Goal: Task Accomplishment & Management: Manage account settings

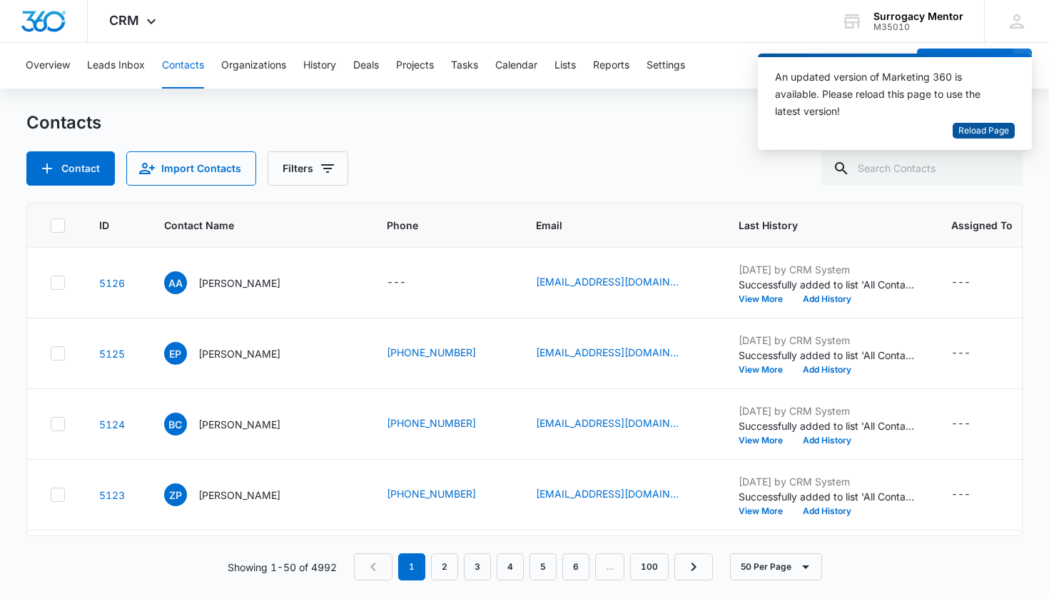
click at [985, 126] on span "Reload Page" at bounding box center [983, 131] width 51 height 14
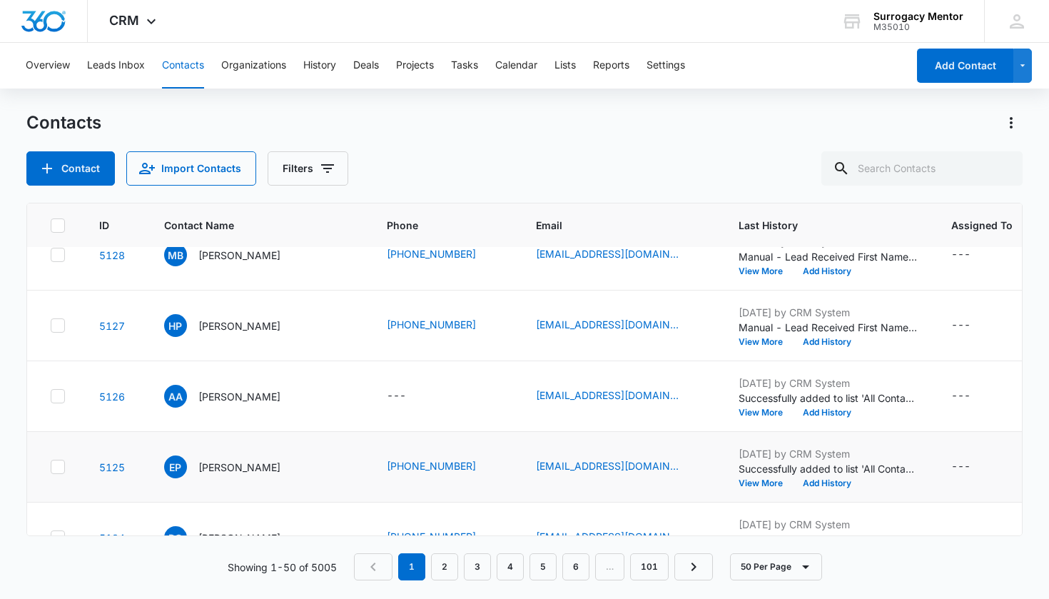
scroll to position [851, 0]
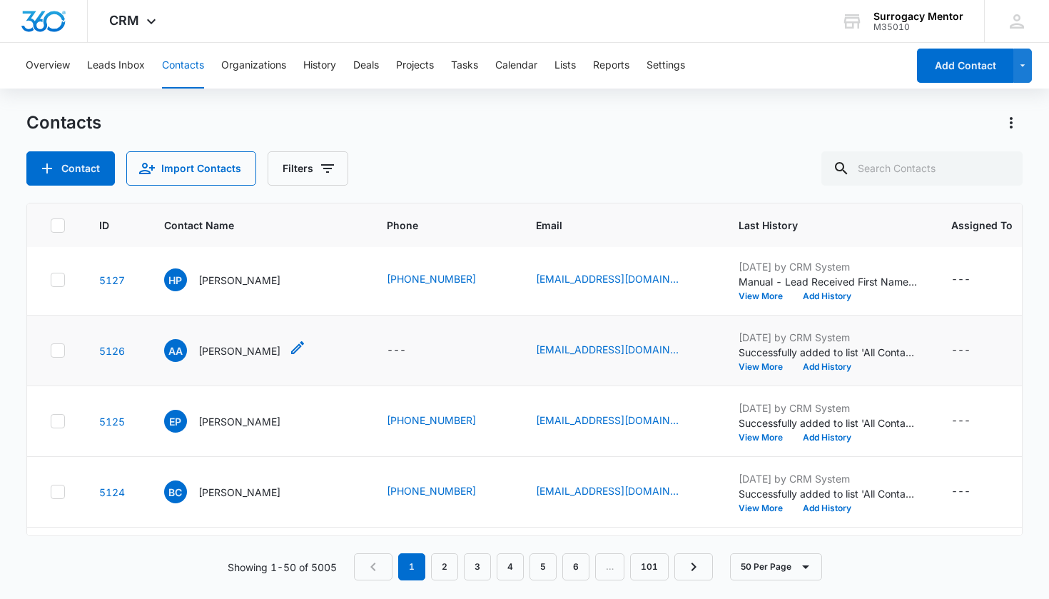
click at [227, 358] on p "[PERSON_NAME]" at bounding box center [239, 350] width 82 height 15
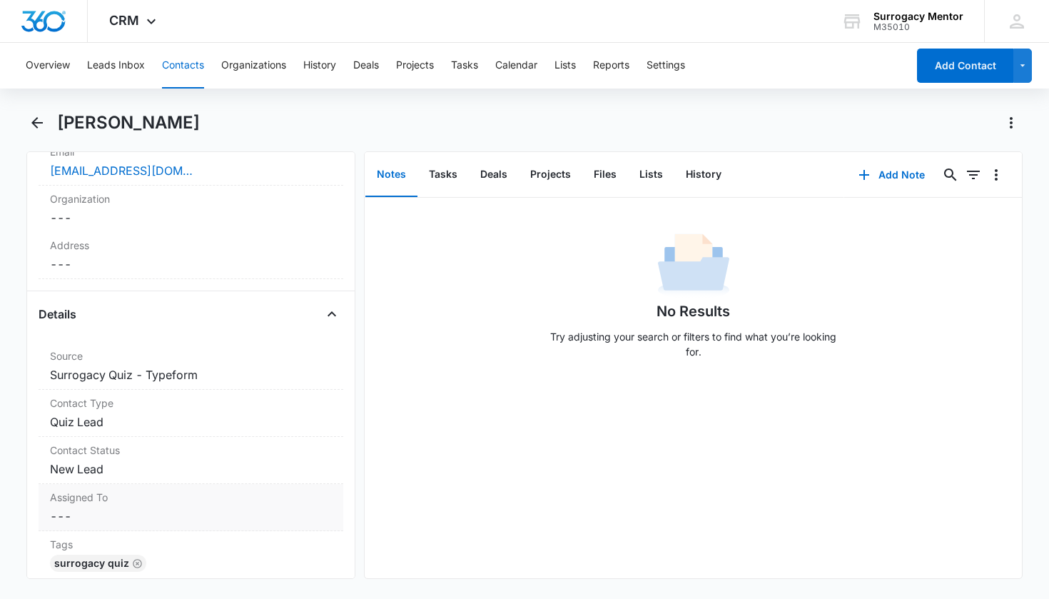
scroll to position [537, 0]
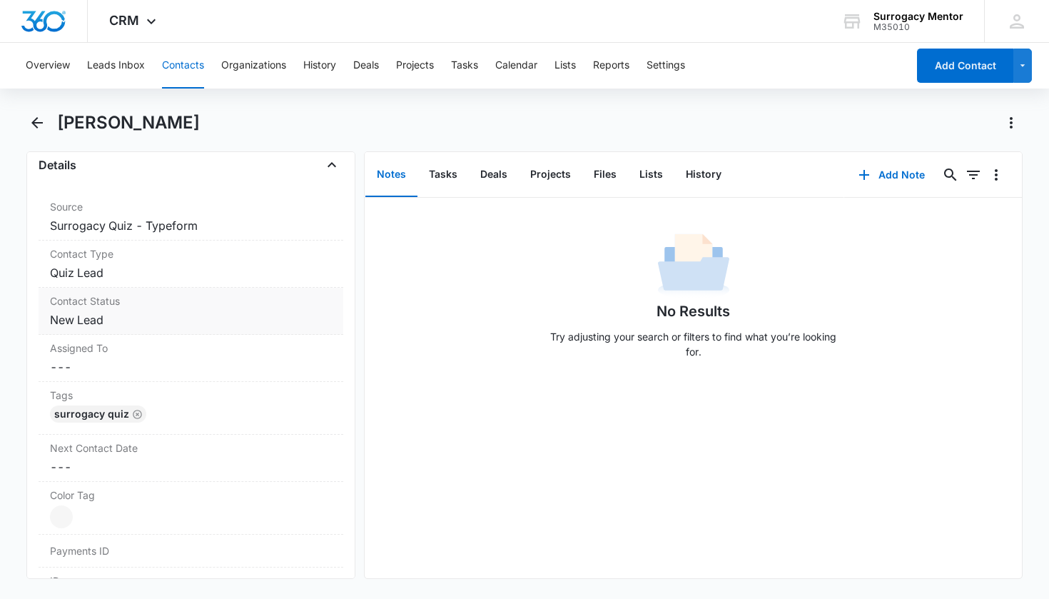
click at [83, 323] on dd "Cancel Save Changes New Lead" at bounding box center [191, 319] width 283 height 17
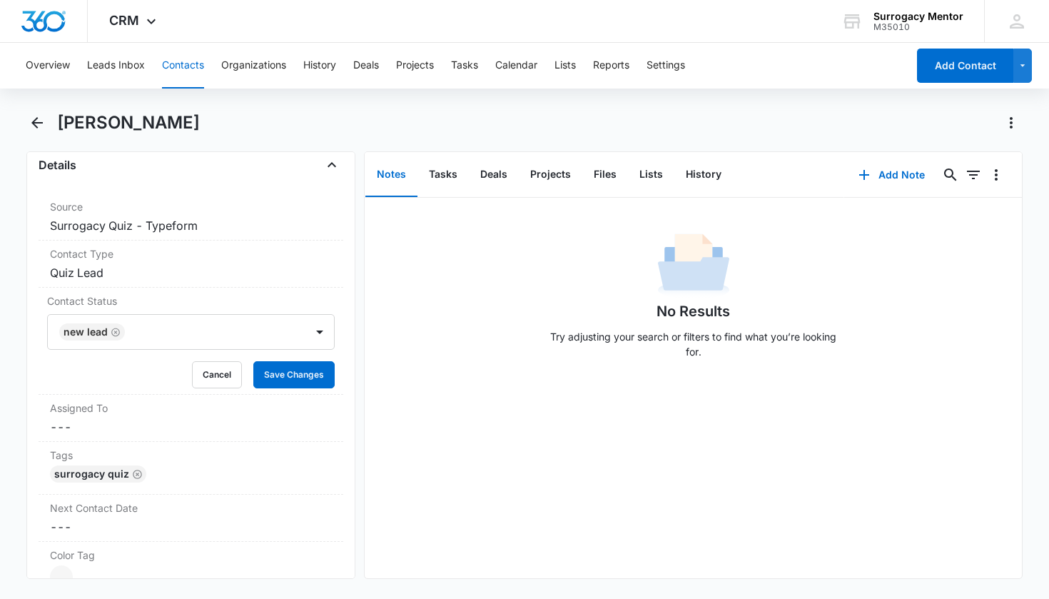
click at [117, 327] on icon "Remove New Lead" at bounding box center [116, 332] width 10 height 11
click at [121, 333] on div "Contact Status" at bounding box center [174, 331] width 227 height 17
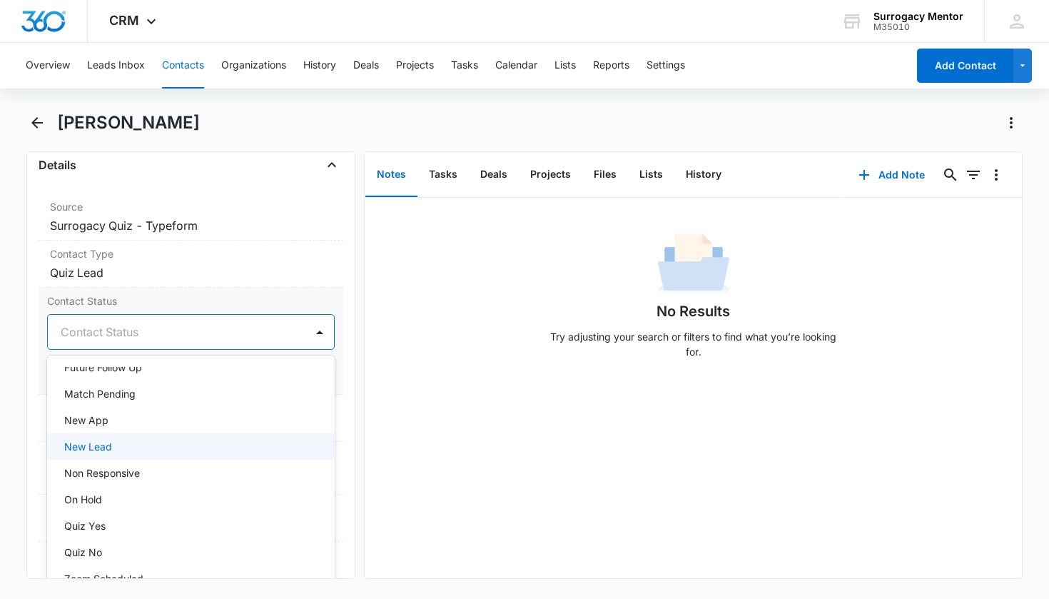
scroll to position [206, 0]
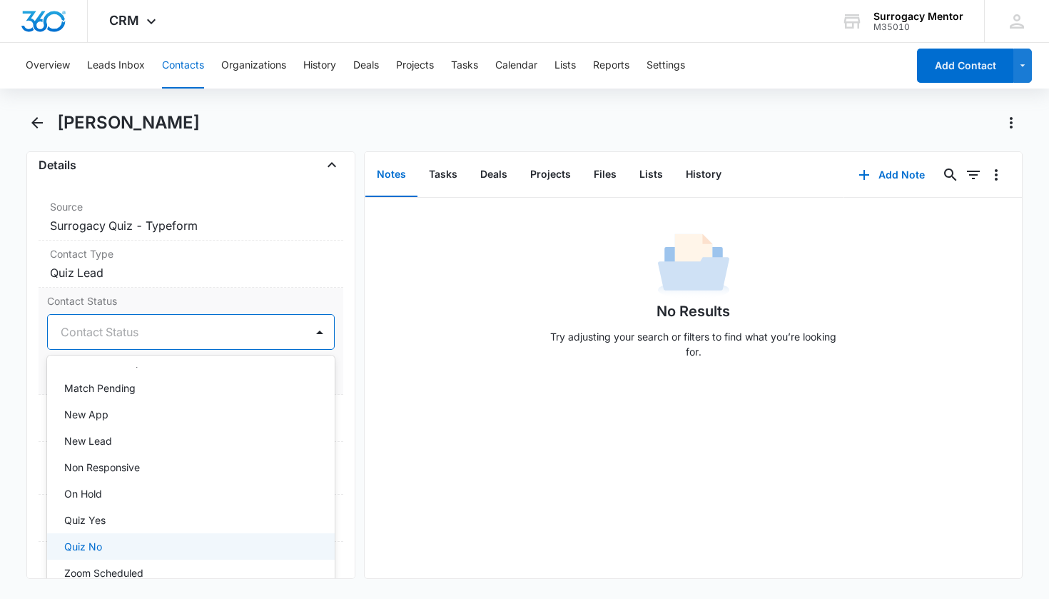
click at [105, 555] on div "Quiz No" at bounding box center [191, 546] width 288 height 26
click at [340, 362] on div "Remove AA Ashley A Contact Info Name Cancel Save Changes Ashley A Phone Cancel …" at bounding box center [191, 364] width 330 height 427
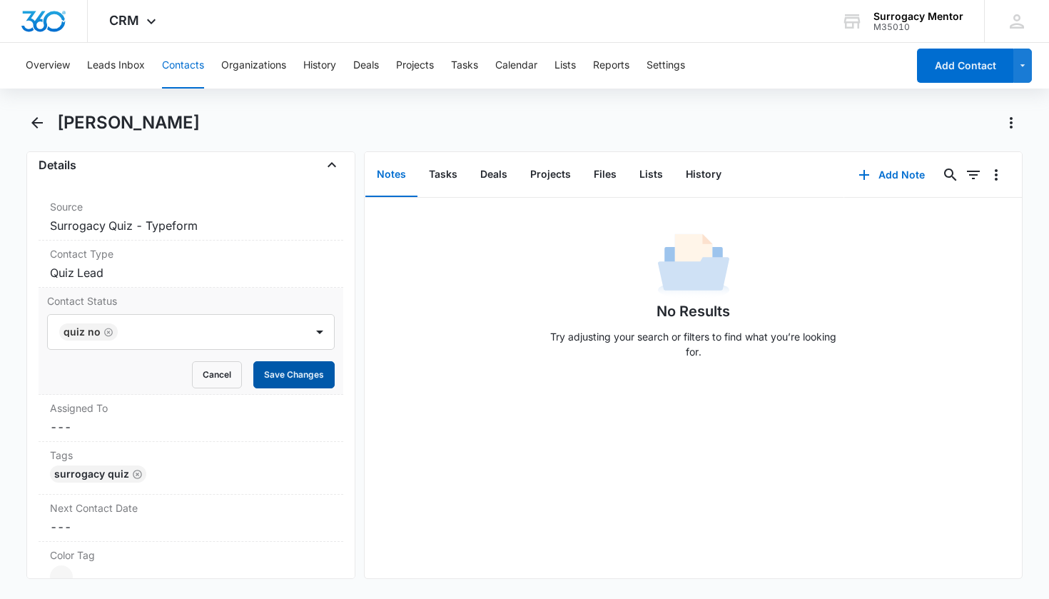
click at [303, 379] on button "Save Changes" at bounding box center [293, 374] width 81 height 27
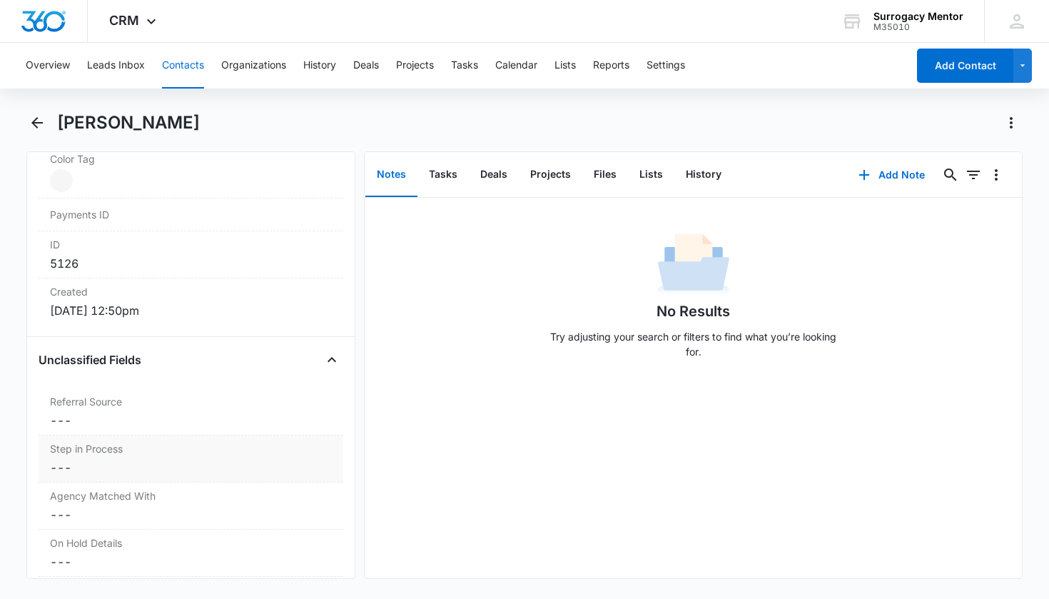
scroll to position [1004, 0]
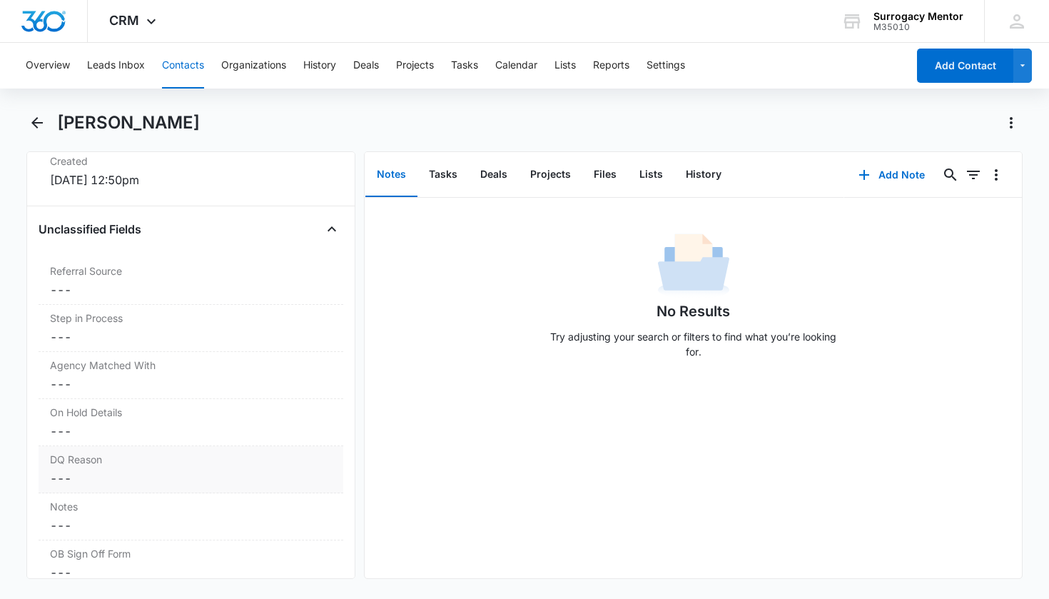
click at [115, 466] on label "DQ Reason" at bounding box center [191, 459] width 283 height 15
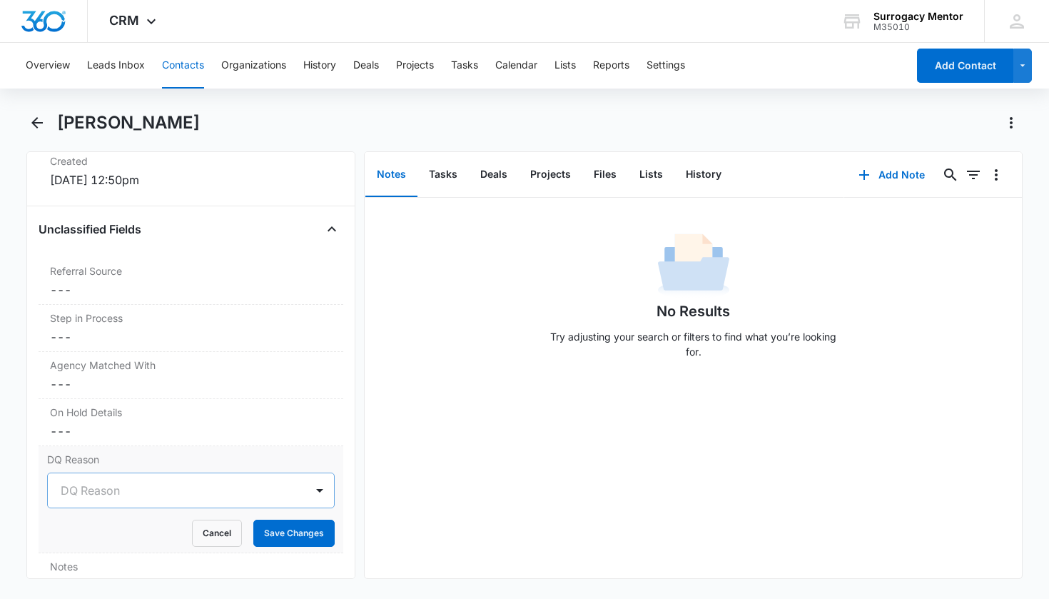
click at [133, 482] on div at bounding box center [174, 490] width 227 height 20
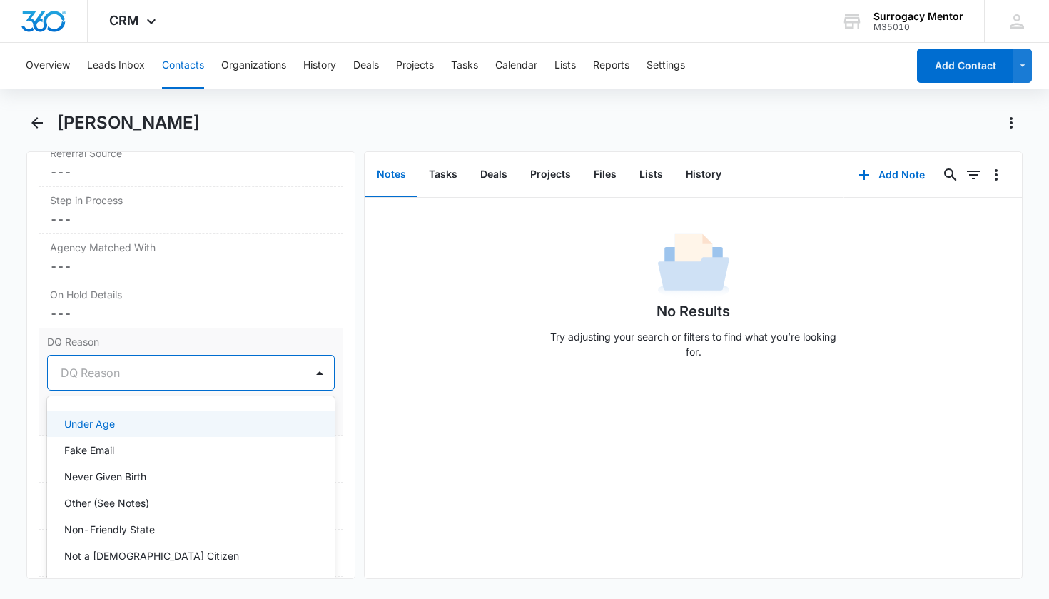
scroll to position [1135, 0]
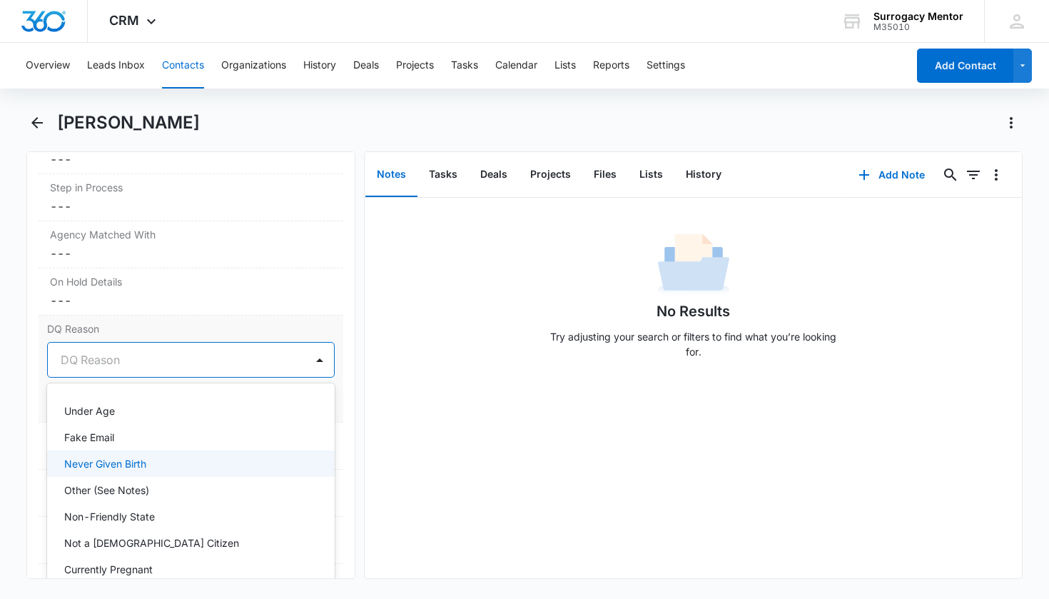
click at [166, 455] on div "Never Given Birth" at bounding box center [191, 463] width 288 height 26
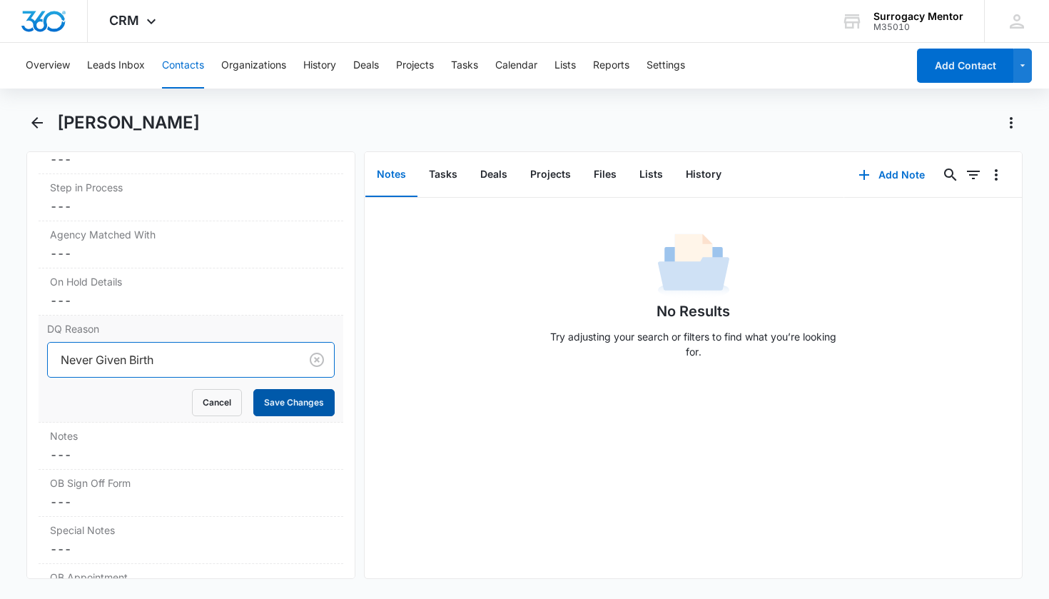
click at [282, 400] on button "Save Changes" at bounding box center [293, 402] width 81 height 27
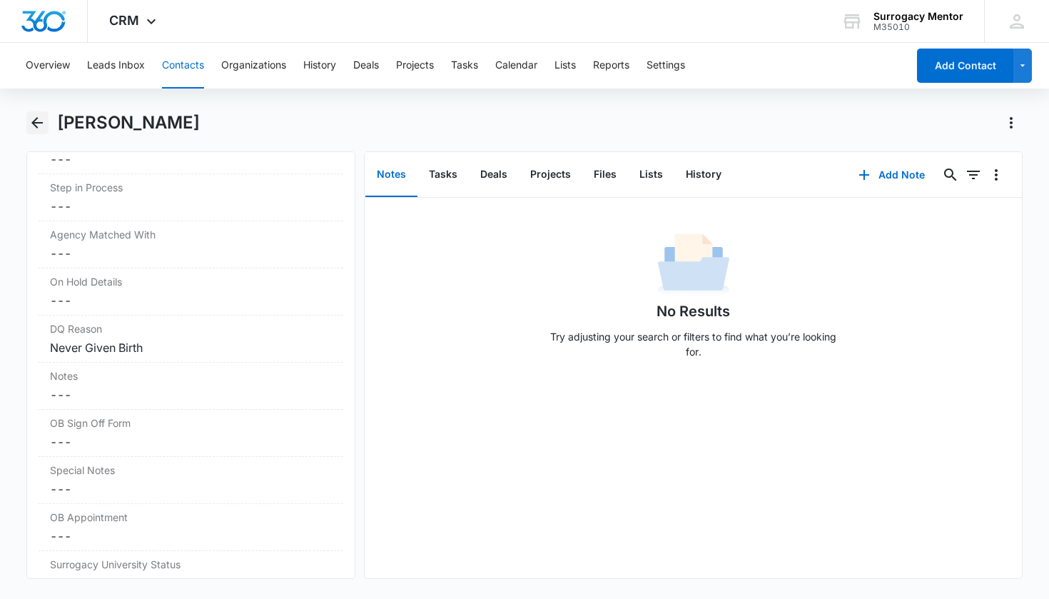
click at [44, 123] on icon "Back" at bounding box center [37, 122] width 17 height 17
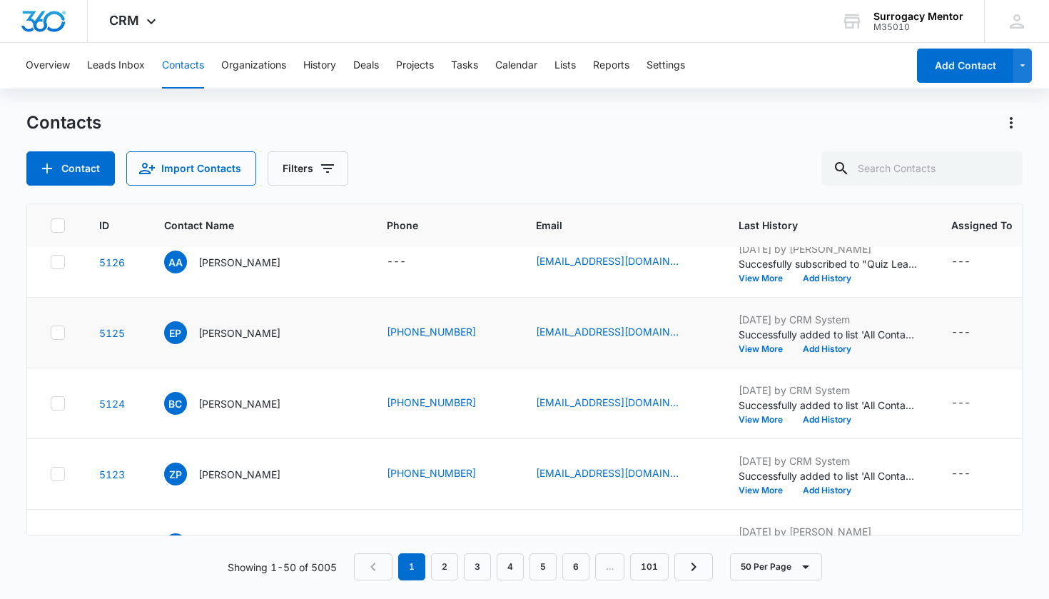
scroll to position [991, 0]
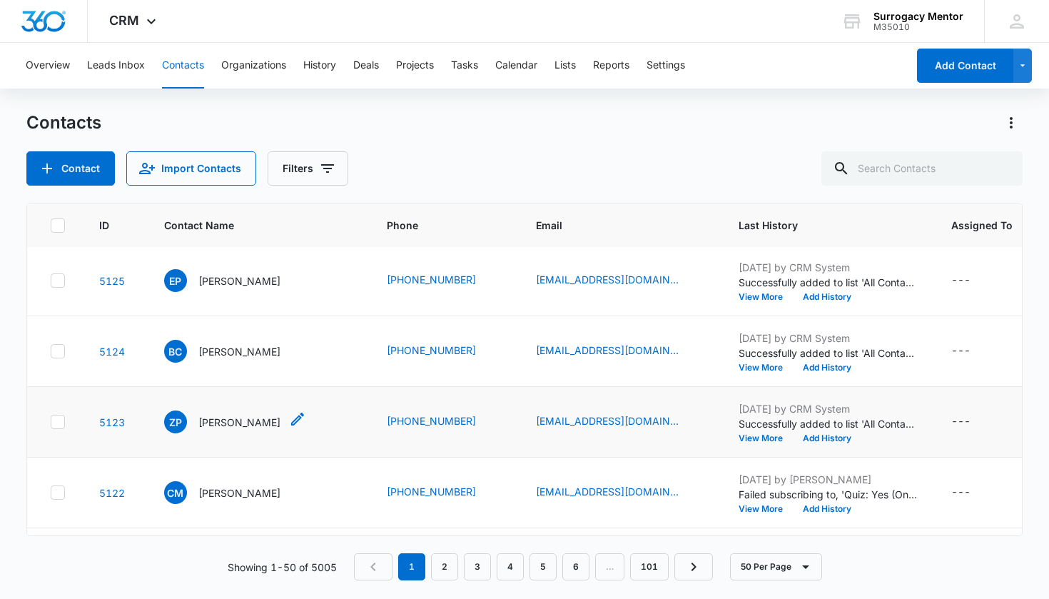
click at [228, 430] on p "[PERSON_NAME]" at bounding box center [239, 422] width 82 height 15
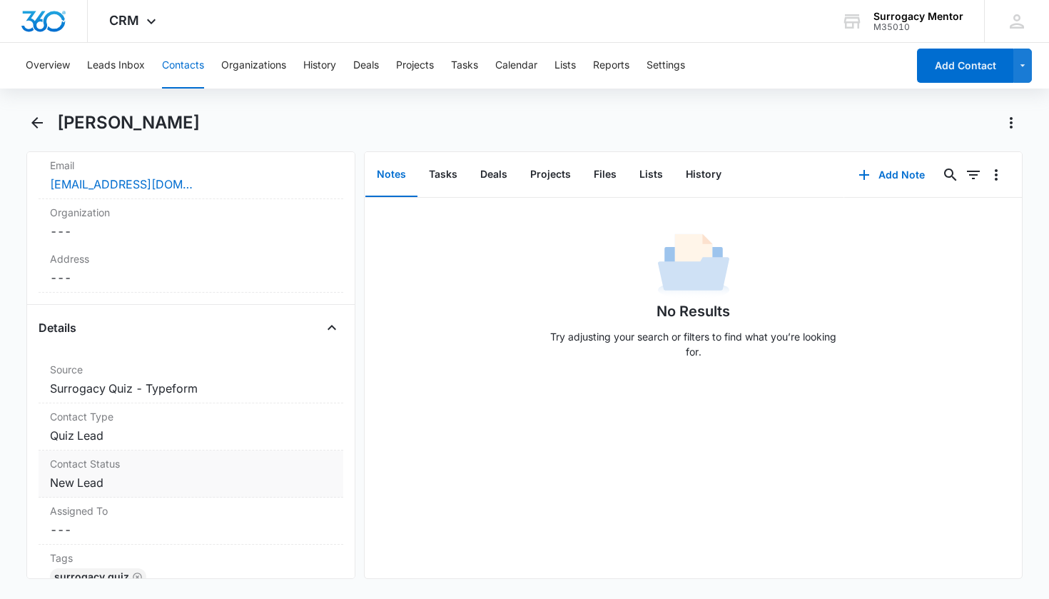
scroll to position [377, 0]
click at [109, 487] on dd "Cancel Save Changes New Lead" at bounding box center [191, 479] width 283 height 17
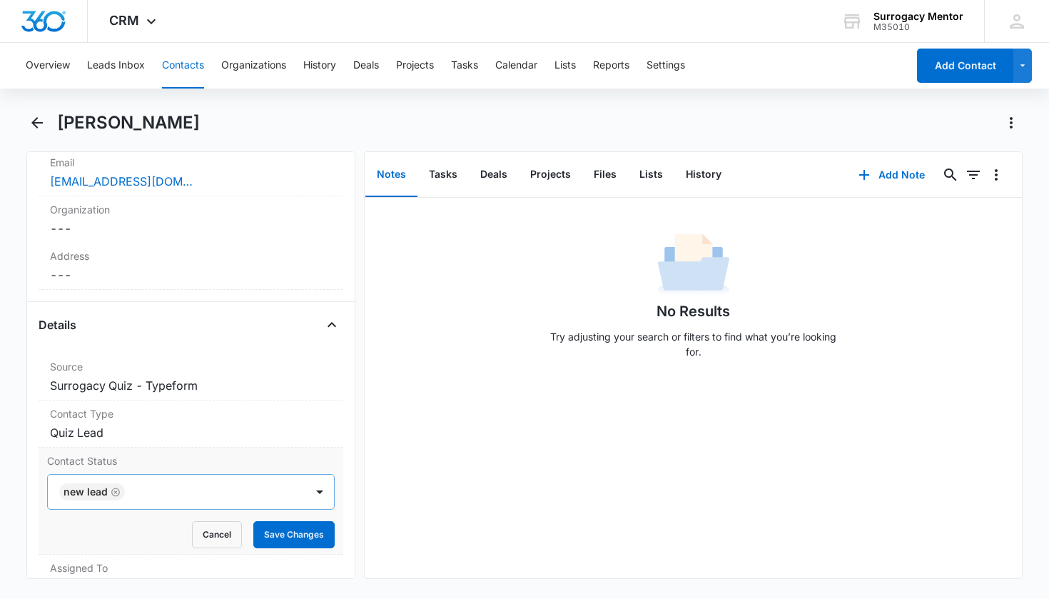
click at [115, 492] on icon "Remove New Lead" at bounding box center [115, 491] width 9 height 9
click at [136, 495] on div "Contact Status" at bounding box center [174, 491] width 227 height 17
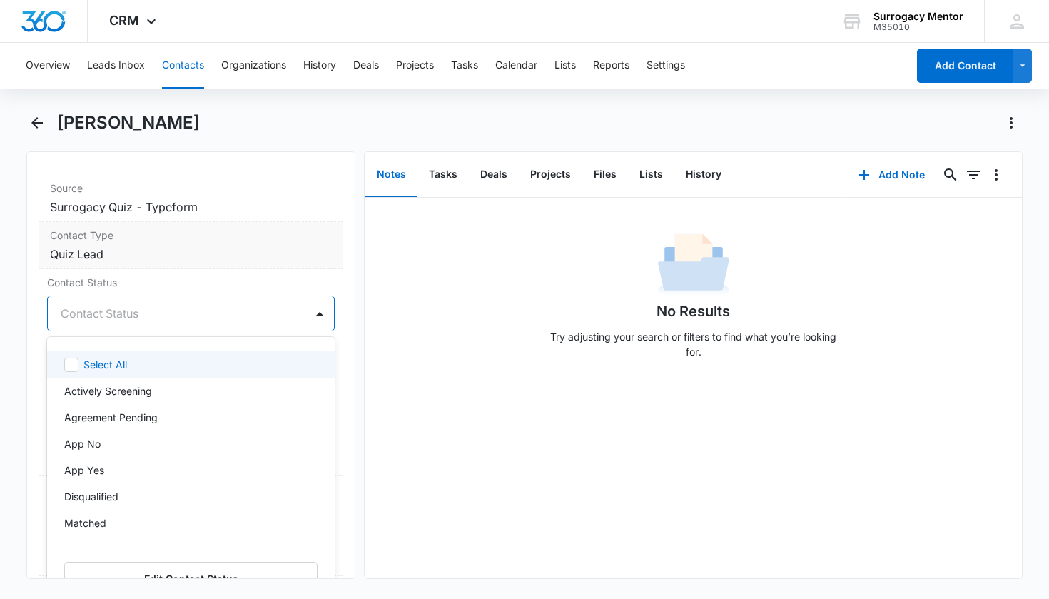
scroll to position [210, 0]
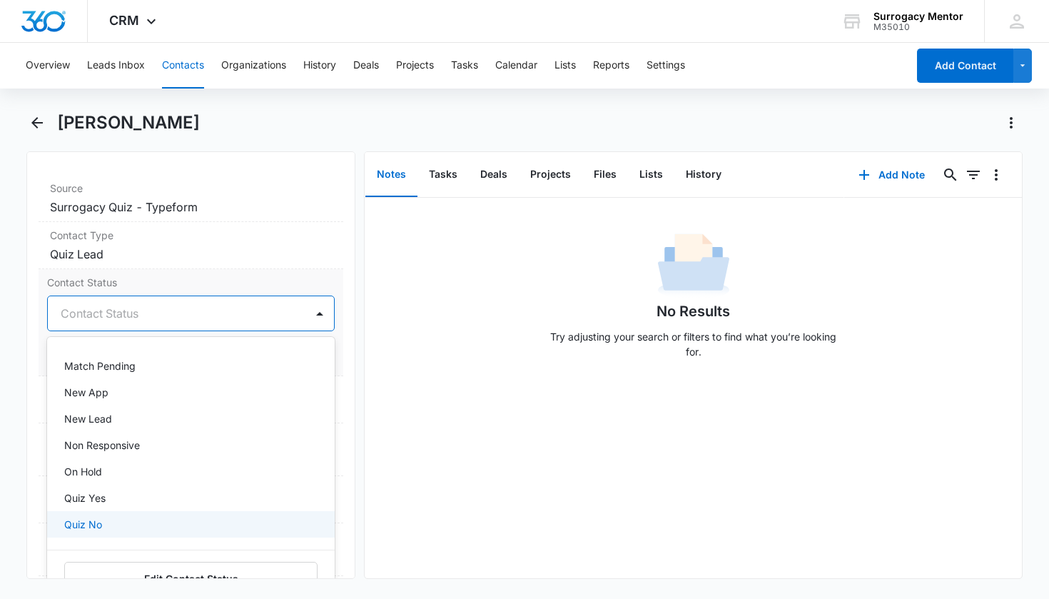
click at [133, 526] on div "Quiz No" at bounding box center [189, 524] width 251 height 15
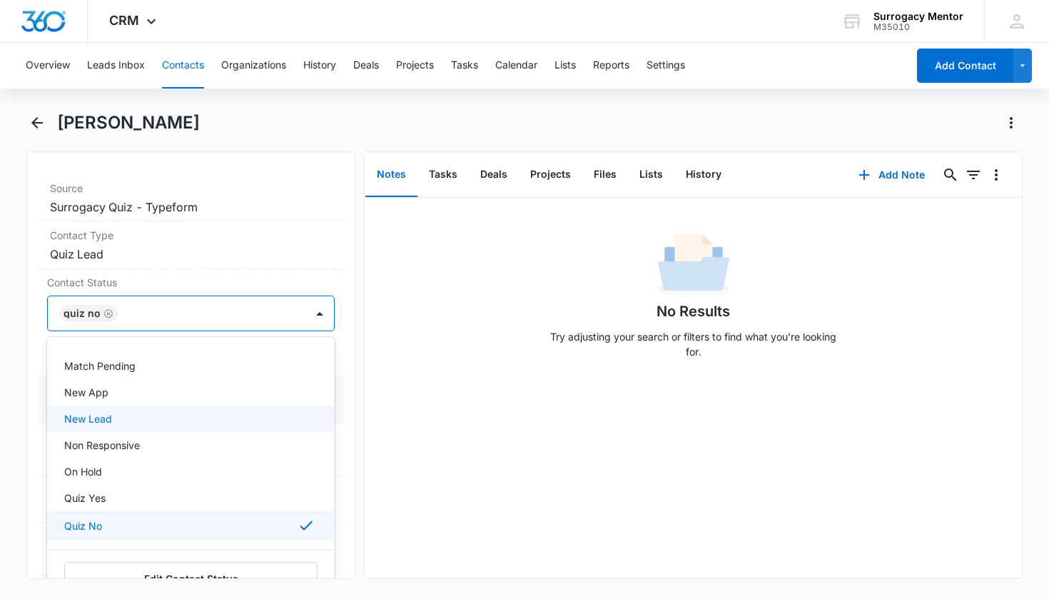
click at [332, 390] on div "Assigned To Cancel Save Changes ---" at bounding box center [191, 399] width 305 height 47
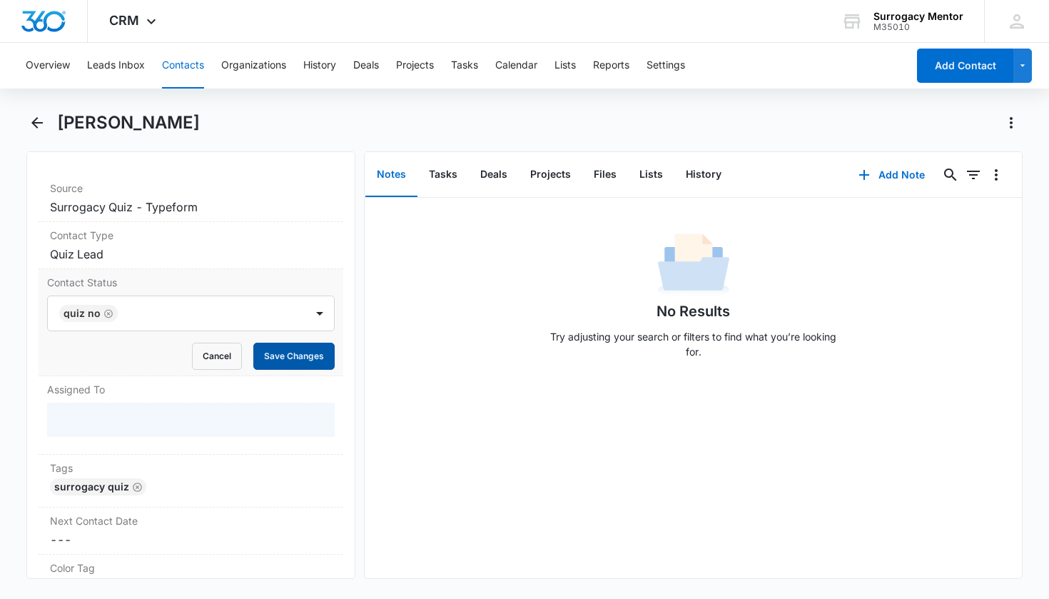
click at [303, 355] on button "Save Changes" at bounding box center [293, 356] width 81 height 27
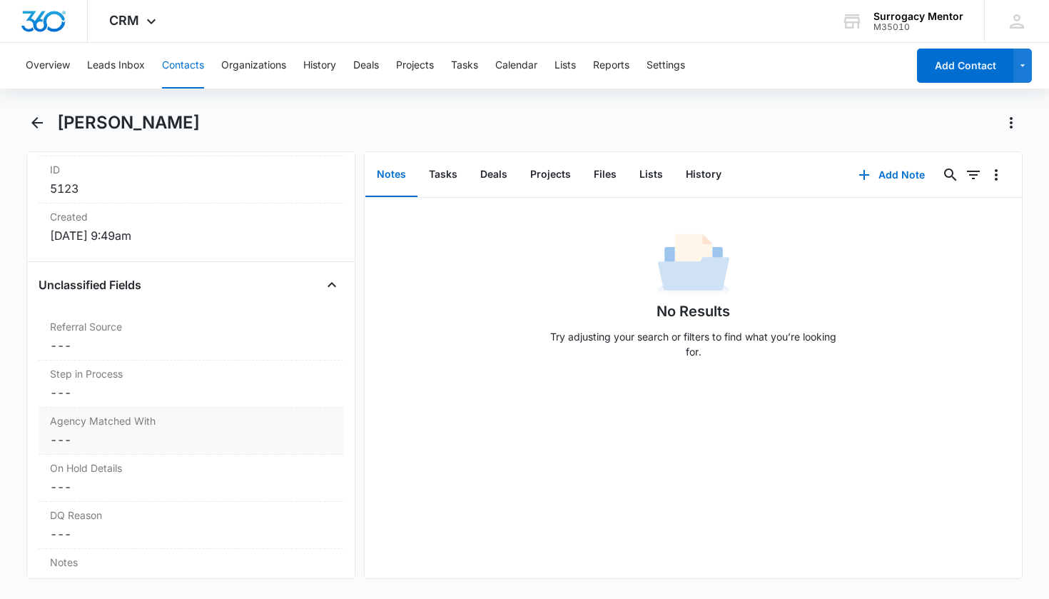
scroll to position [1052, 0]
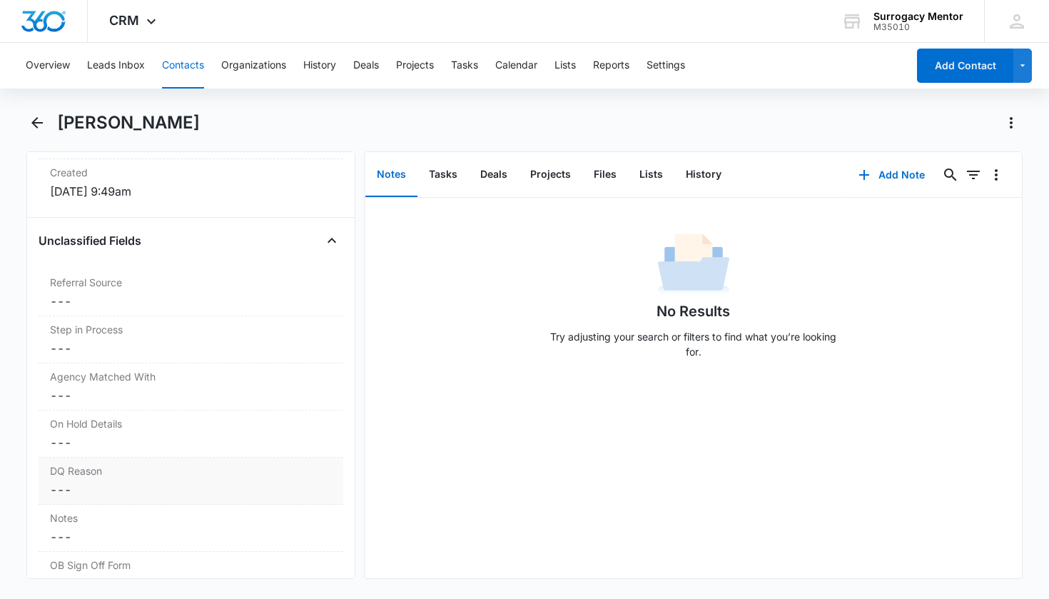
click at [123, 496] on dd "Cancel Save Changes ---" at bounding box center [191, 489] width 283 height 17
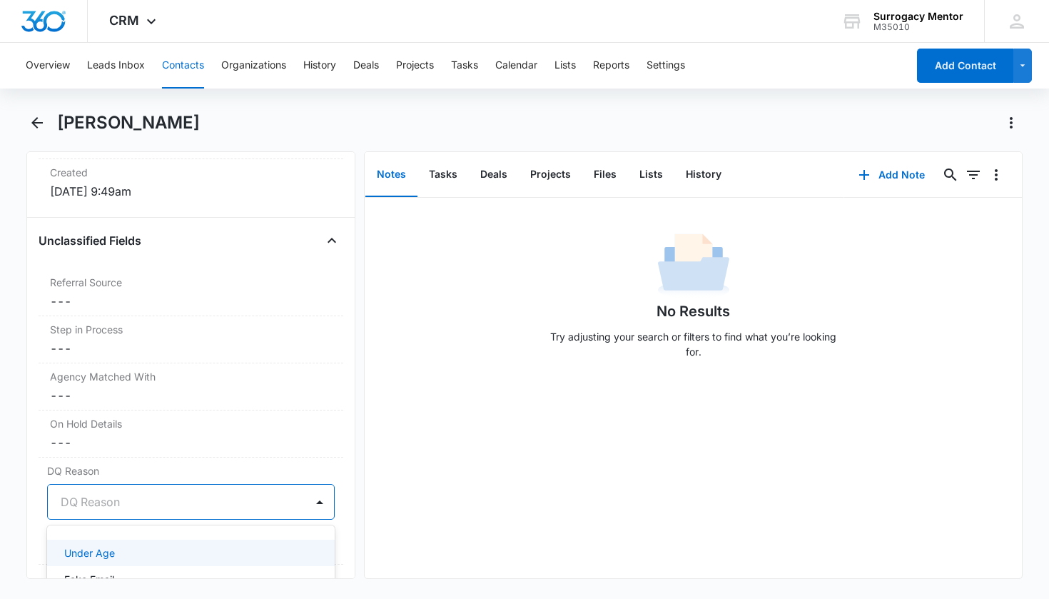
click at [136, 503] on div at bounding box center [174, 502] width 227 height 20
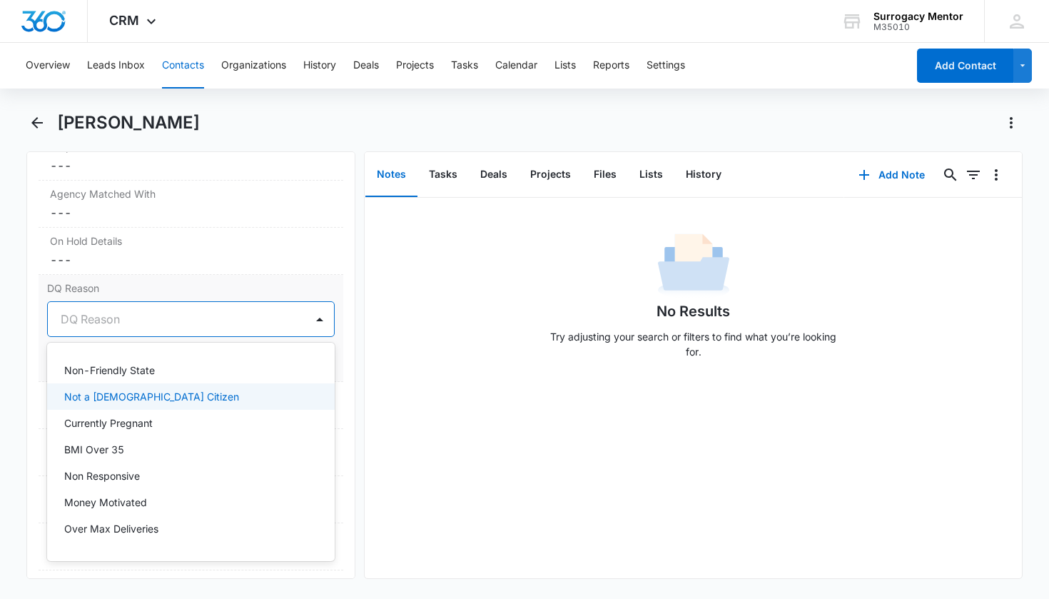
scroll to position [13, 0]
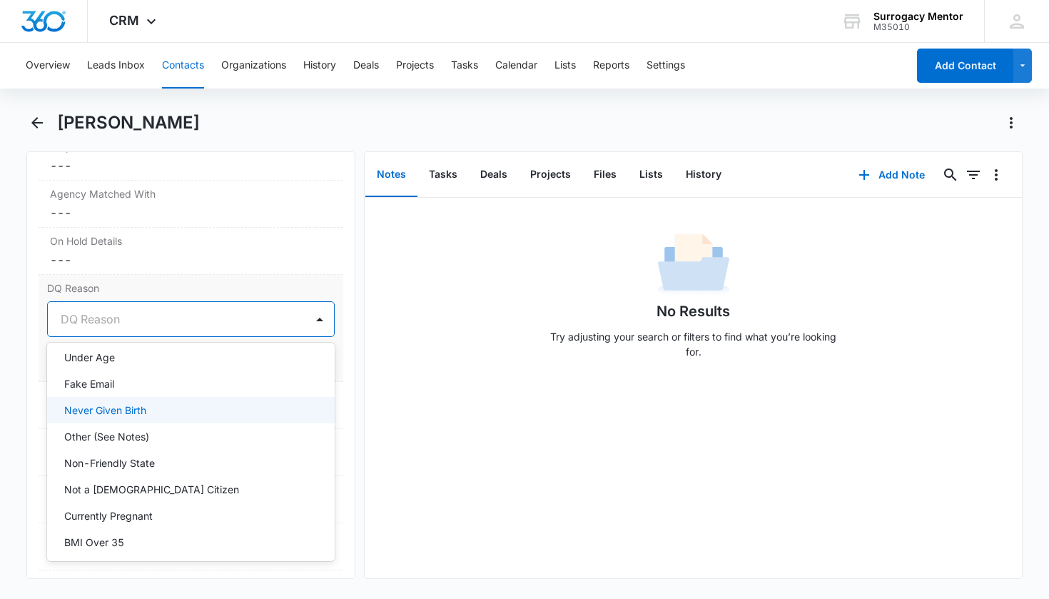
click at [186, 413] on div "Never Given Birth" at bounding box center [189, 409] width 251 height 15
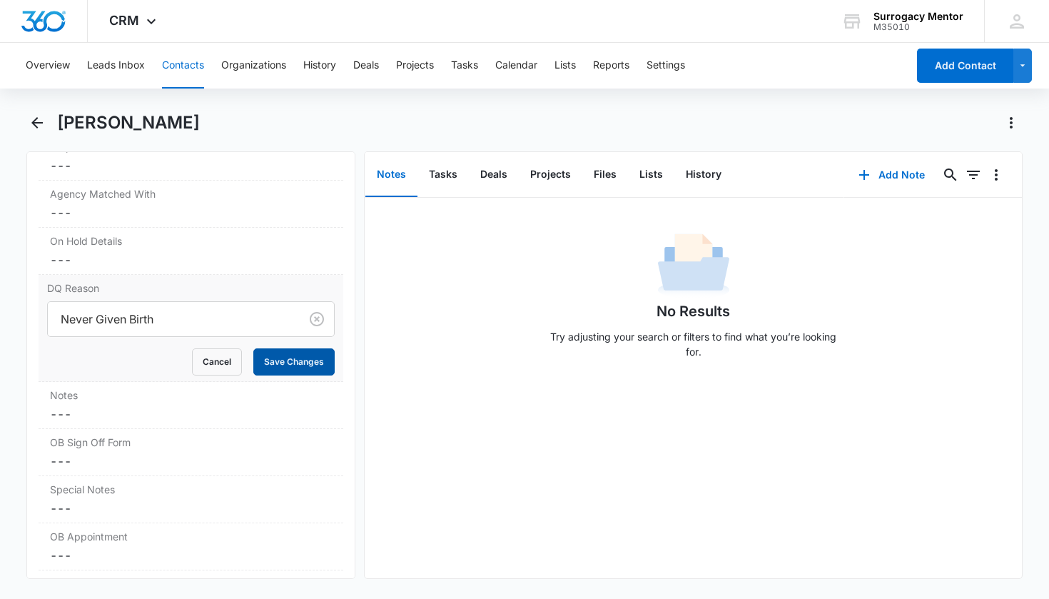
click at [286, 348] on form "Never Given Birth Cancel Save Changes" at bounding box center [191, 338] width 288 height 74
click at [281, 368] on button "Save Changes" at bounding box center [293, 361] width 81 height 27
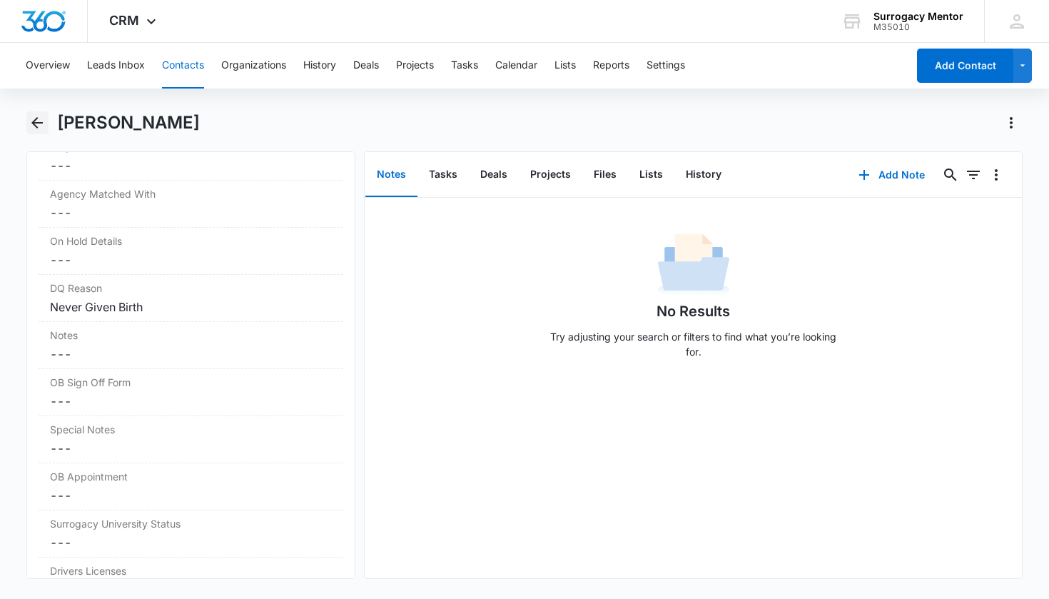
click at [42, 120] on icon "Back" at bounding box center [37, 122] width 17 height 17
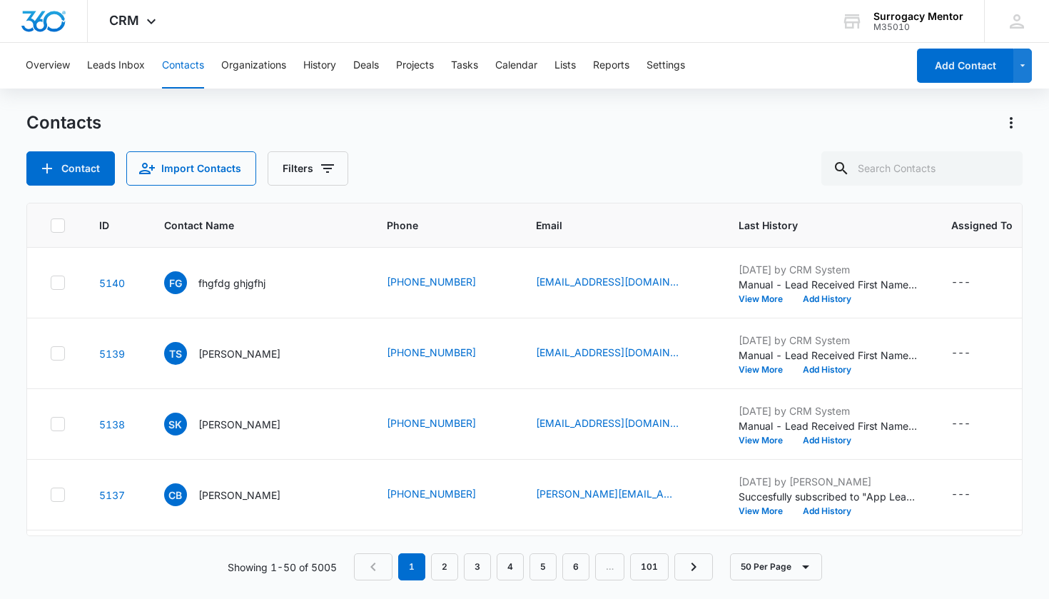
scroll to position [991, 0]
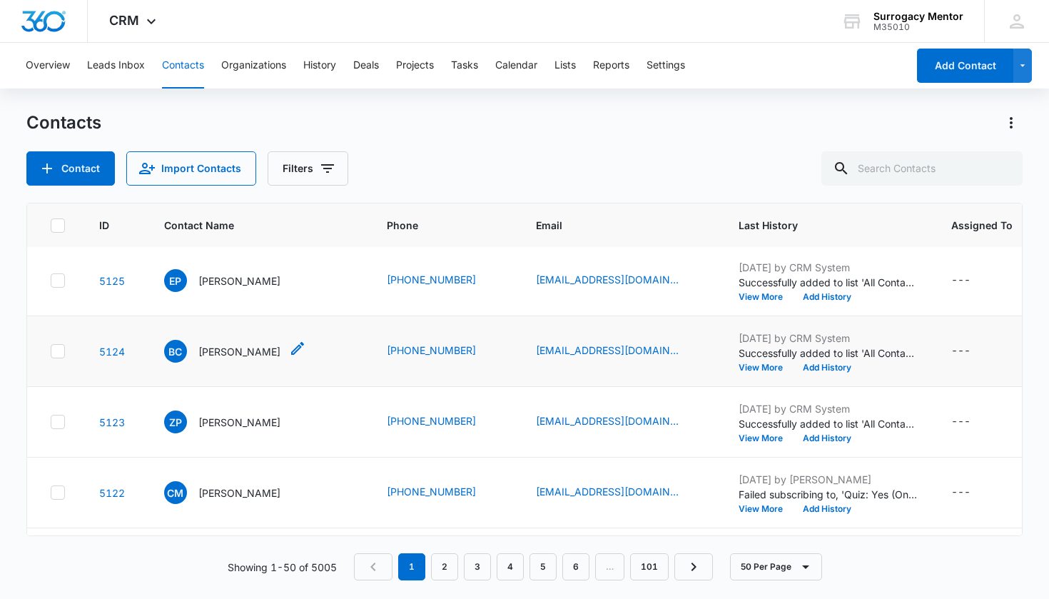
click at [243, 362] on div "BC Brianna Coleman" at bounding box center [222, 351] width 116 height 23
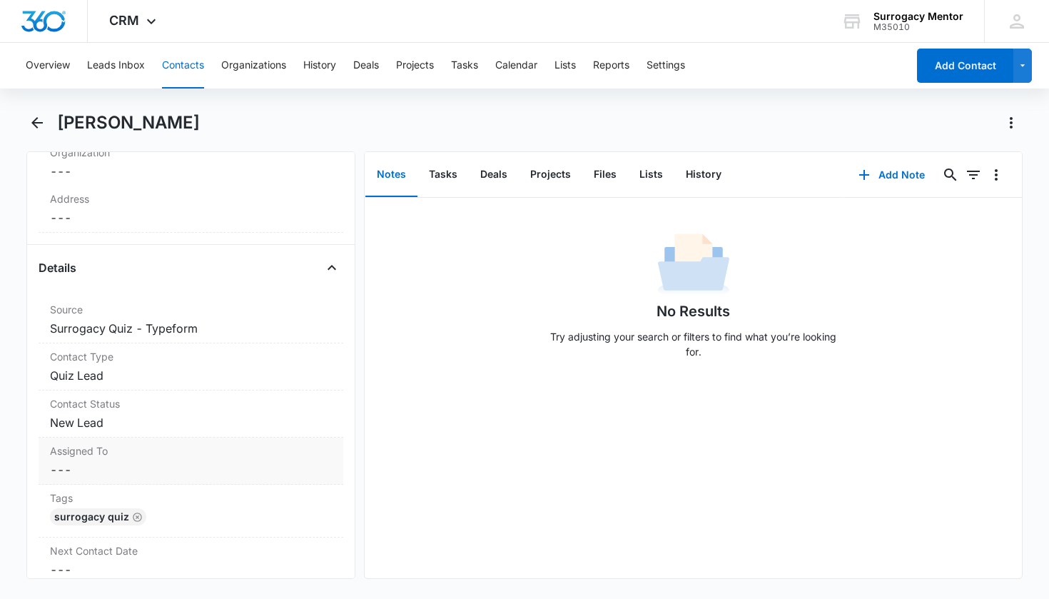
scroll to position [498, 0]
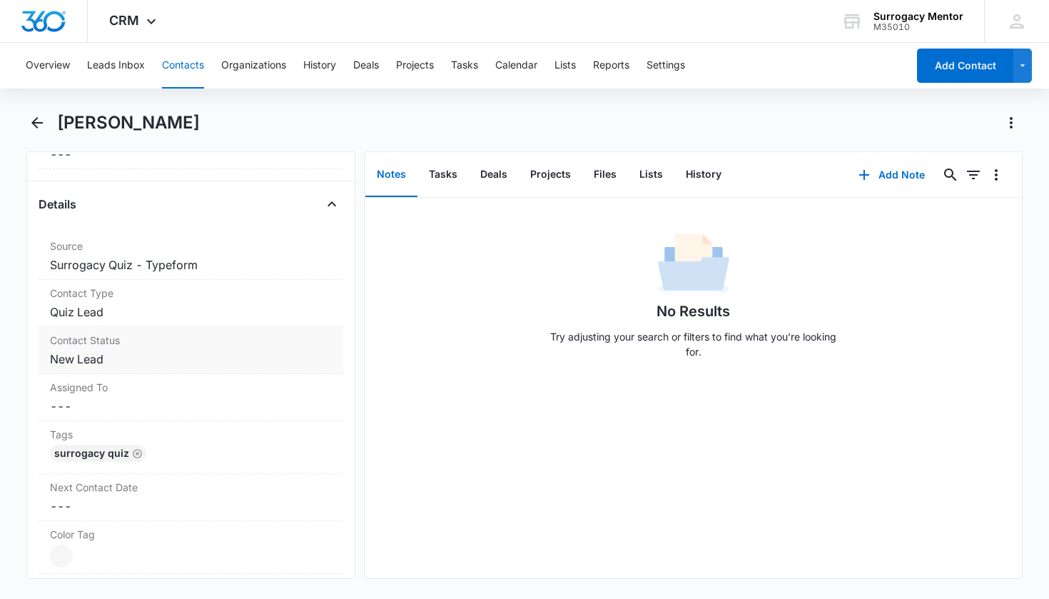
click at [89, 365] on dd "Cancel Save Changes New Lead" at bounding box center [191, 358] width 283 height 17
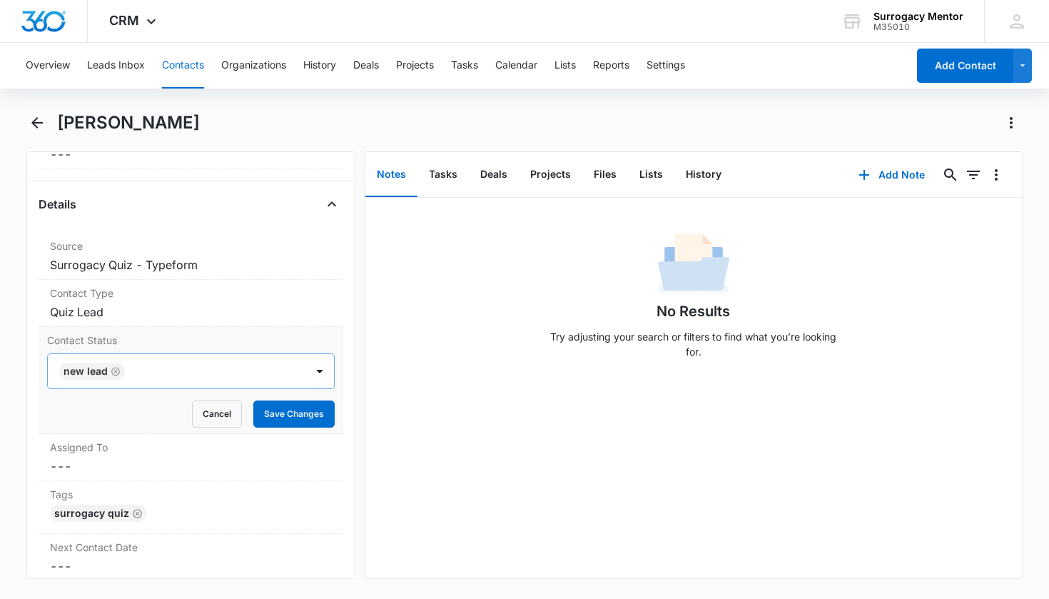
click at [111, 372] on icon "Remove New Lead" at bounding box center [115, 371] width 9 height 9
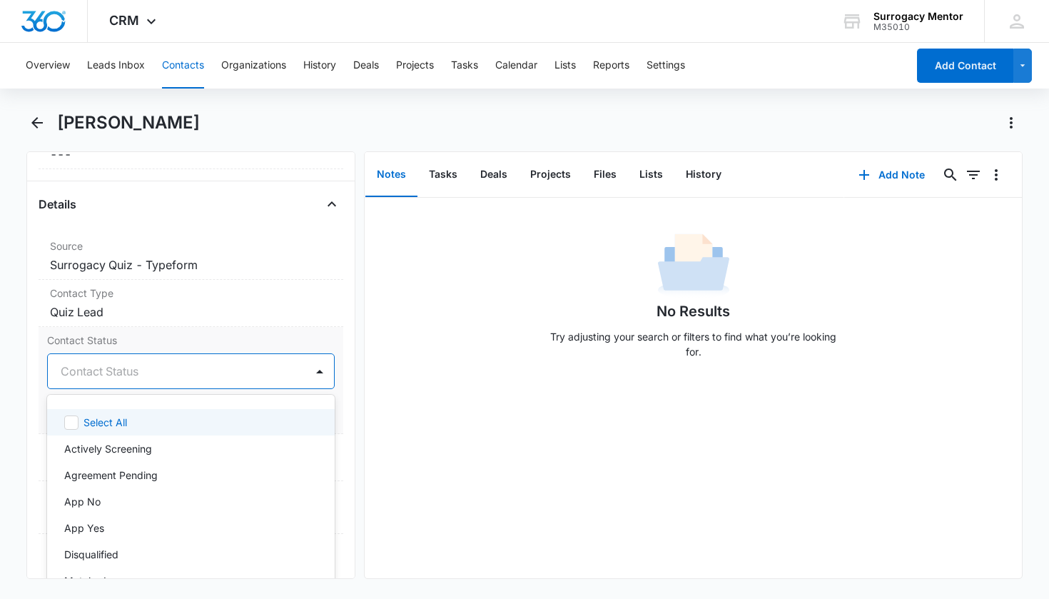
click at [113, 373] on div "Contact Status" at bounding box center [174, 370] width 227 height 17
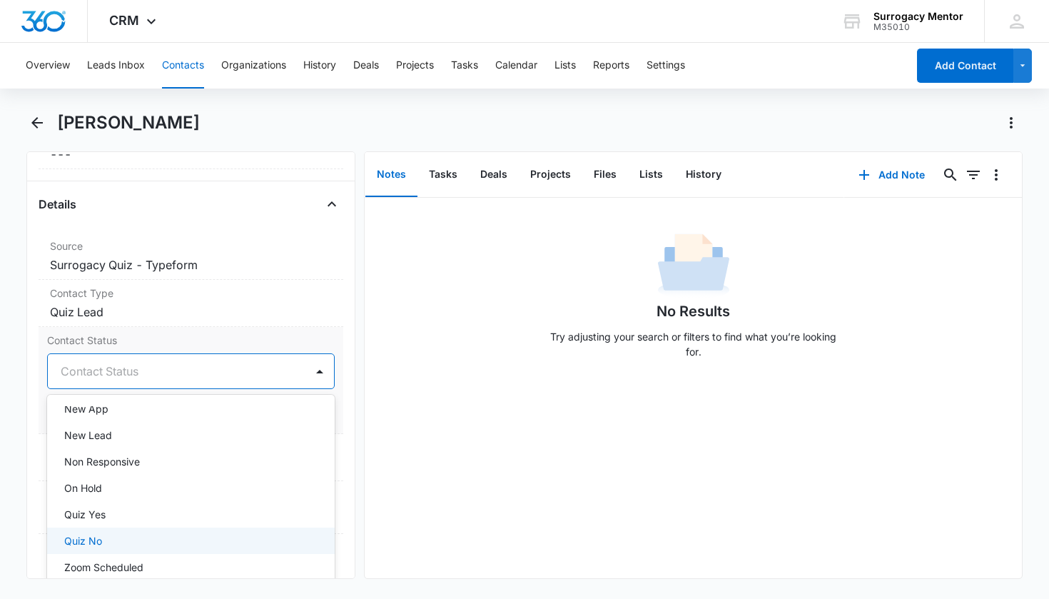
click at [114, 541] on div "Quiz No" at bounding box center [189, 540] width 251 height 15
click at [475, 330] on div "No Results Try adjusting your search or filters to find what you’re looking for." at bounding box center [693, 299] width 657 height 141
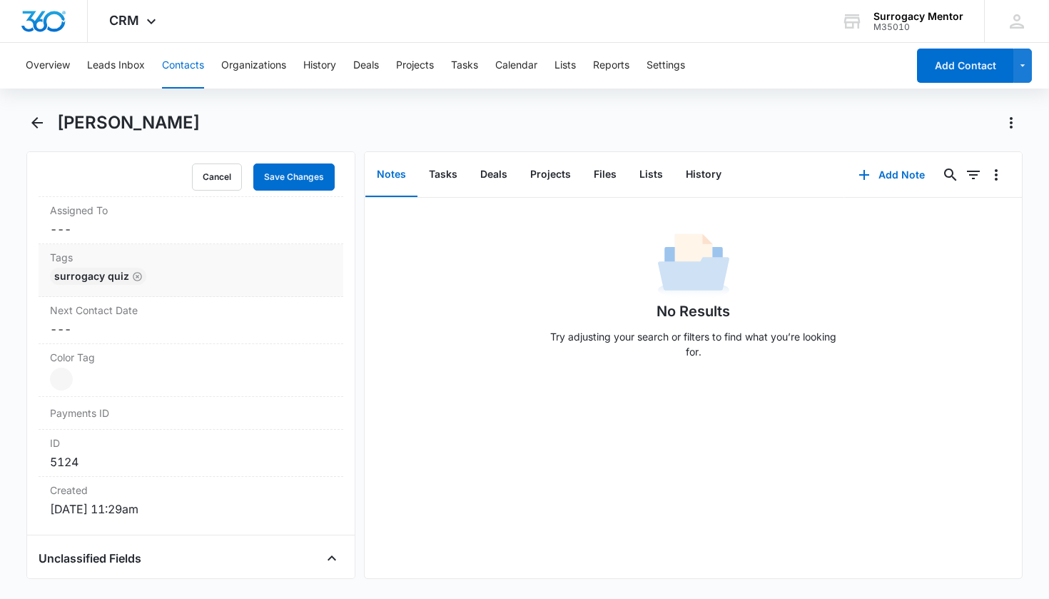
scroll to position [665, 0]
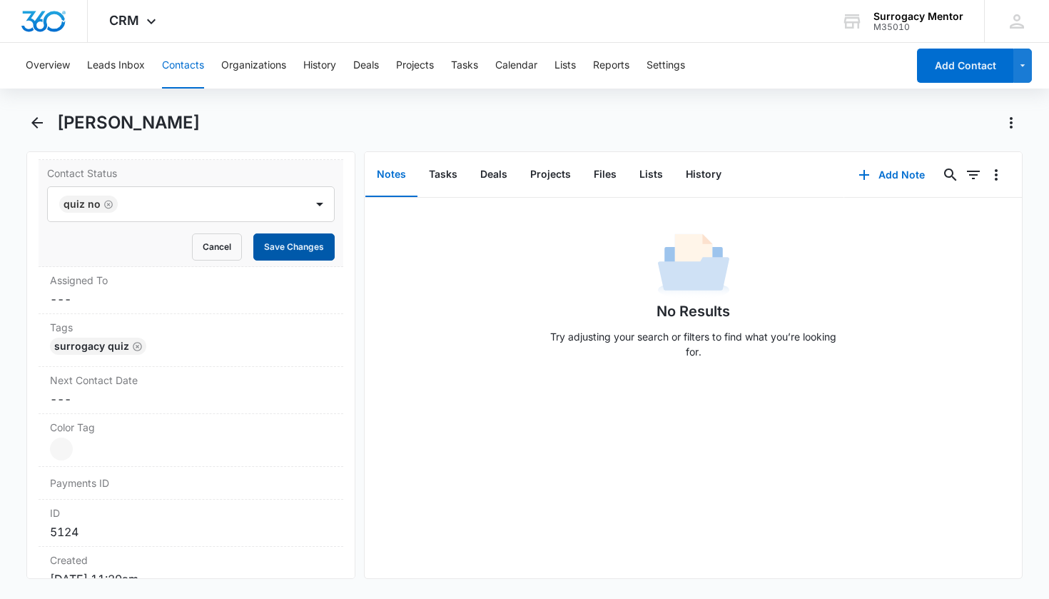
click at [278, 260] on button "Save Changes" at bounding box center [293, 246] width 81 height 27
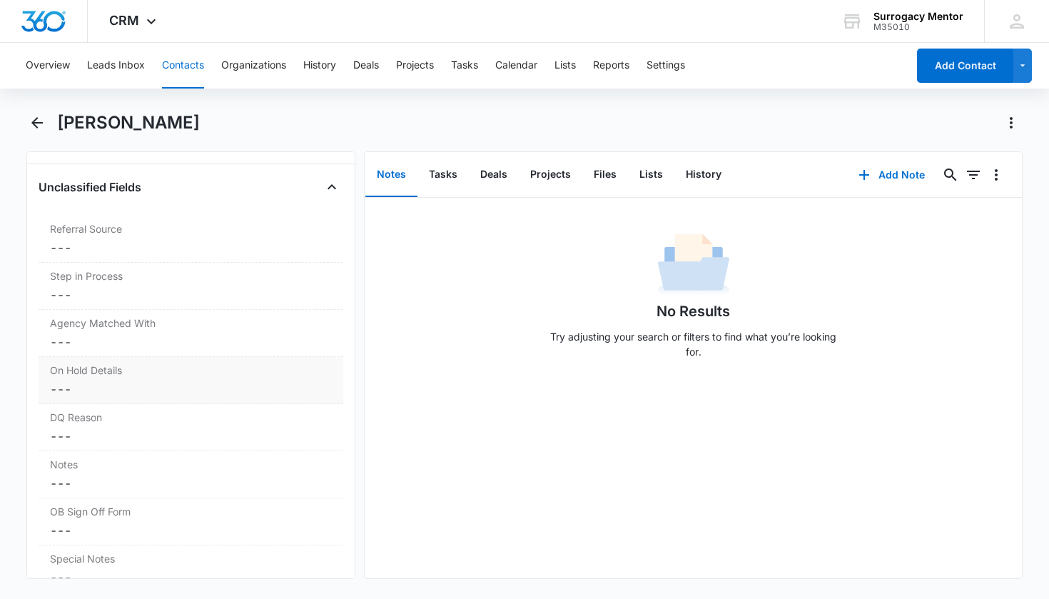
scroll to position [1078, 0]
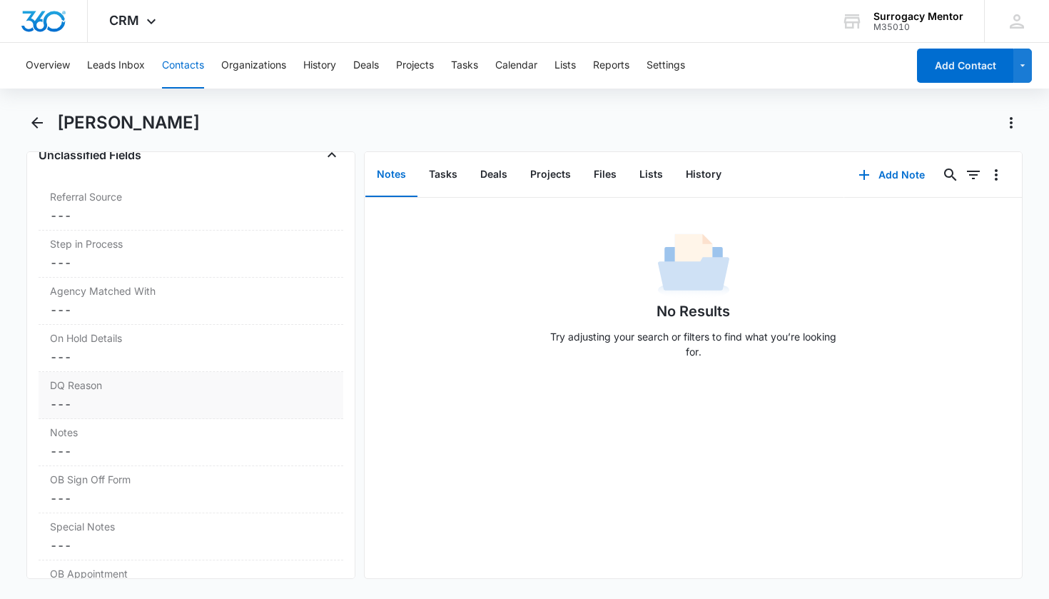
click at [178, 402] on dd "Cancel Save Changes ---" at bounding box center [191, 403] width 283 height 17
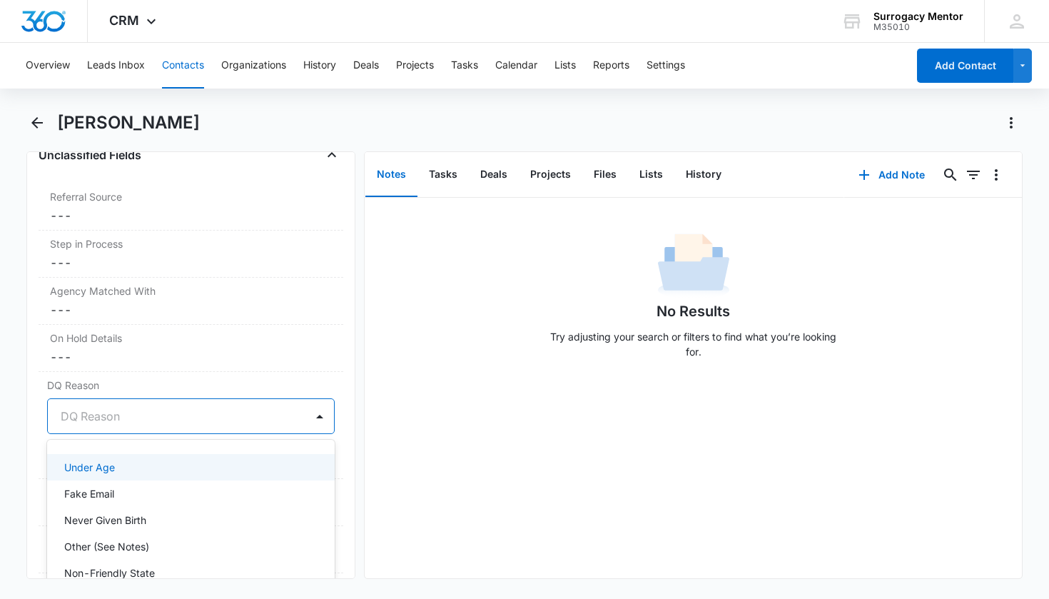
click at [160, 422] on div at bounding box center [174, 416] width 227 height 20
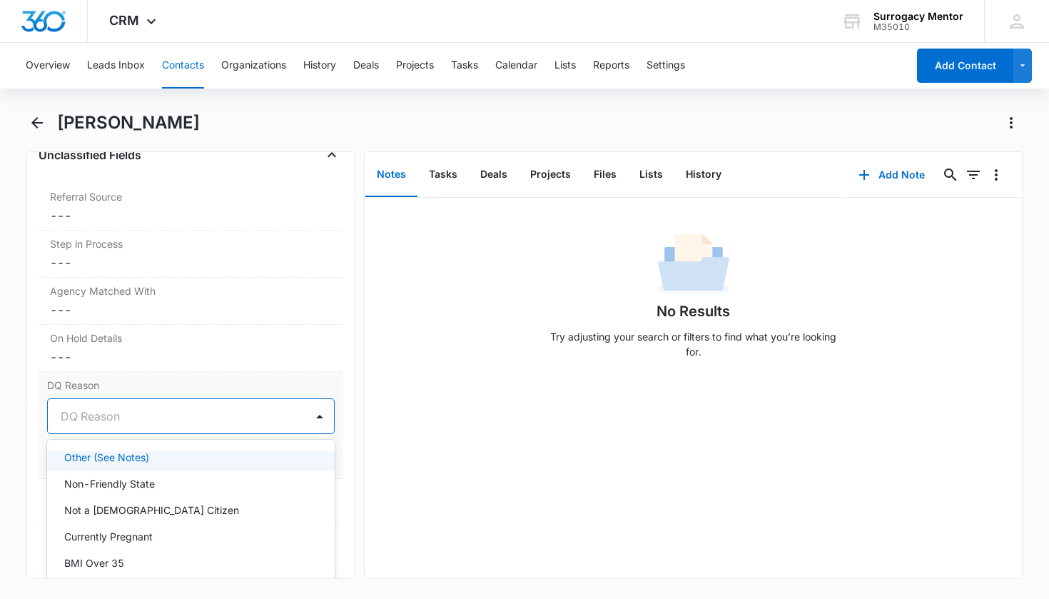
scroll to position [104, 0]
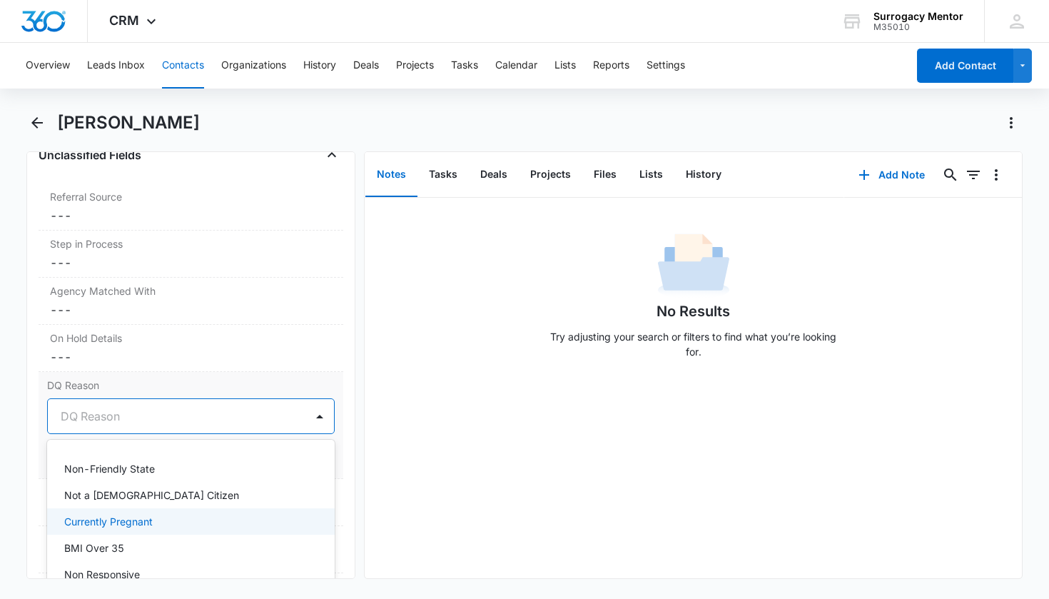
click at [205, 510] on div "Currently Pregnant" at bounding box center [191, 521] width 288 height 26
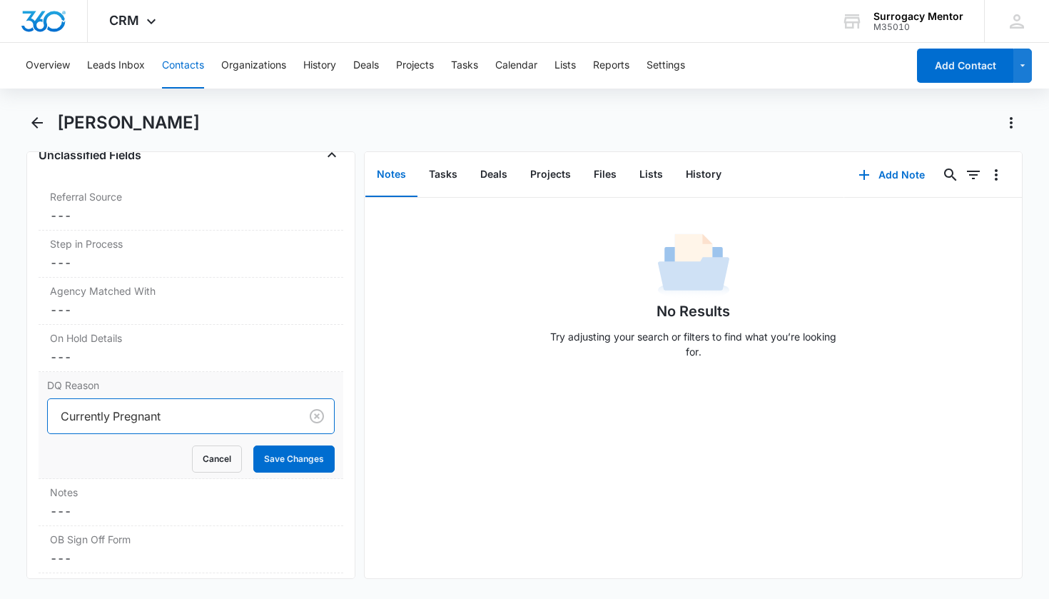
click at [209, 427] on div "Currently Pregnant" at bounding box center [174, 416] width 253 height 34
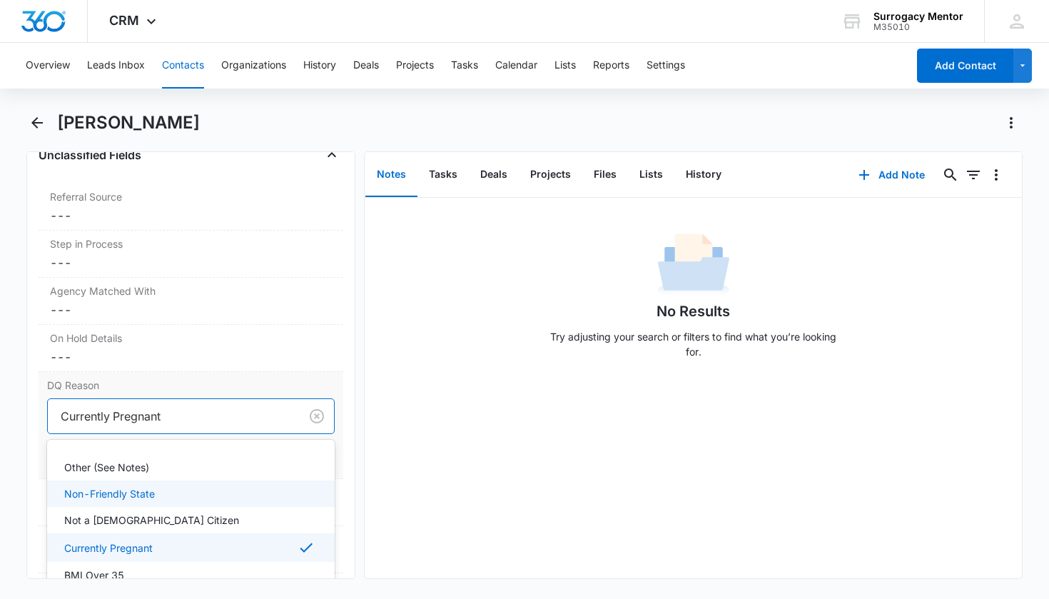
scroll to position [120, 0]
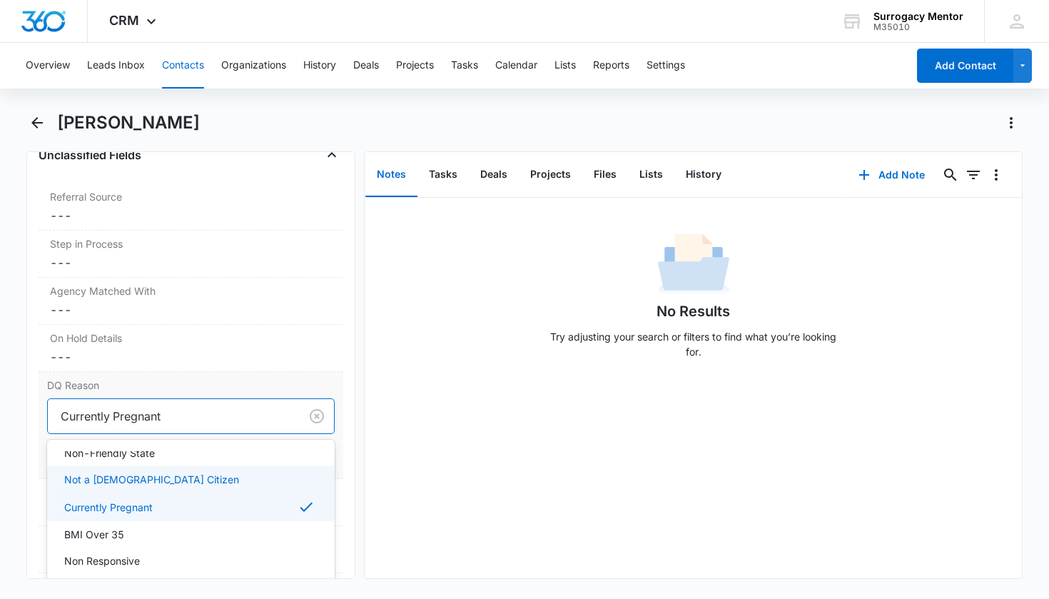
click at [175, 482] on div "Not a US Citizen" at bounding box center [189, 479] width 251 height 15
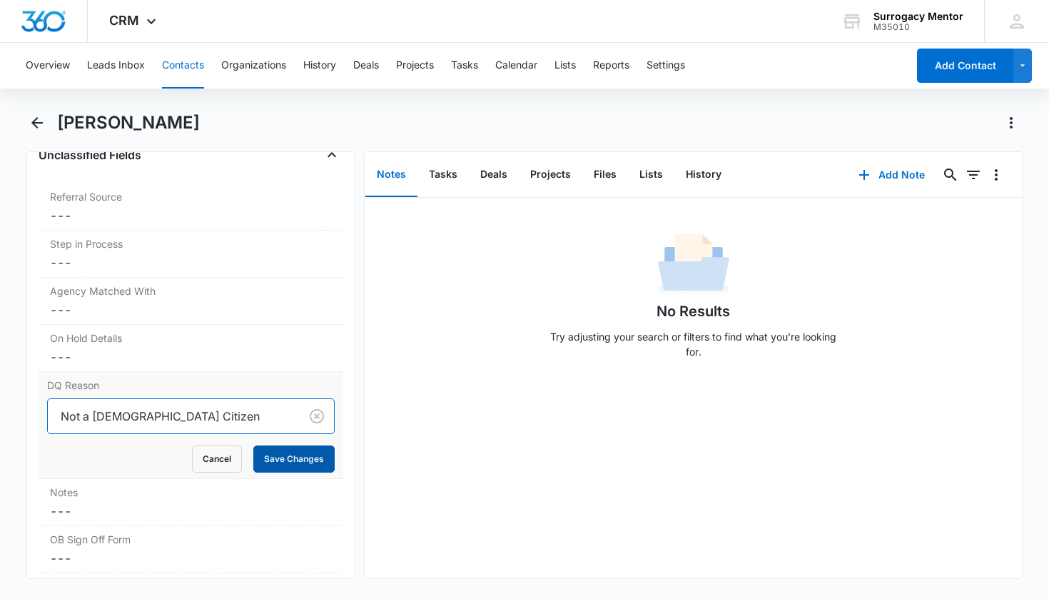
click at [286, 460] on button "Save Changes" at bounding box center [293, 458] width 81 height 27
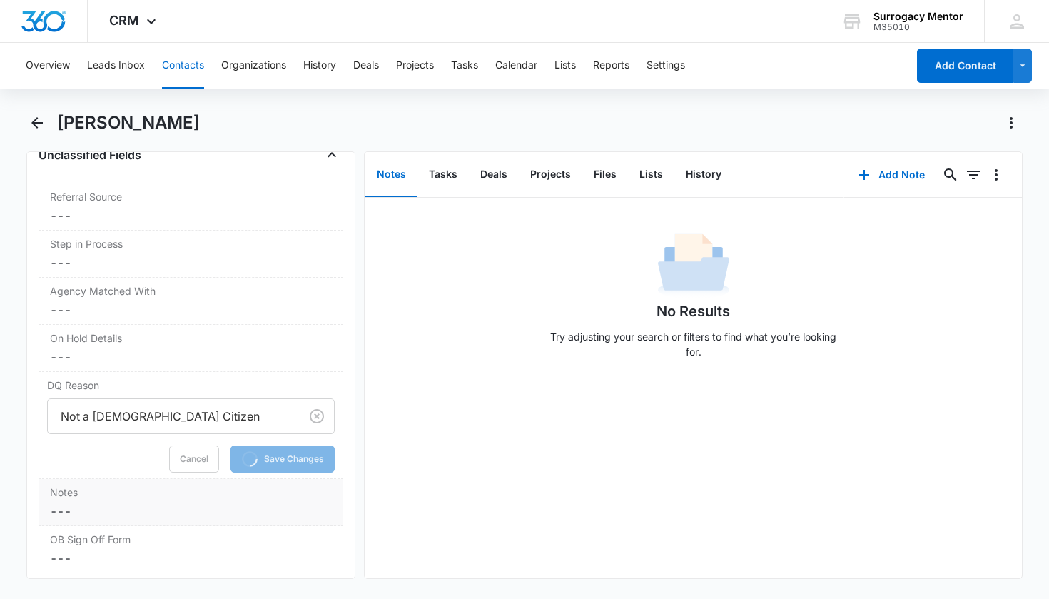
click at [198, 501] on div "Notes Cancel Save Changes ---" at bounding box center [191, 502] width 305 height 47
click at [198, 509] on textarea "Notes" at bounding box center [191, 545] width 288 height 81
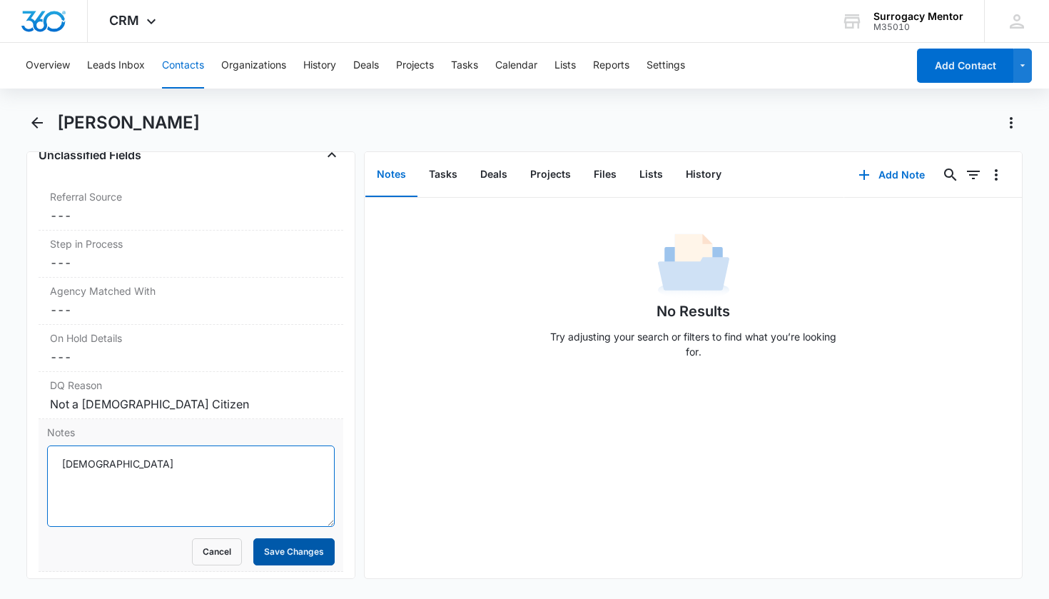
type textarea "Green card holder"
click at [308, 554] on button "Save Changes" at bounding box center [293, 551] width 81 height 27
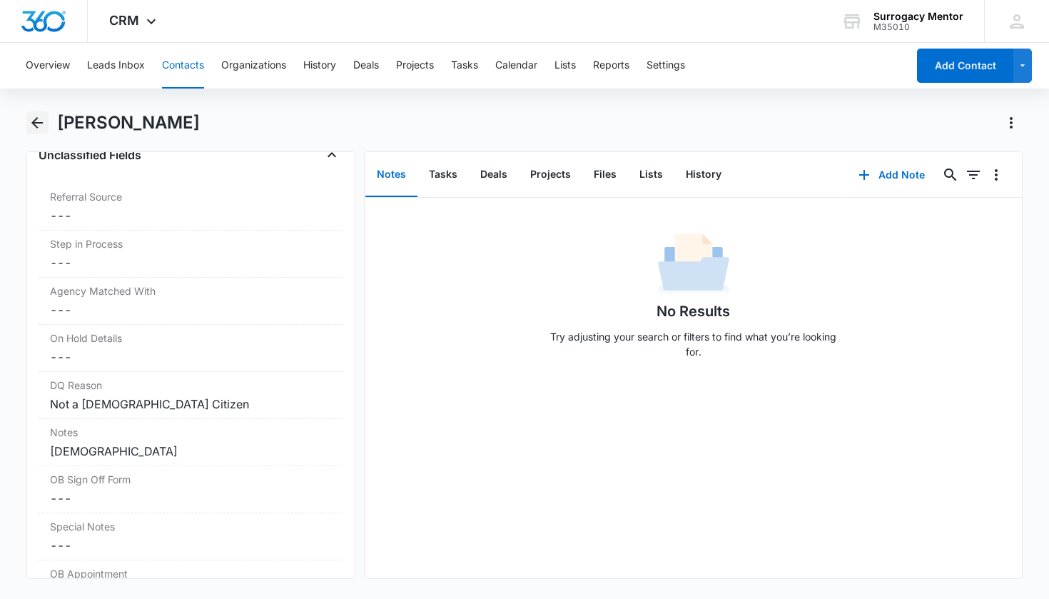
click at [39, 126] on icon "Back" at bounding box center [37, 122] width 17 height 17
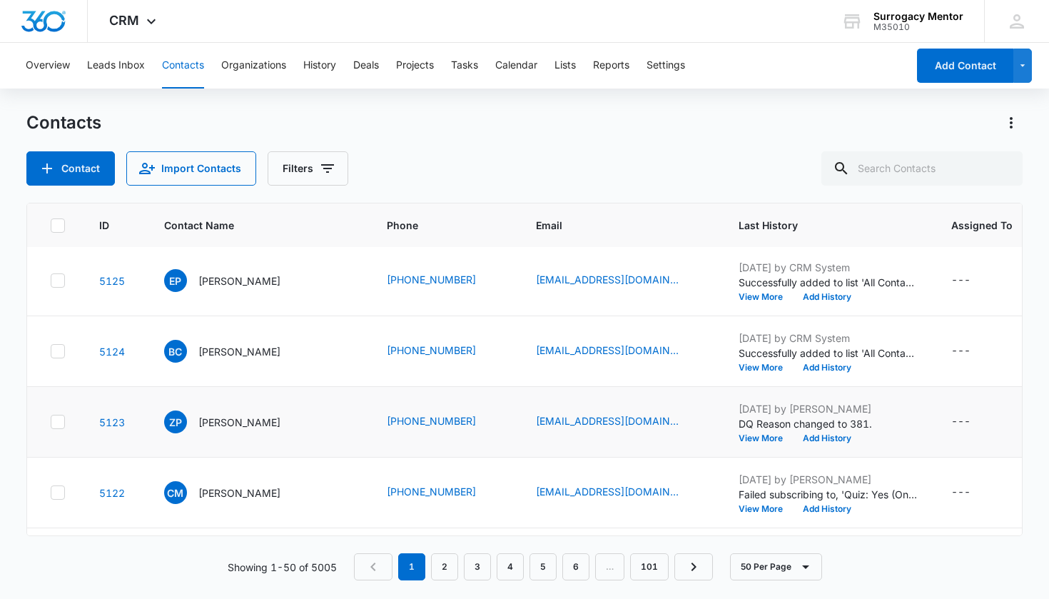
scroll to position [988, 0]
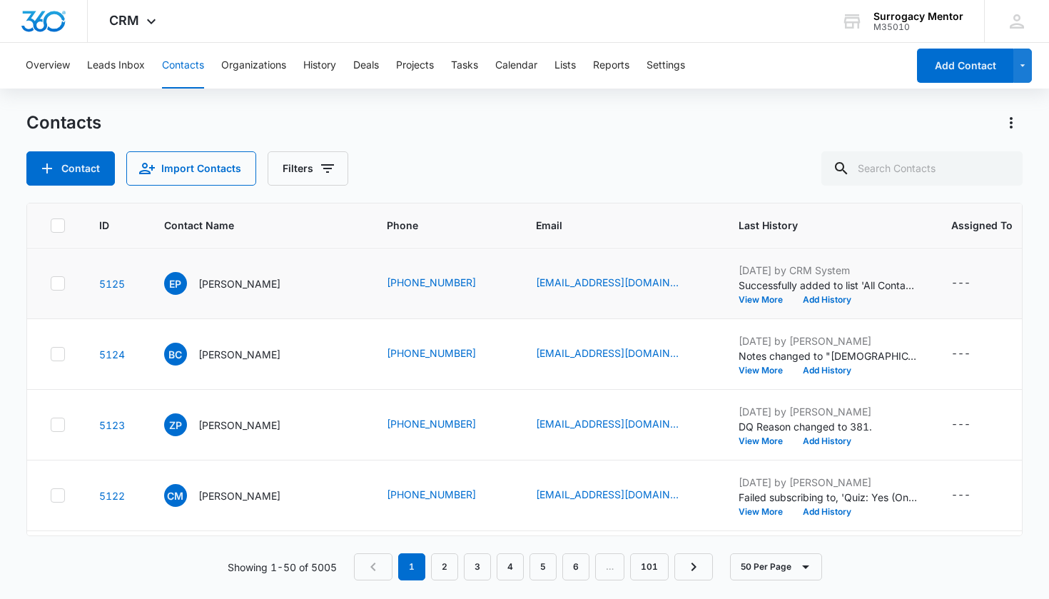
click at [218, 291] on p "[PERSON_NAME]" at bounding box center [239, 283] width 82 height 15
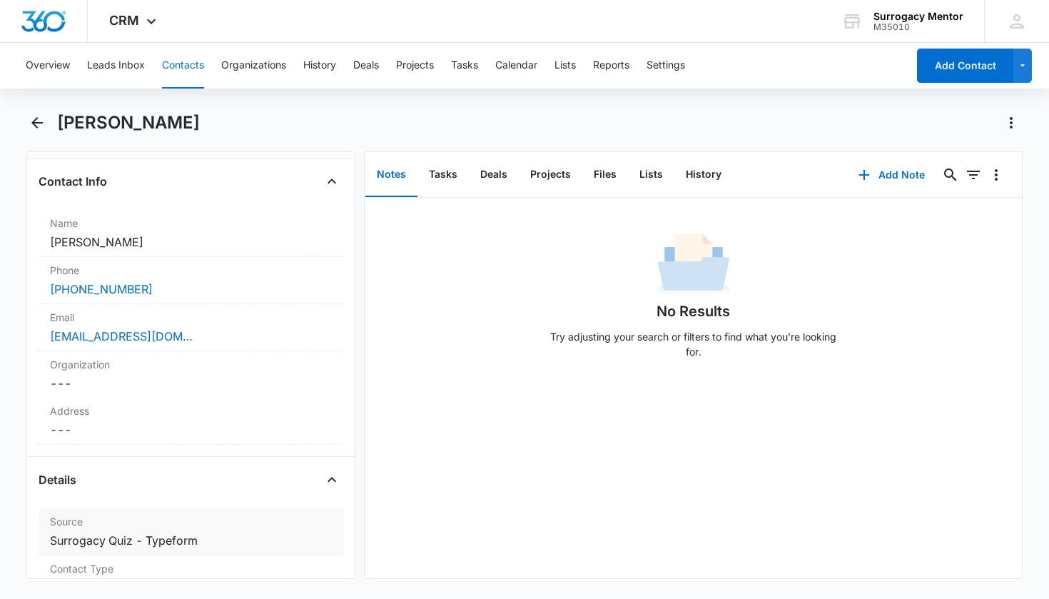
scroll to position [303, 0]
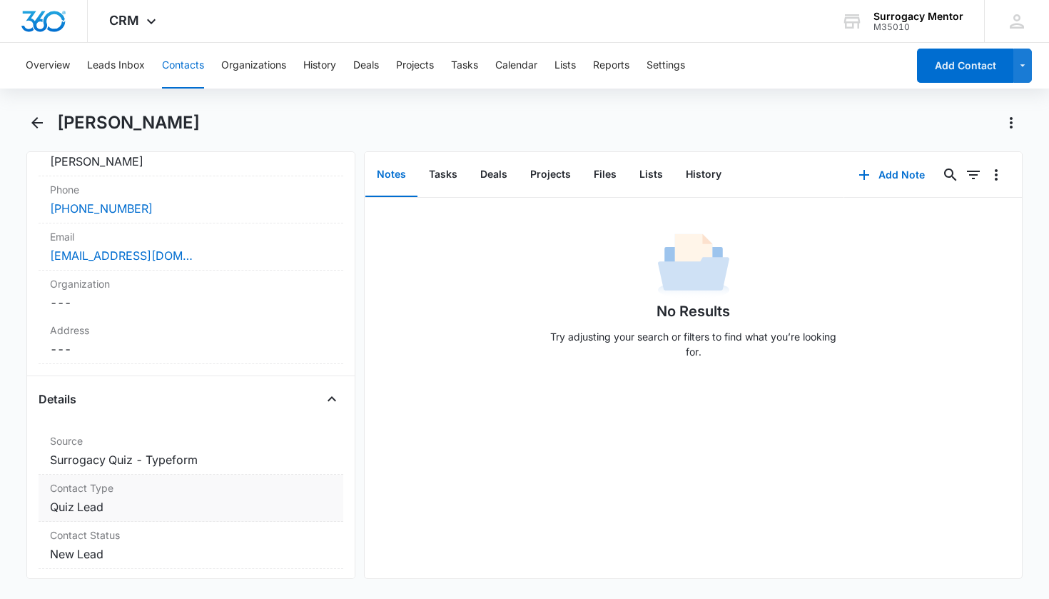
click at [85, 510] on dd "Cancel Save Changes Quiz Lead" at bounding box center [191, 506] width 283 height 17
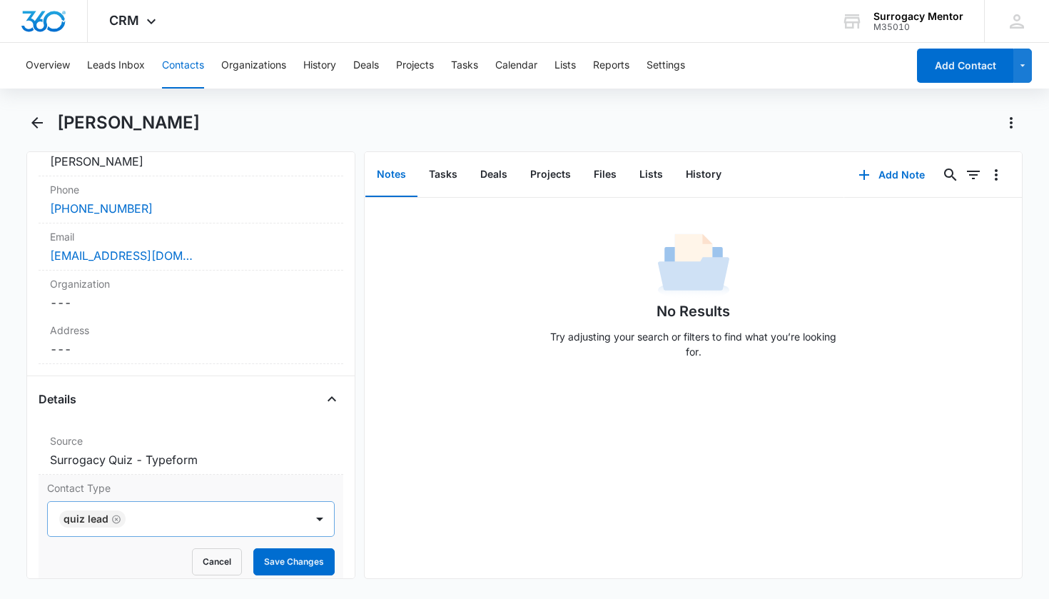
click at [112, 521] on icon "Remove Quiz Lead" at bounding box center [116, 518] width 9 height 9
click at [127, 519] on div "Contact Type" at bounding box center [174, 518] width 227 height 17
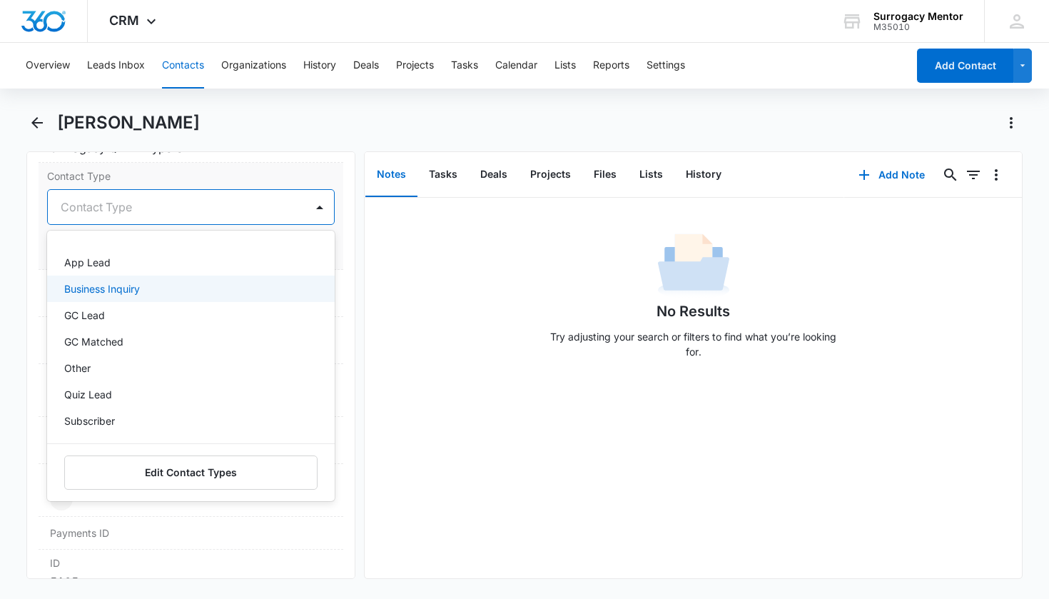
scroll to position [0, 0]
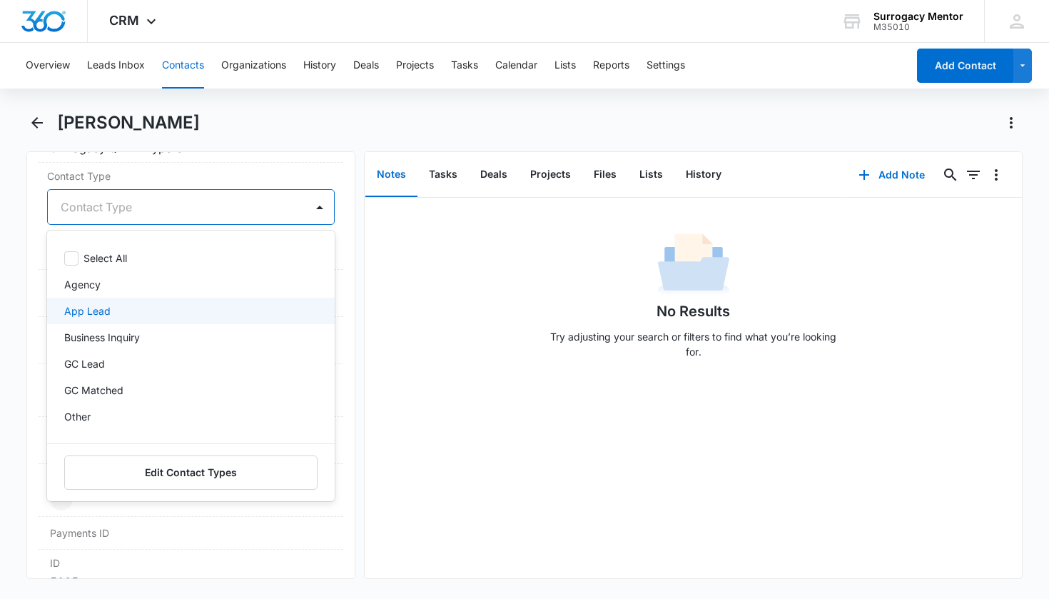
click at [407, 310] on div "No Results Try adjusting your search or filters to find what you’re looking for." at bounding box center [693, 299] width 657 height 141
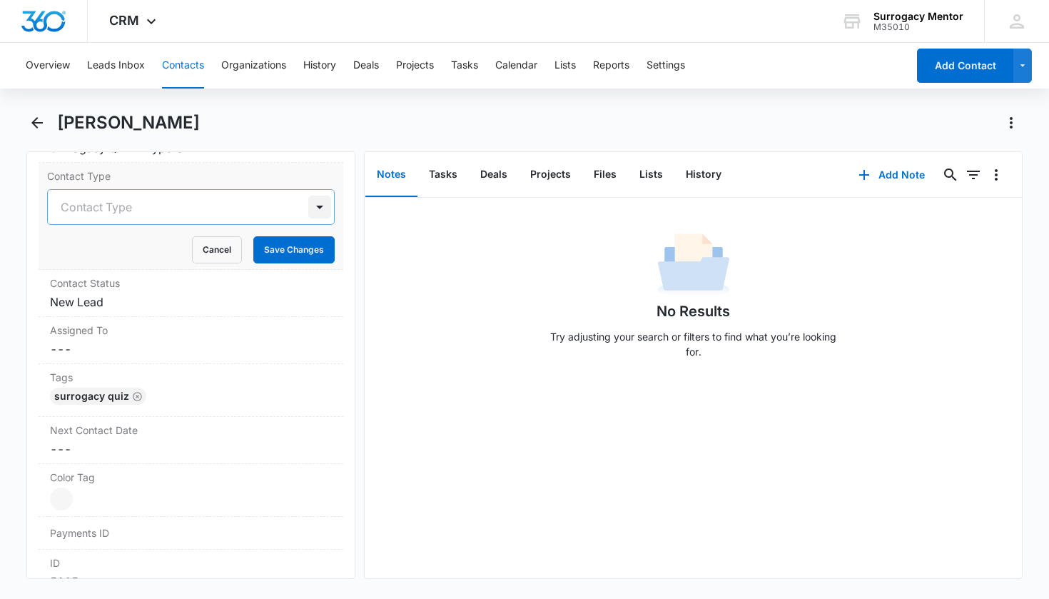
click at [308, 207] on div at bounding box center [319, 207] width 23 height 23
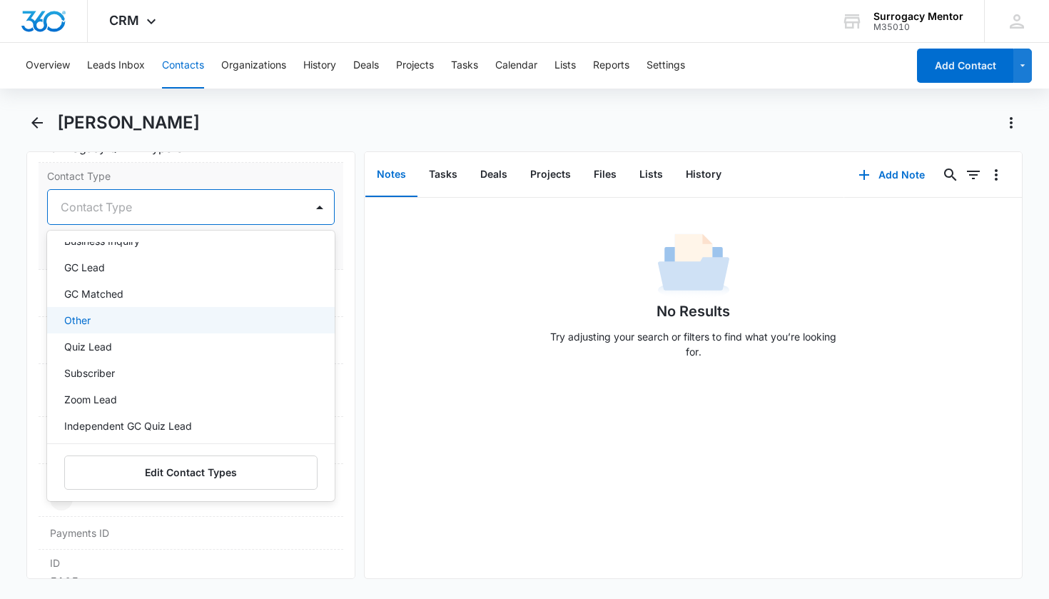
scroll to position [153, 0]
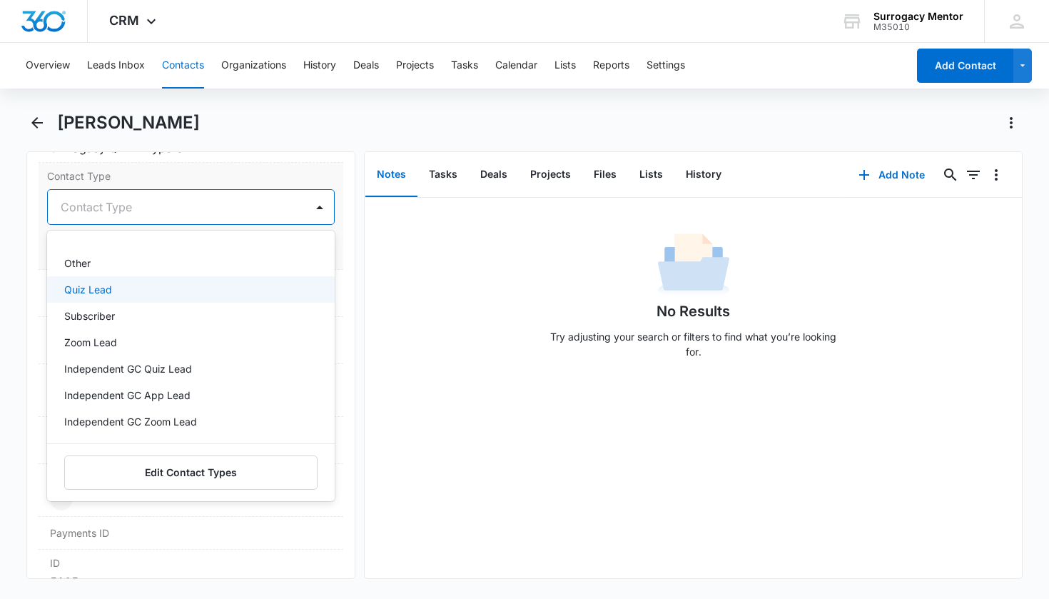
click at [138, 293] on div "Quiz Lead" at bounding box center [189, 289] width 251 height 15
click at [327, 248] on div "Contact Type option Quiz Lead, selected. Other, 7 of 13. 13 results available. …" at bounding box center [191, 216] width 305 height 107
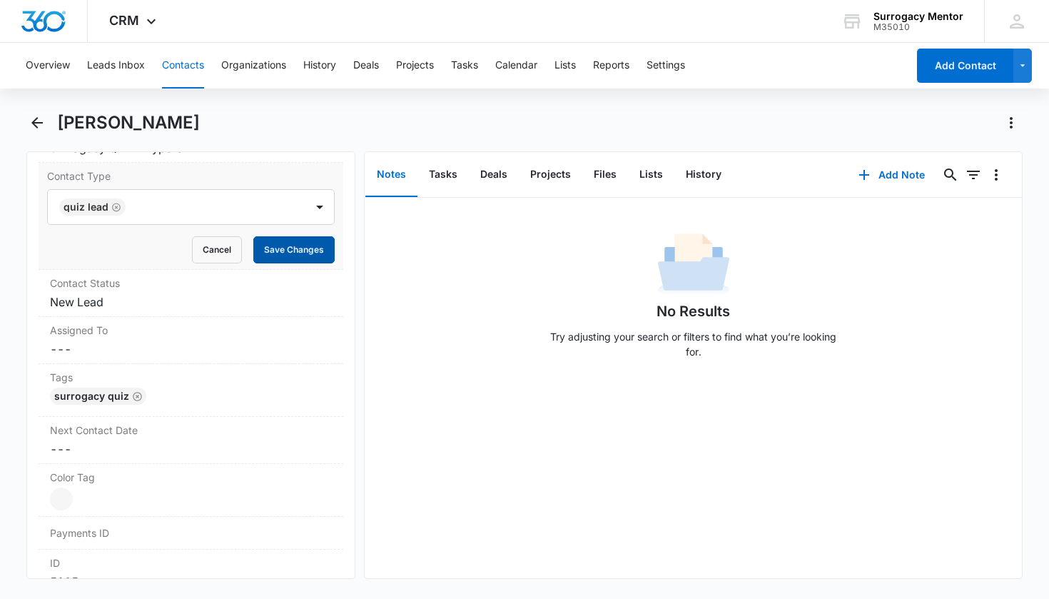
click at [318, 252] on button "Save Changes" at bounding box center [293, 249] width 81 height 27
click at [55, 312] on div "Contact Status Cancel Save Changes New Lead" at bounding box center [191, 293] width 305 height 47
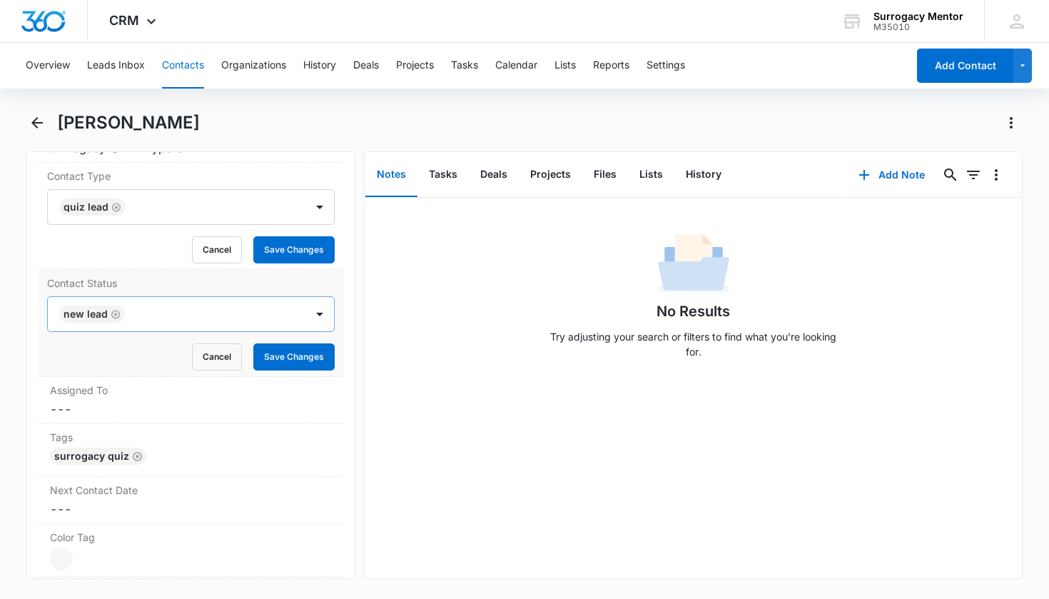
click at [113, 315] on icon "Remove New Lead" at bounding box center [116, 314] width 10 height 11
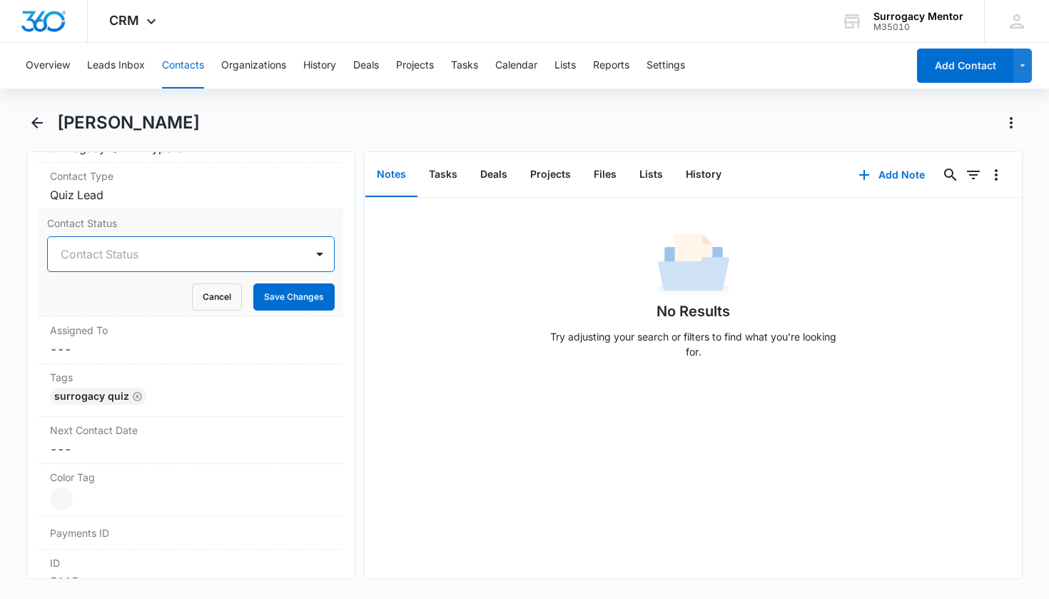
click at [118, 264] on div "Contact Status" at bounding box center [177, 254] width 258 height 34
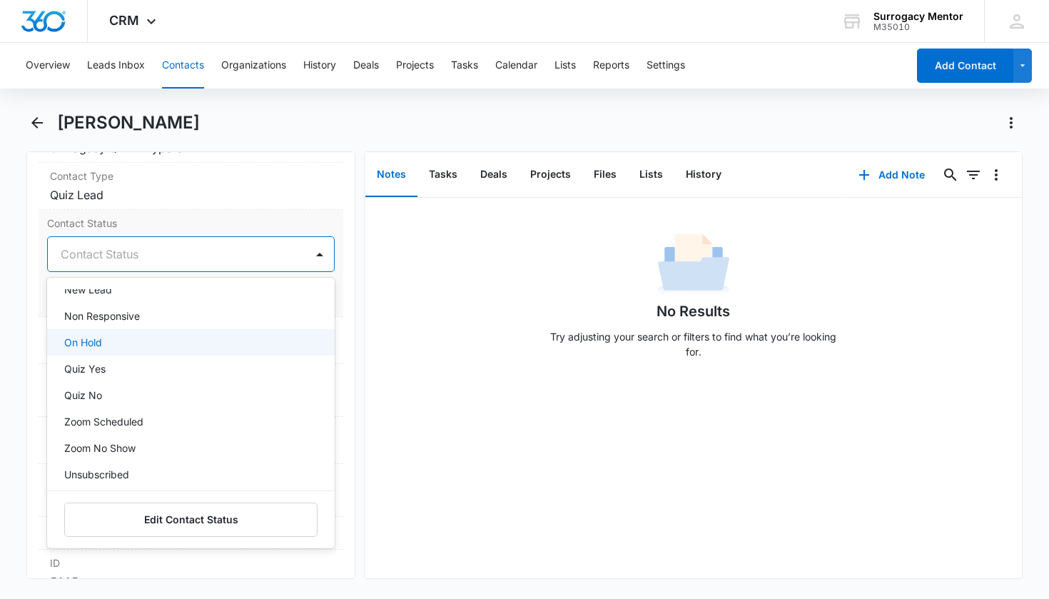
scroll to position [283, 0]
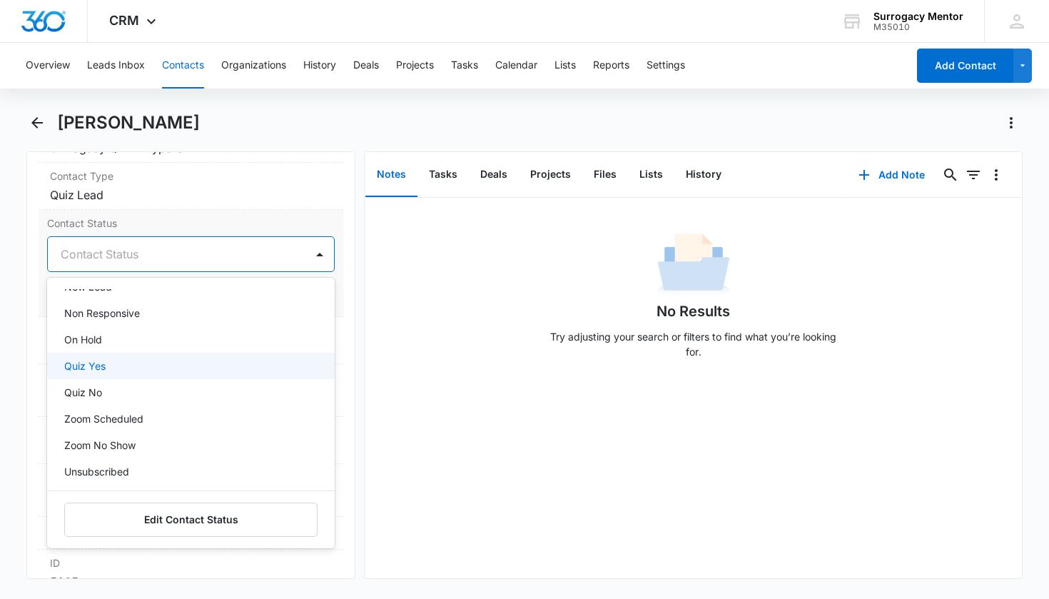
click at [121, 369] on div "Quiz Yes" at bounding box center [189, 365] width 251 height 15
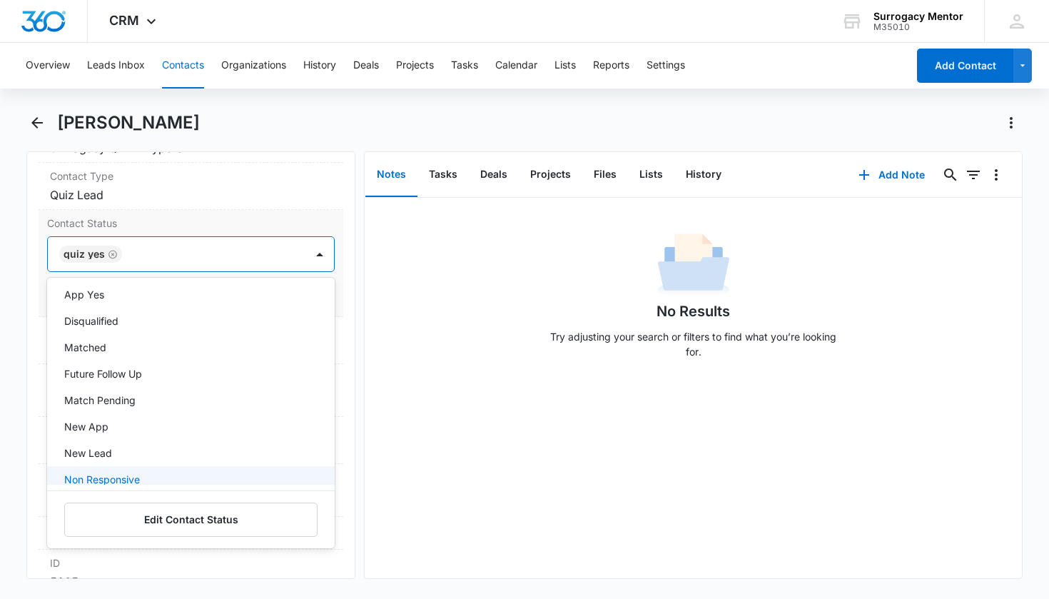
scroll to position [116, 0]
click at [325, 308] on div "Contact Status option Quiz Yes, selected. Non Responsive, 12 of 25. 25 results …" at bounding box center [191, 263] width 305 height 107
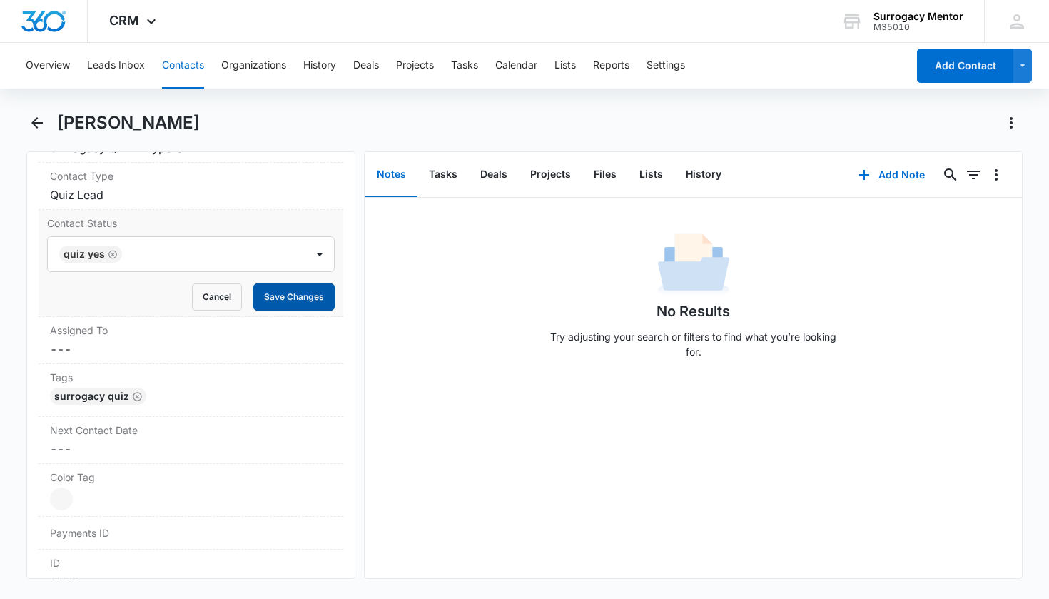
click at [317, 300] on button "Save Changes" at bounding box center [293, 296] width 81 height 27
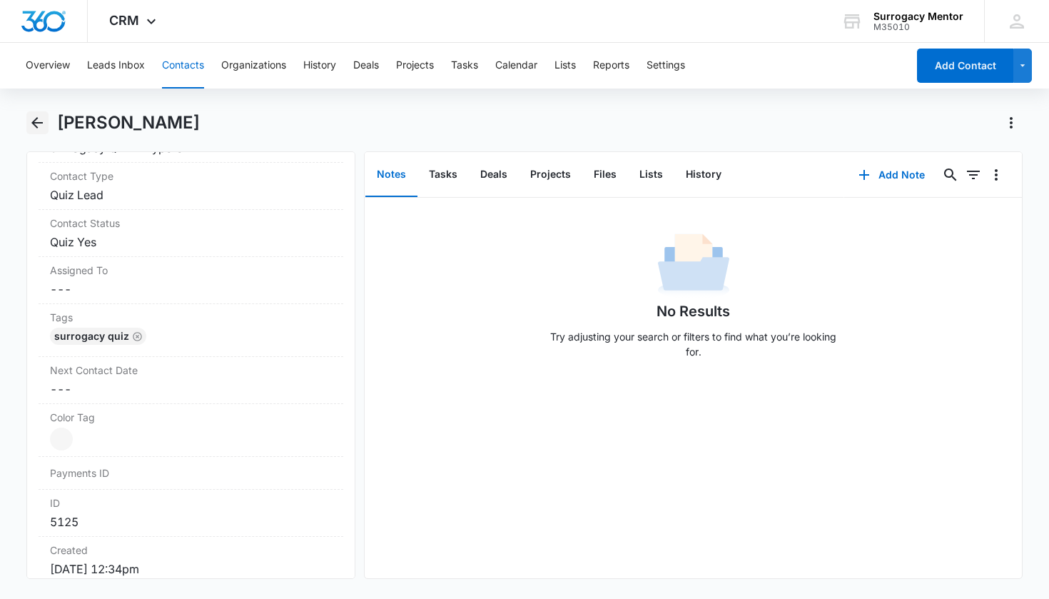
click at [34, 130] on icon "Back" at bounding box center [37, 122] width 17 height 17
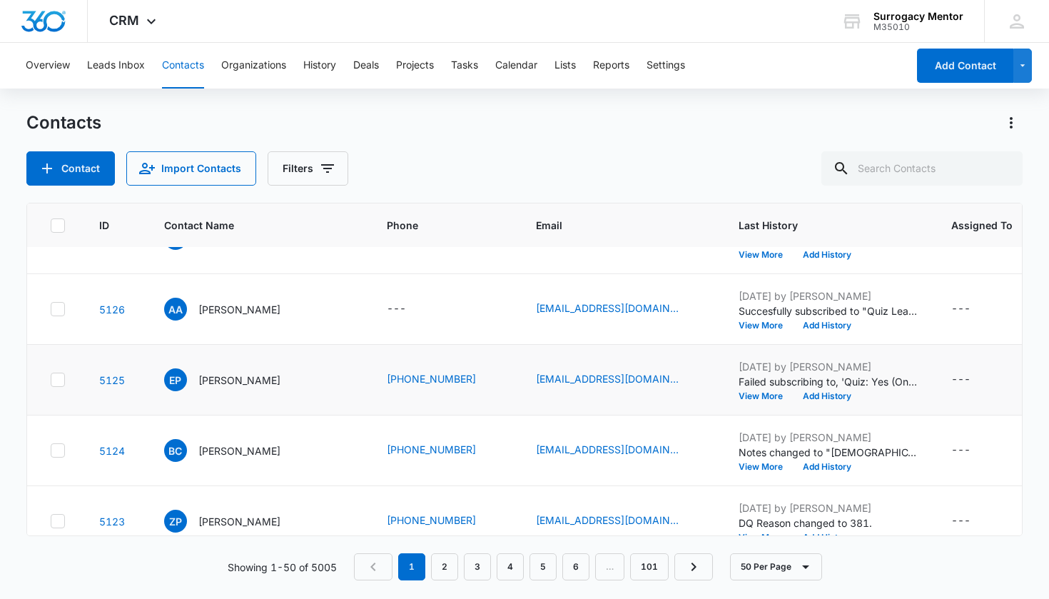
scroll to position [877, 0]
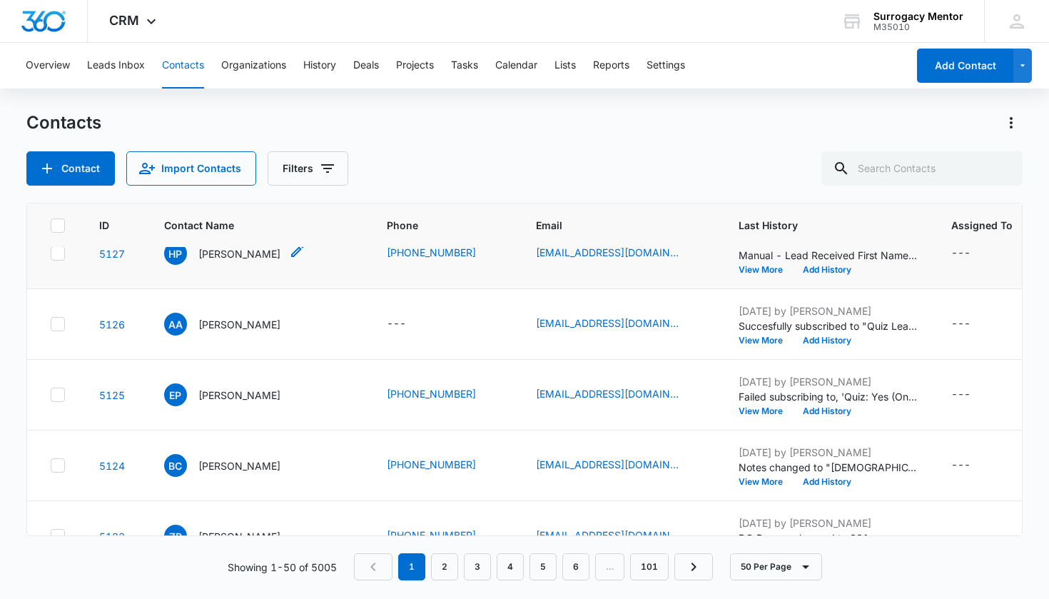
click at [242, 261] on p "Heather Penafiel" at bounding box center [239, 253] width 82 height 15
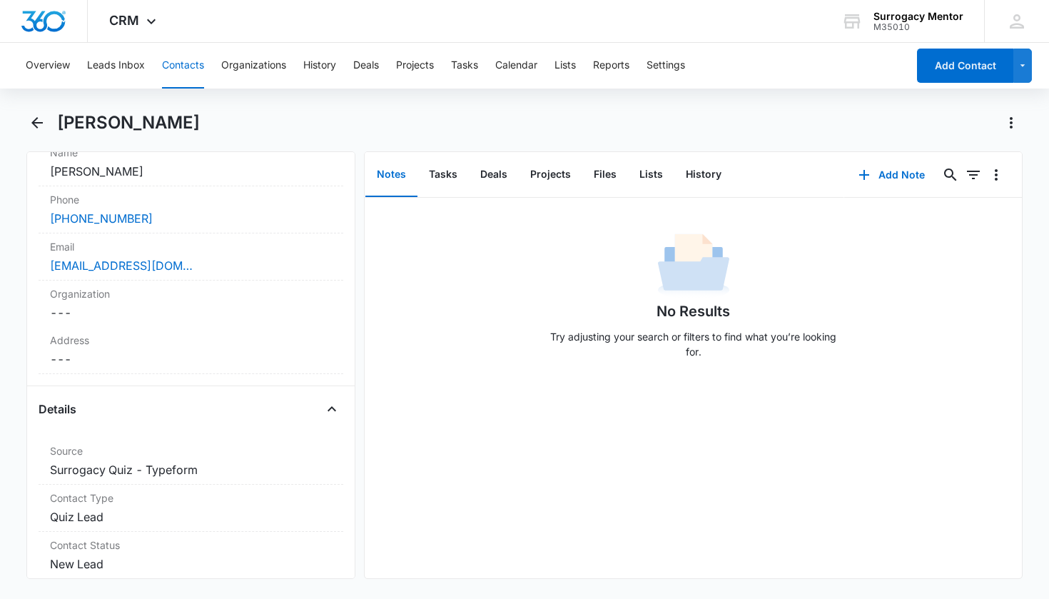
scroll to position [432, 0]
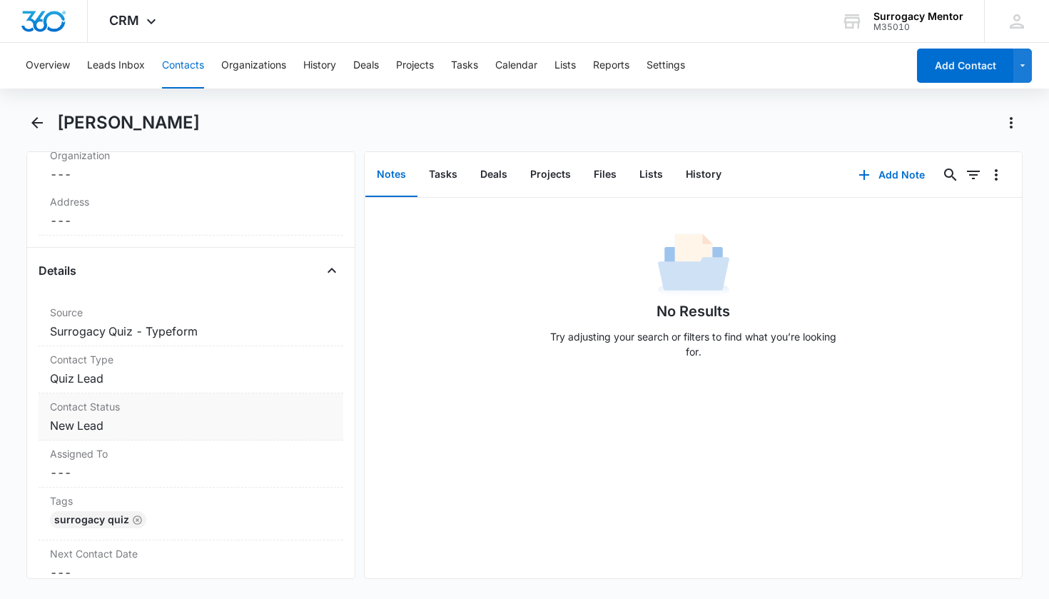
click at [83, 425] on dd "Cancel Save Changes New Lead" at bounding box center [191, 425] width 283 height 17
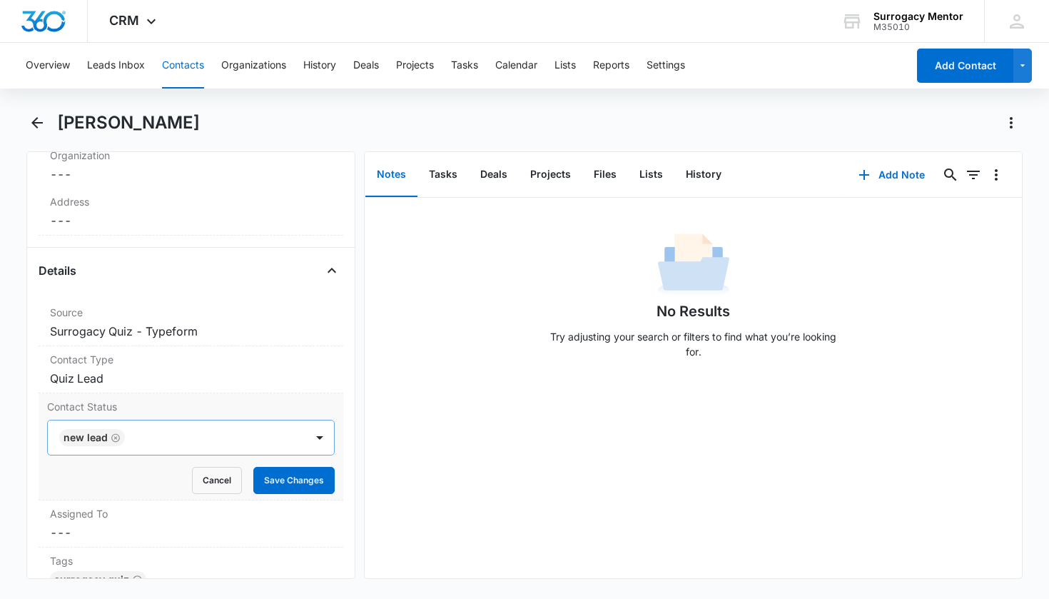
click at [116, 440] on icon "Remove New Lead" at bounding box center [116, 437] width 10 height 11
click at [118, 442] on div "Contact Status" at bounding box center [174, 437] width 227 height 17
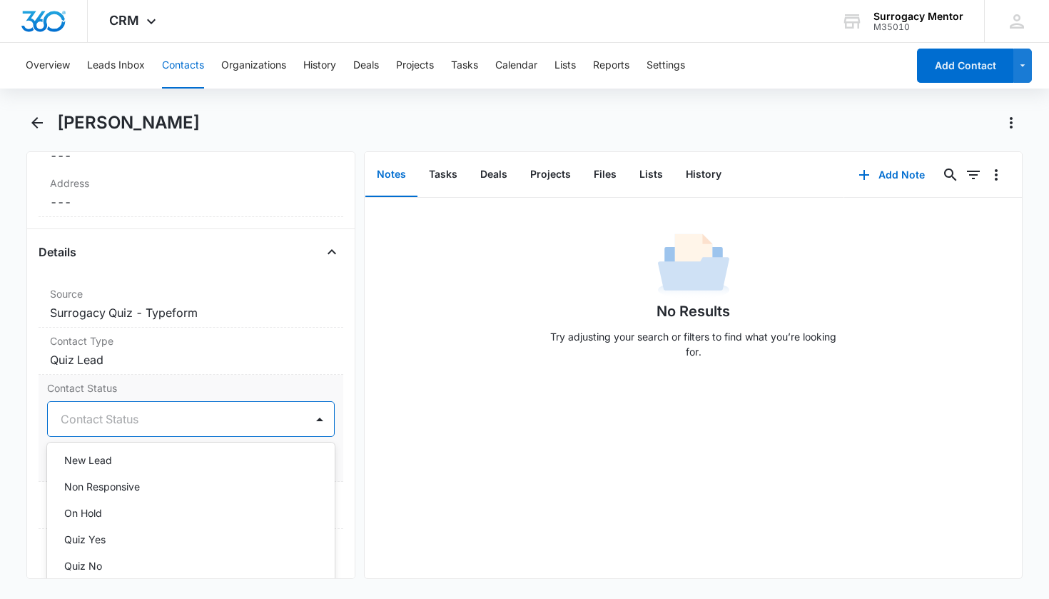
scroll to position [310, 0]
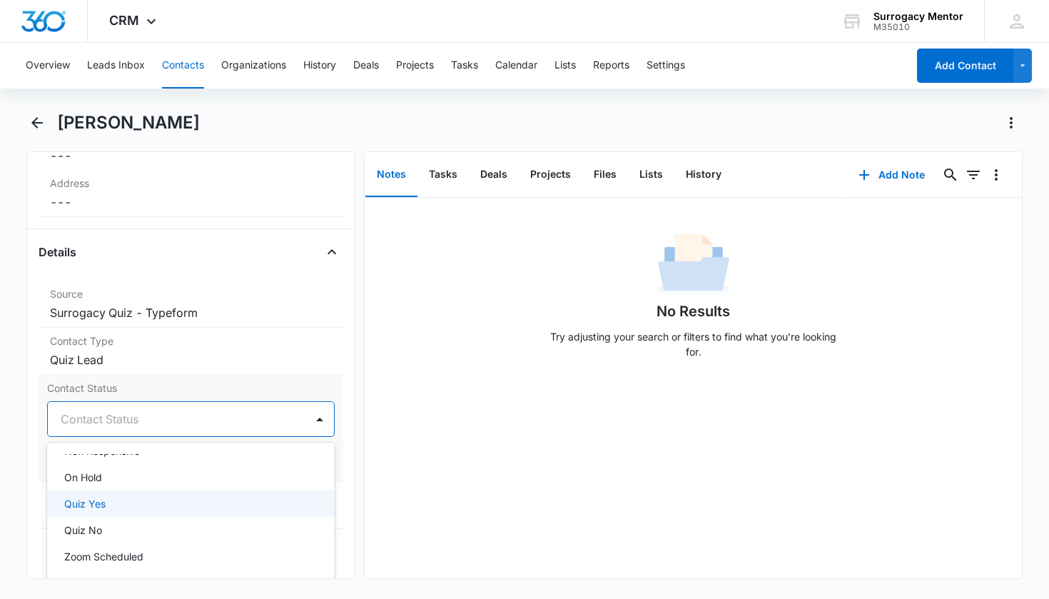
click at [136, 501] on div "Quiz Yes" at bounding box center [189, 503] width 251 height 15
click at [333, 447] on div "Contact Status option Quiz Yes, selected. Non Responsive, 12 of 25. 25 results …" at bounding box center [191, 428] width 305 height 107
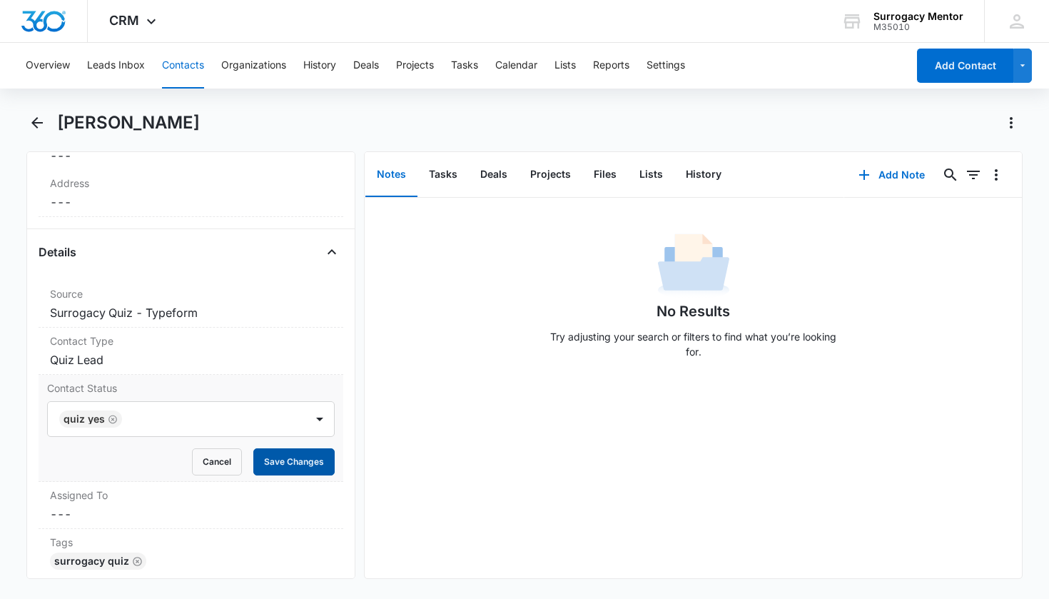
click at [319, 462] on button "Save Changes" at bounding box center [293, 461] width 81 height 27
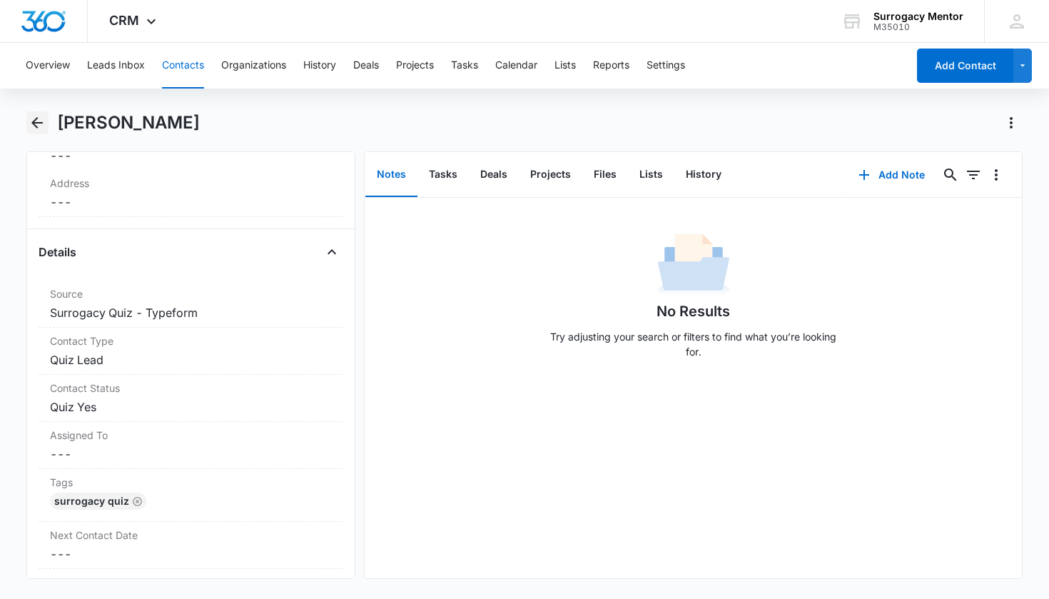
click at [33, 131] on icon "Back" at bounding box center [37, 122] width 17 height 17
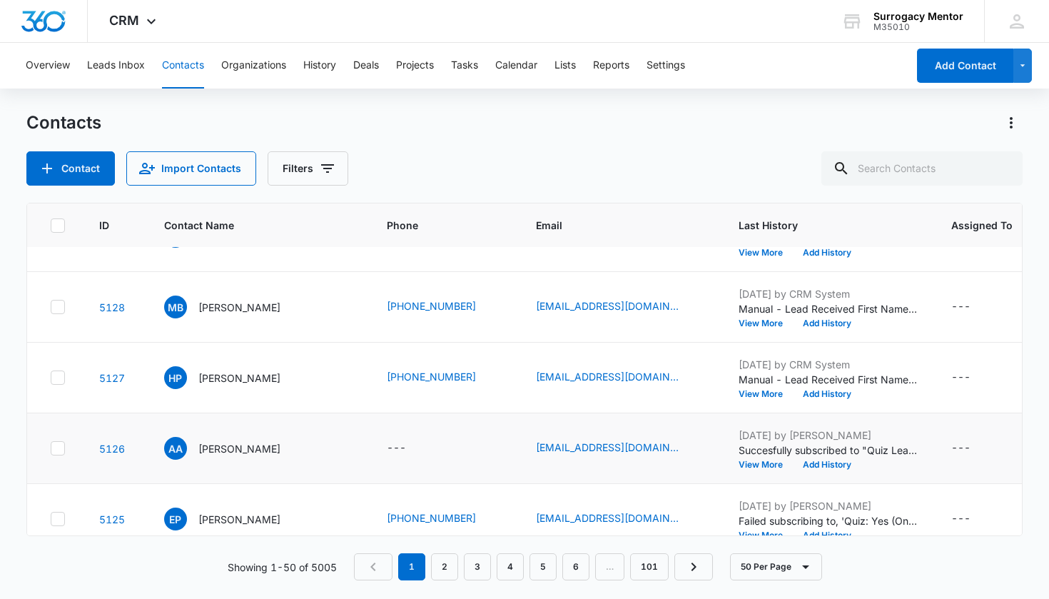
scroll to position [693, 0]
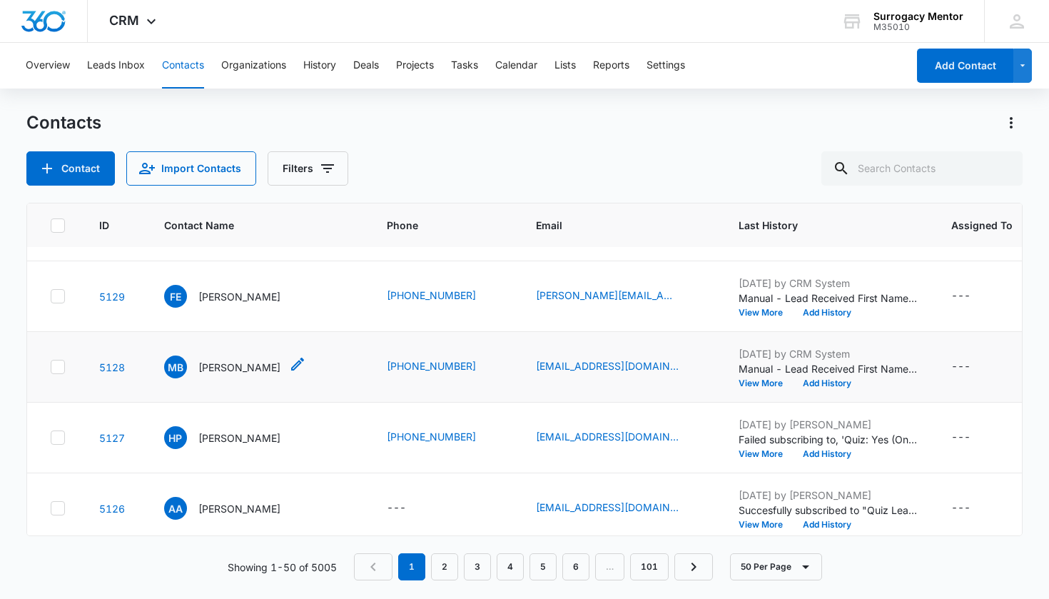
click at [235, 375] on p "Megan Balbin" at bounding box center [239, 367] width 82 height 15
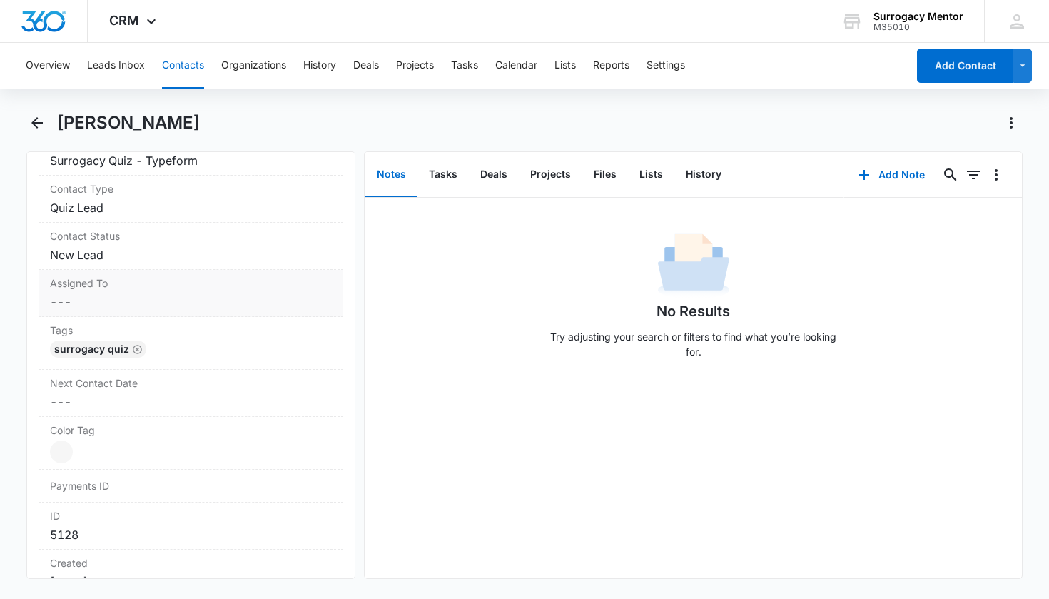
scroll to position [599, 0]
click at [96, 255] on dd "Cancel Save Changes New Lead" at bounding box center [191, 257] width 283 height 17
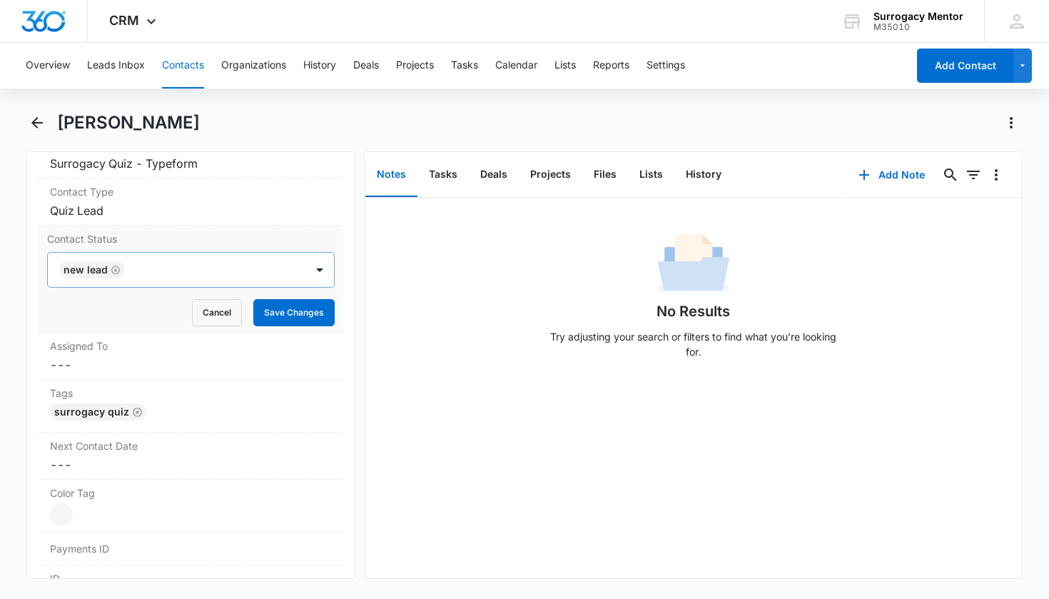
click at [114, 271] on icon "Remove New Lead" at bounding box center [115, 269] width 9 height 9
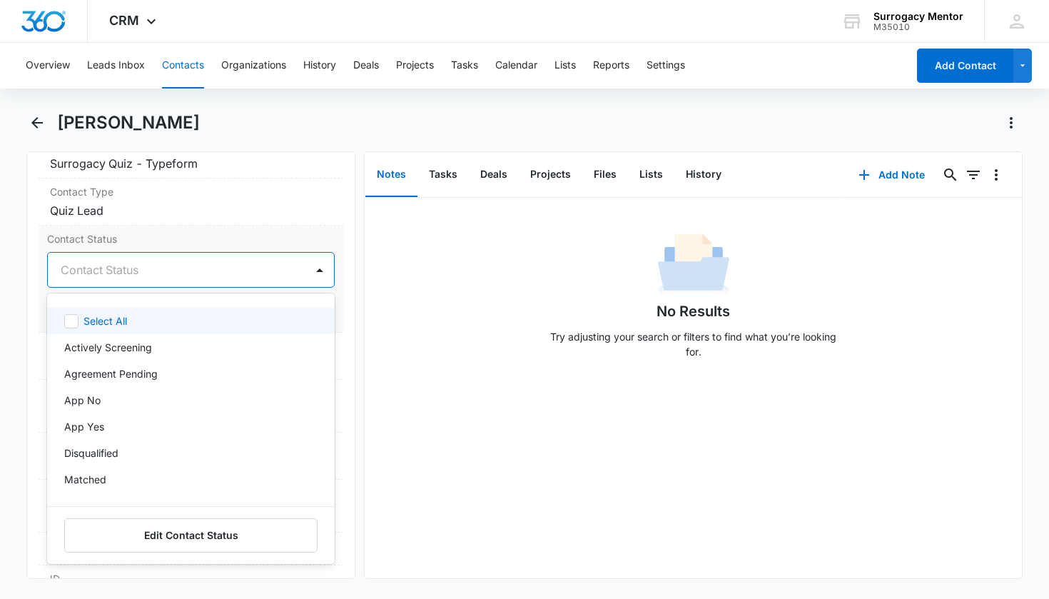
click at [119, 270] on div "Contact Status" at bounding box center [174, 269] width 227 height 17
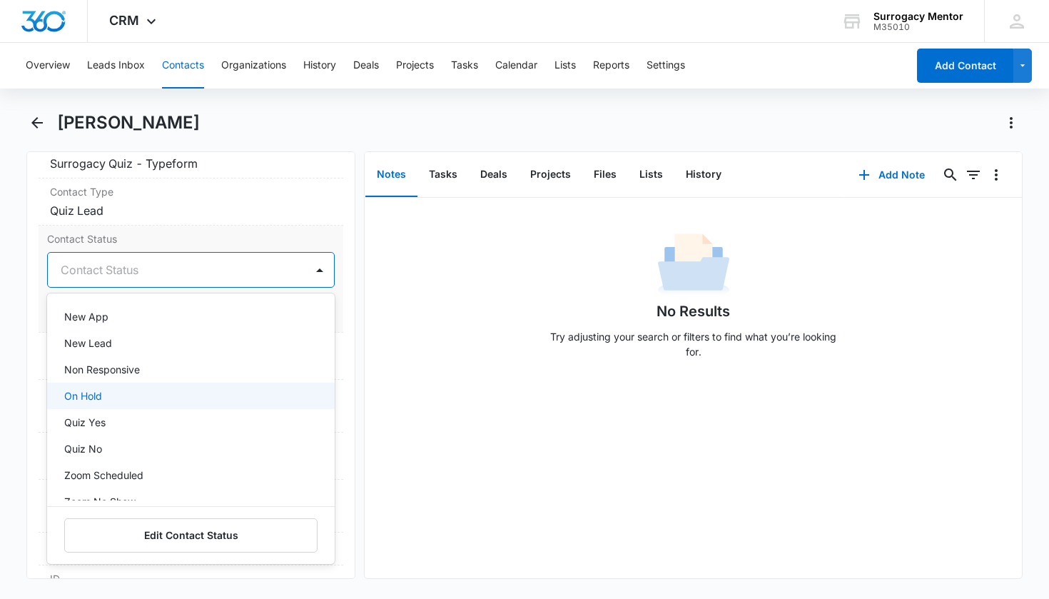
scroll to position [268, 0]
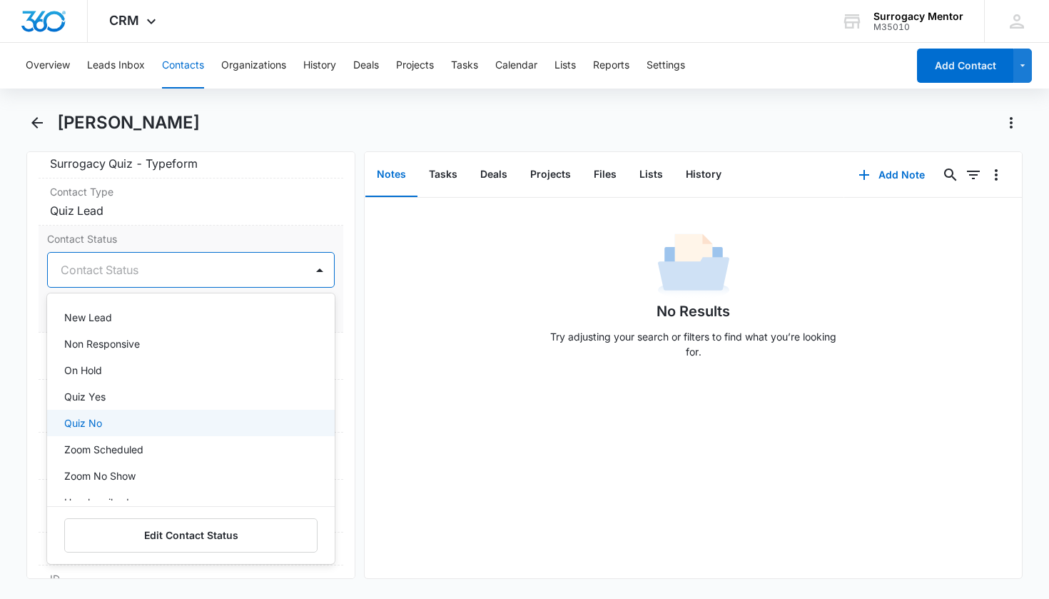
click at [146, 416] on div "Quiz No" at bounding box center [189, 422] width 251 height 15
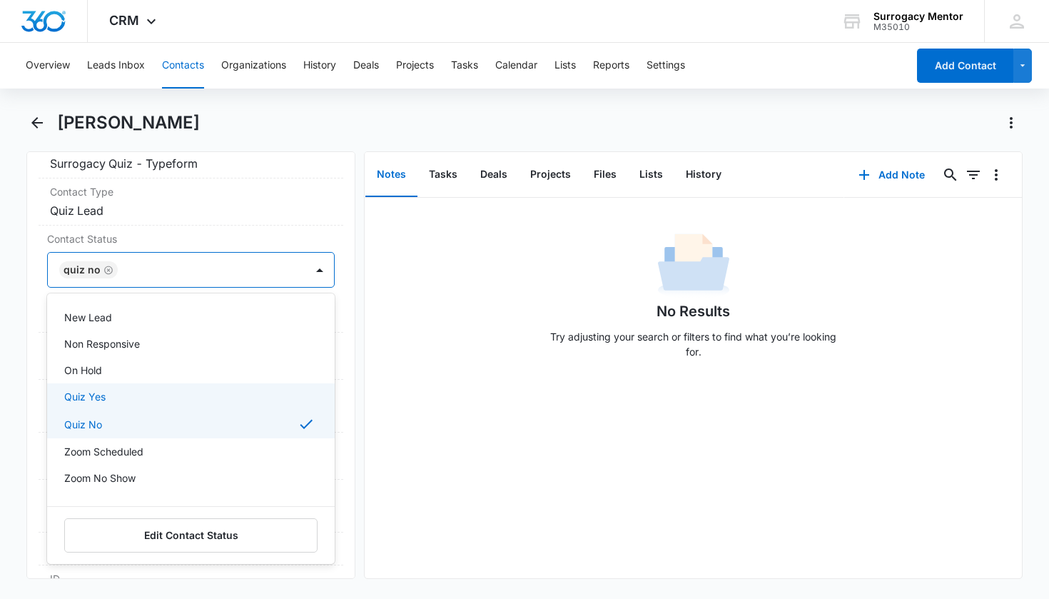
click at [343, 365] on div "Remove MB Megan Balbin Contact Info Name Cancel Save Changes Megan Balbin Phone…" at bounding box center [191, 364] width 330 height 427
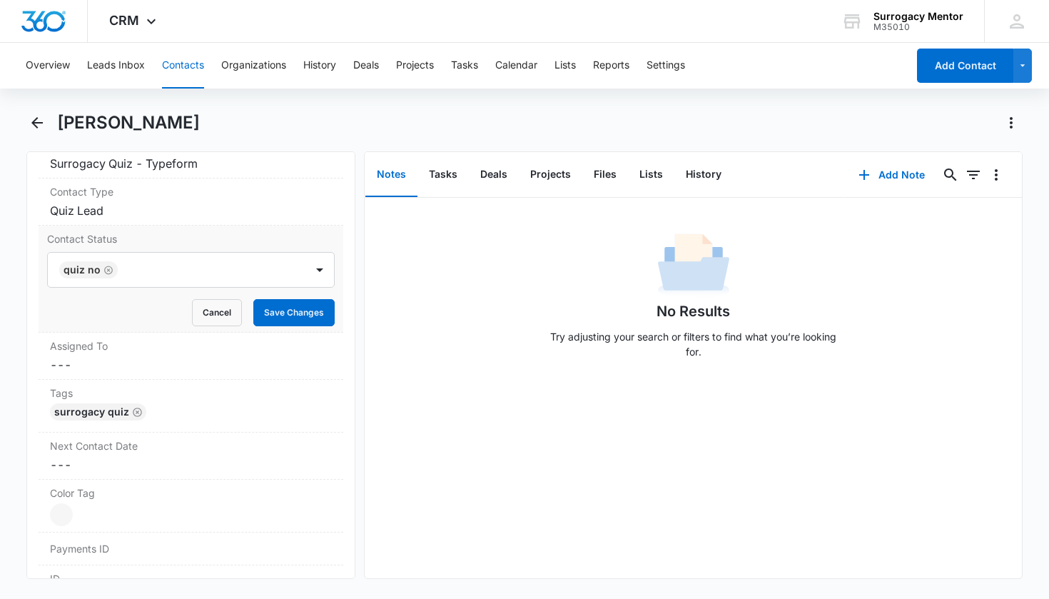
click at [311, 323] on button "Save Changes" at bounding box center [293, 312] width 81 height 27
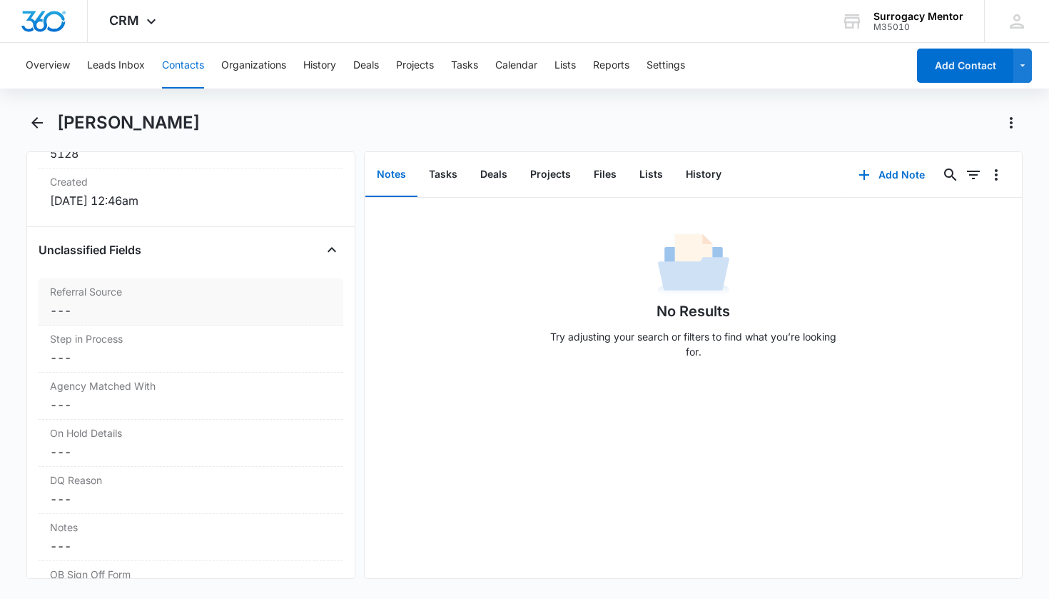
scroll to position [1131, 0]
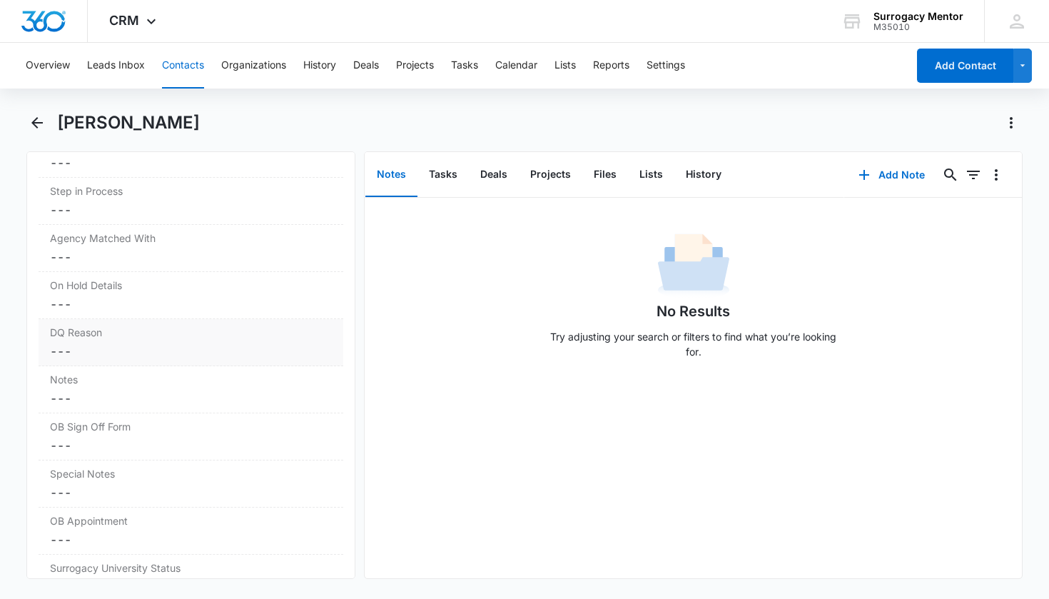
click at [176, 350] on dd "Cancel Save Changes ---" at bounding box center [191, 351] width 283 height 17
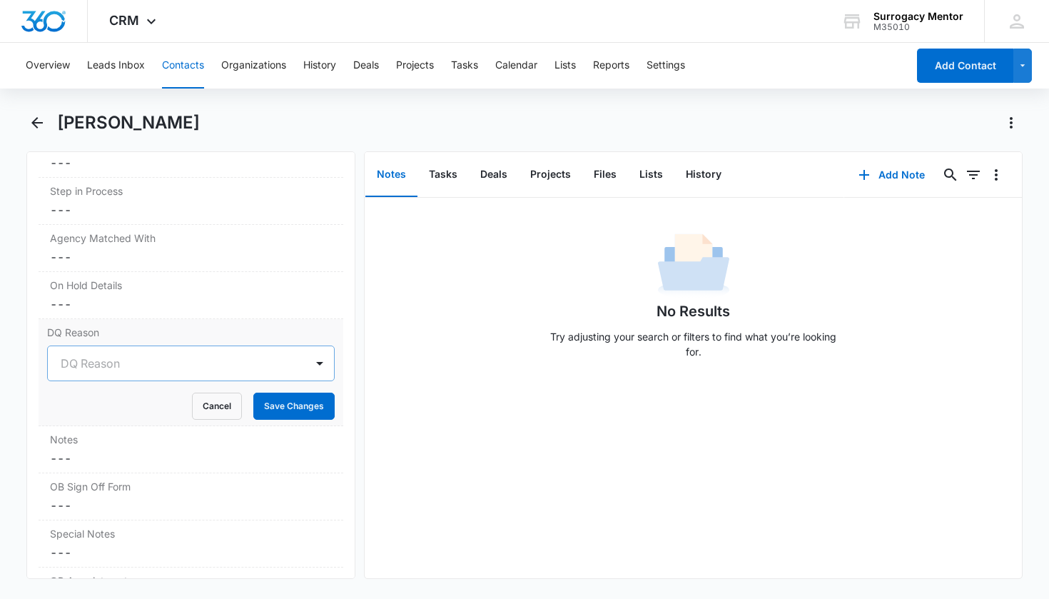
click at [158, 362] on div at bounding box center [174, 363] width 227 height 20
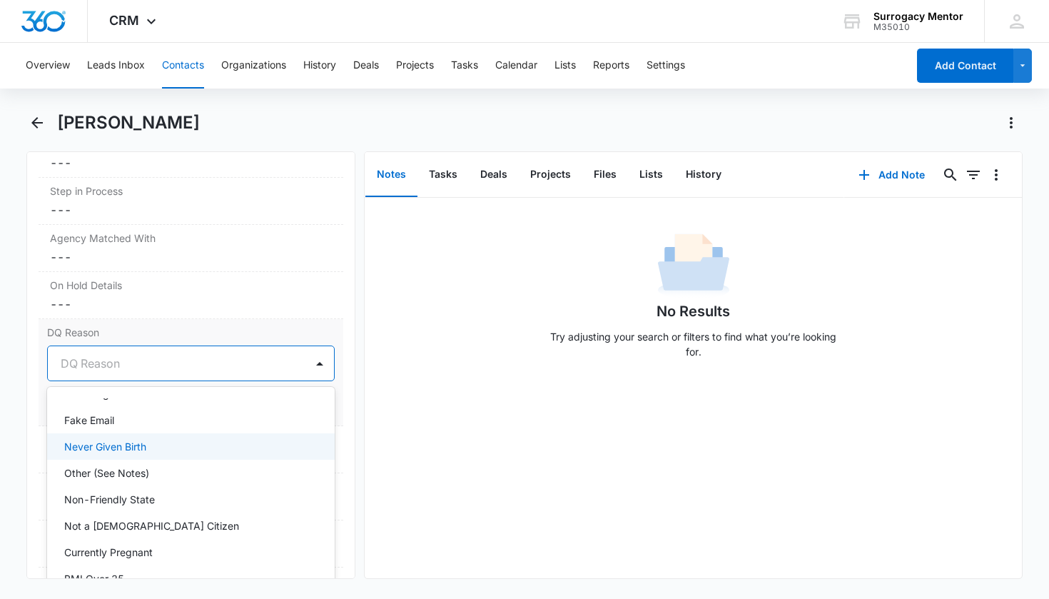
scroll to position [80, 0]
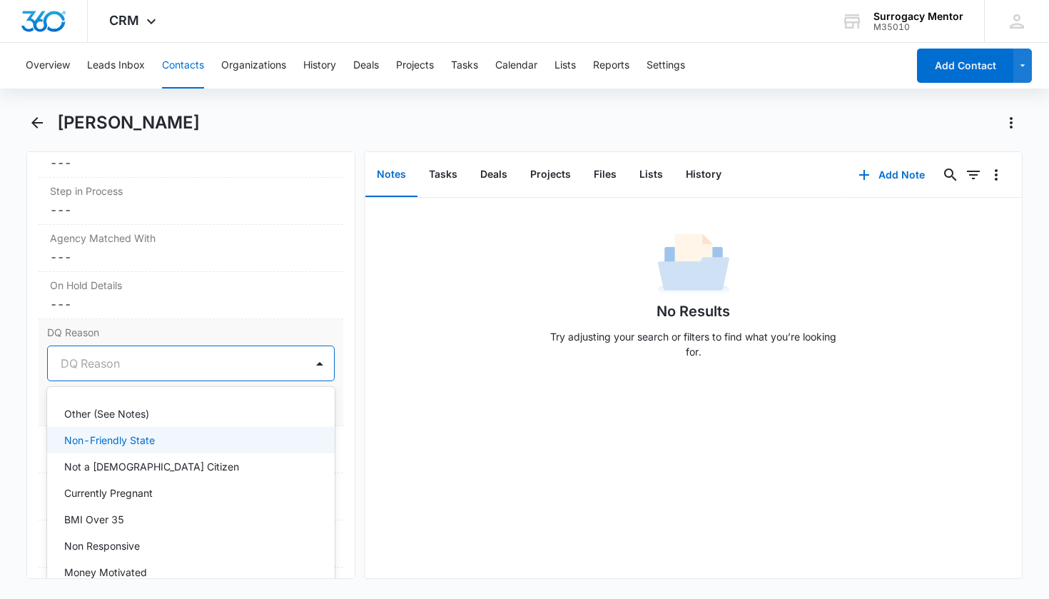
click at [141, 445] on p "Non-Friendly State" at bounding box center [109, 439] width 91 height 15
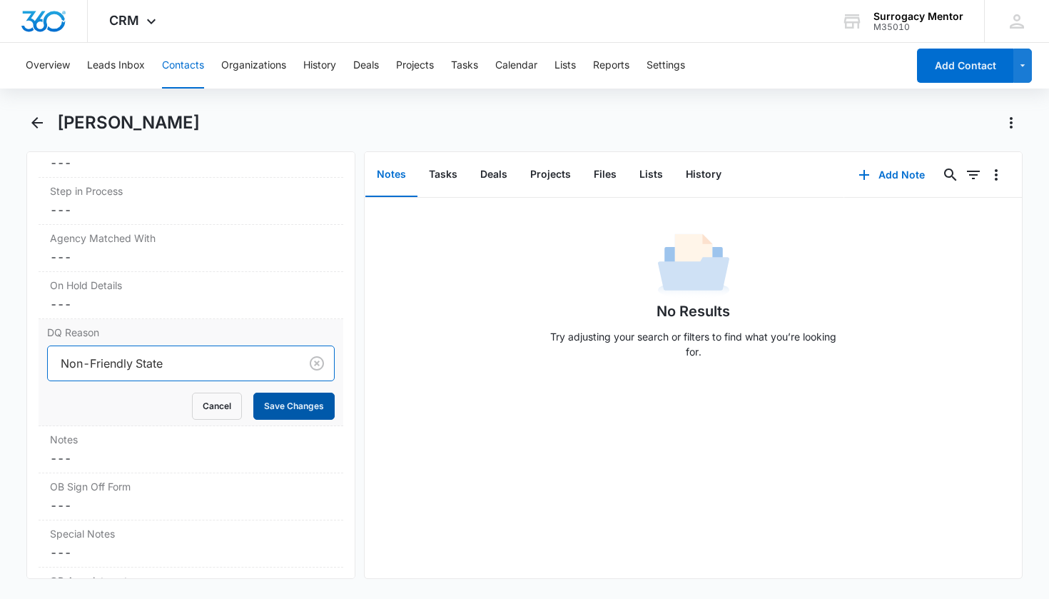
click at [295, 401] on button "Save Changes" at bounding box center [293, 405] width 81 height 27
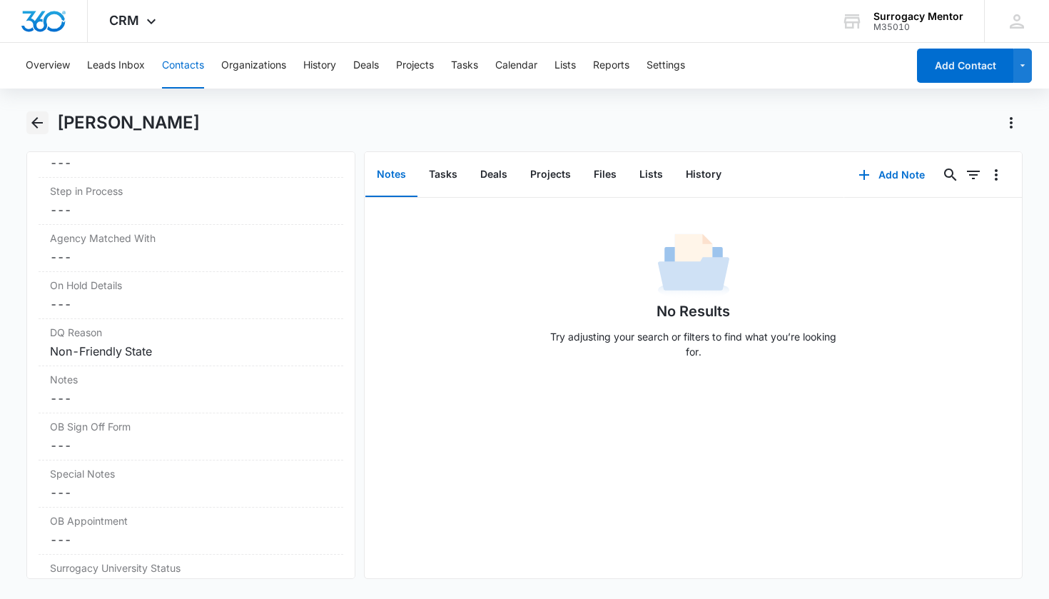
click at [34, 128] on icon "Back" at bounding box center [37, 122] width 17 height 17
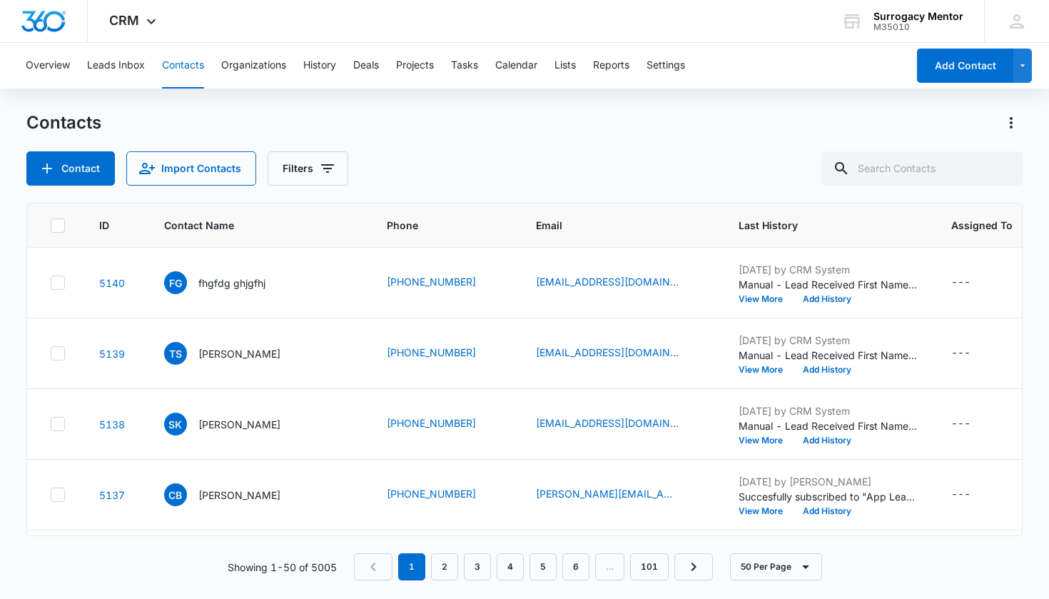
scroll to position [693, 0]
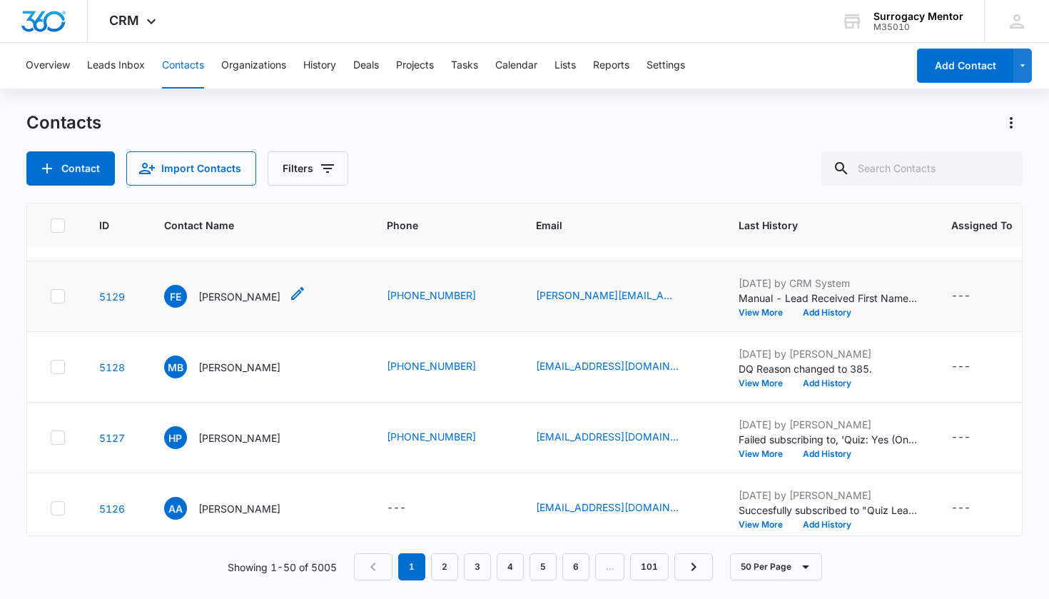
click at [233, 304] on p "Frank Ernst" at bounding box center [239, 296] width 82 height 15
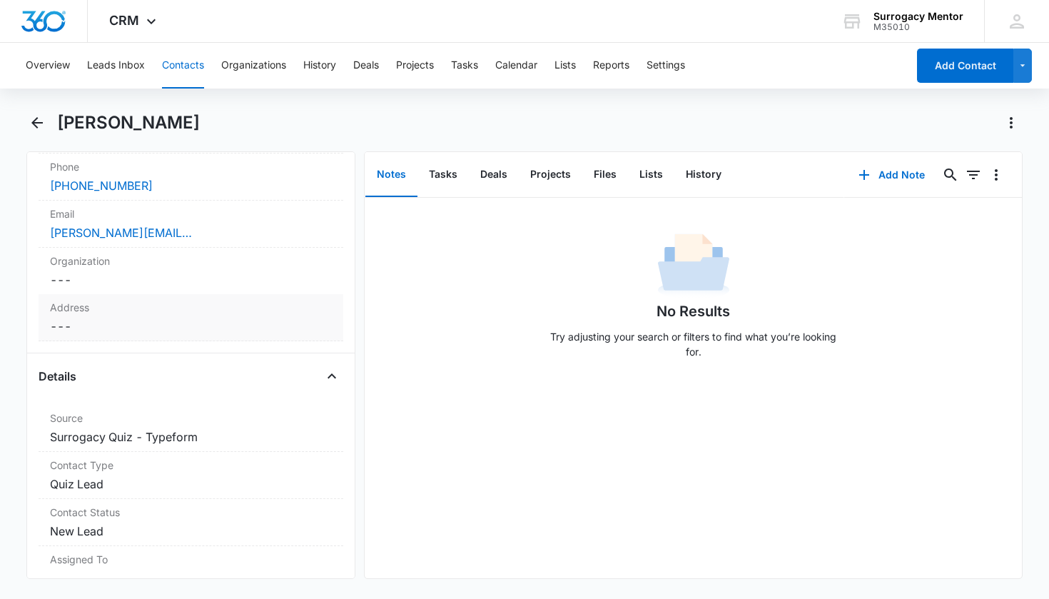
scroll to position [439, 0]
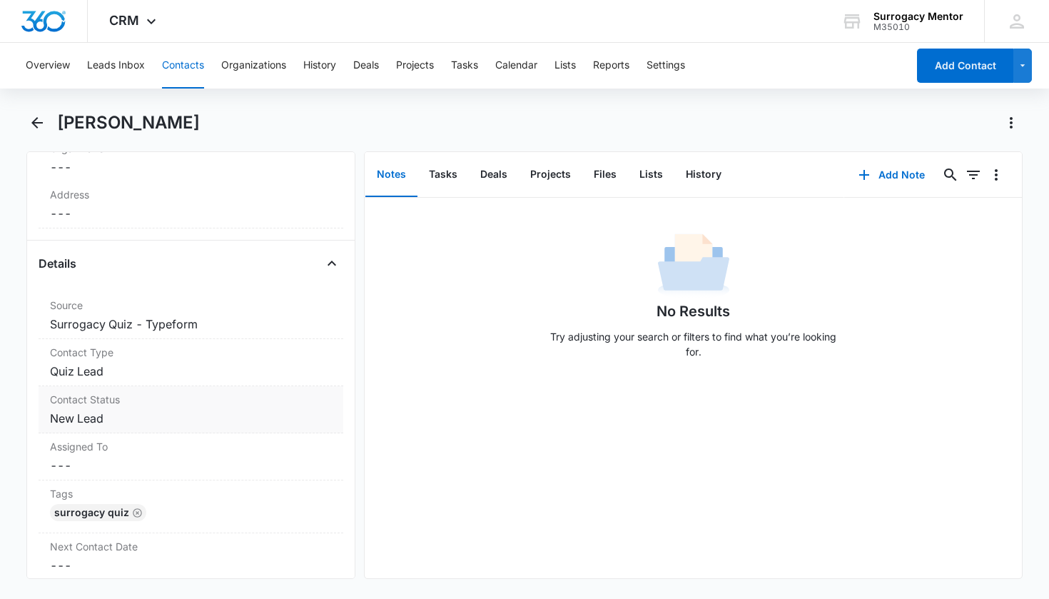
click at [81, 420] on dd "Cancel Save Changes New Lead" at bounding box center [191, 418] width 283 height 17
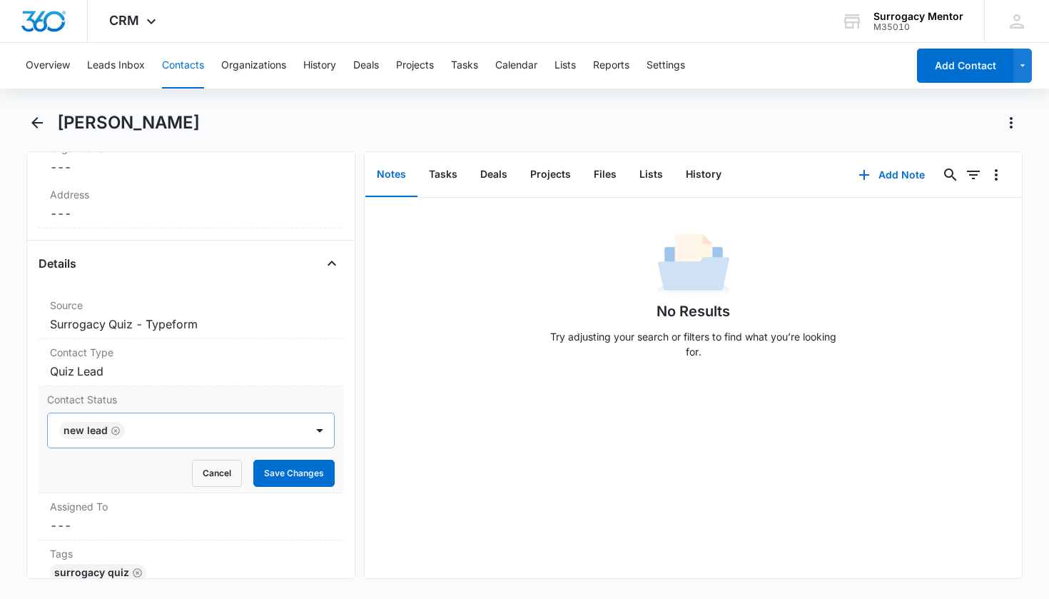
click at [116, 431] on icon "Remove New Lead" at bounding box center [115, 430] width 9 height 9
click at [123, 432] on div "Contact Status" at bounding box center [174, 430] width 227 height 17
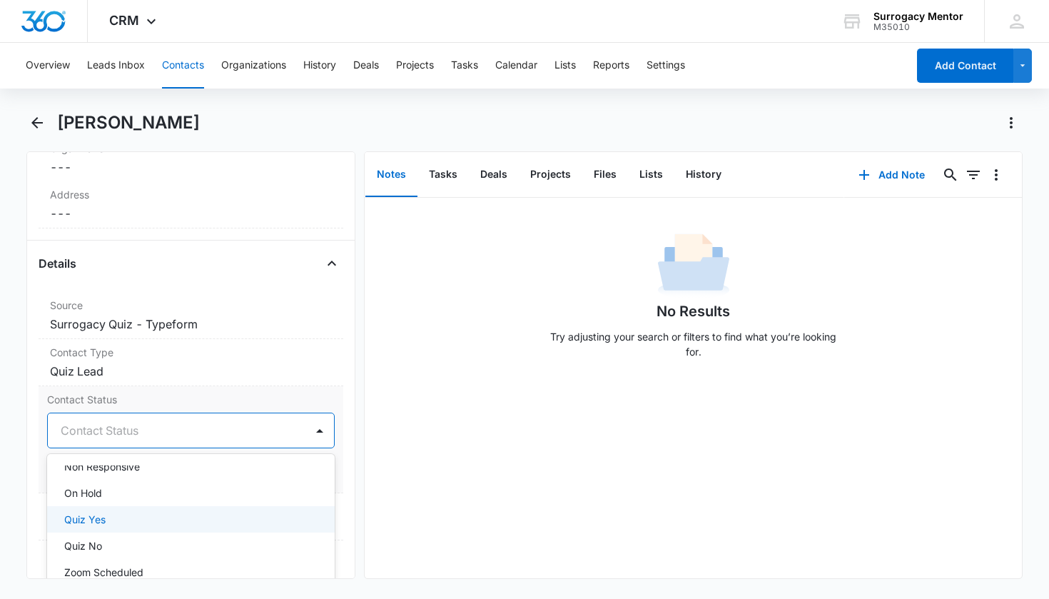
scroll to position [308, 0]
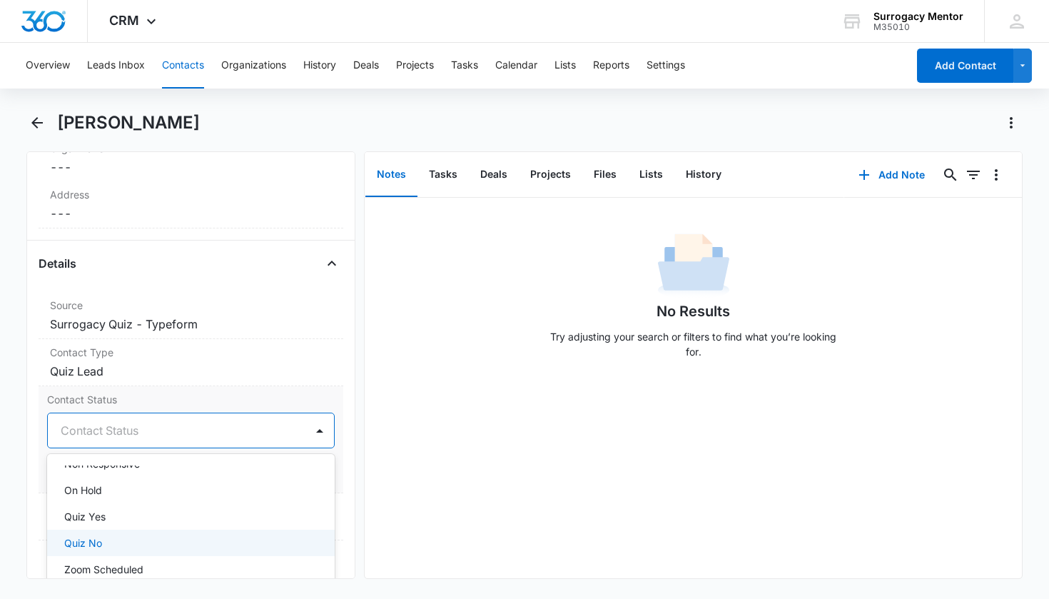
click at [148, 536] on div "Quiz No" at bounding box center [189, 542] width 251 height 15
click at [331, 467] on div "Contact Status option Quiz No, selected. Non Responsive, 12 of 25. 25 results a…" at bounding box center [191, 439] width 305 height 107
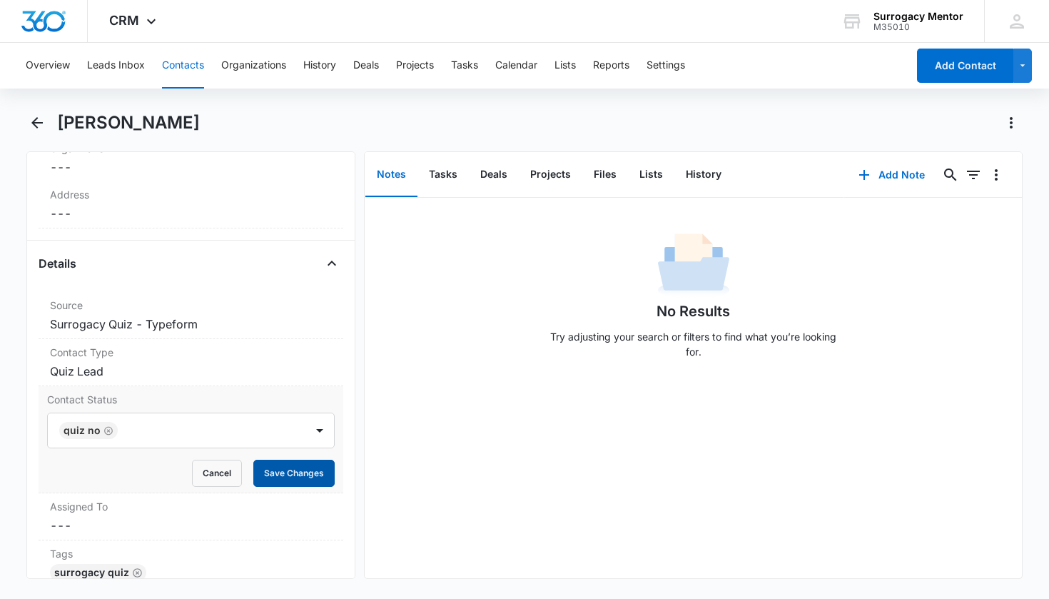
click at [306, 475] on button "Save Changes" at bounding box center [293, 473] width 81 height 27
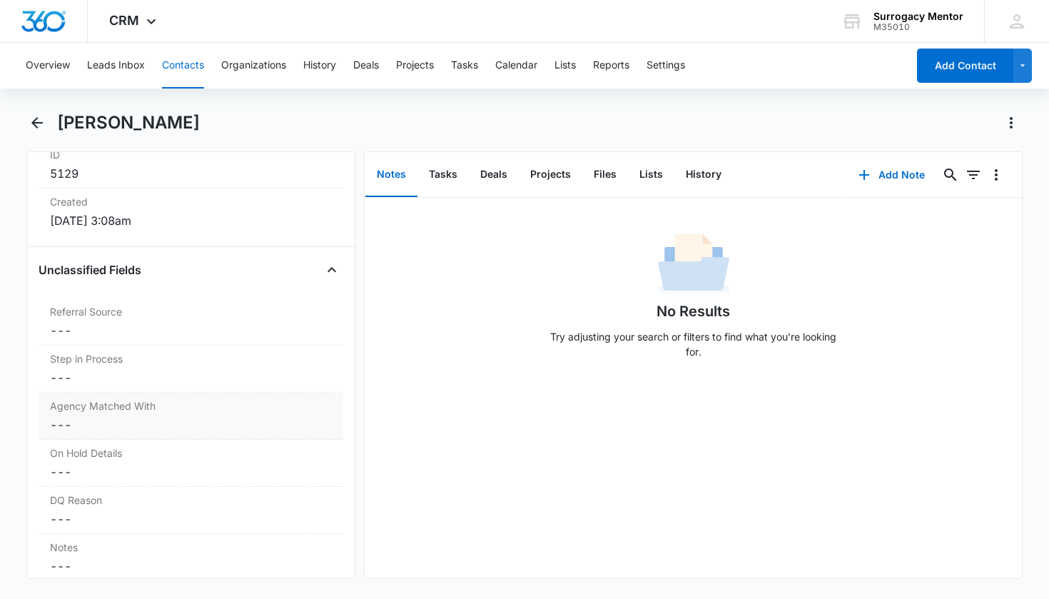
scroll to position [986, 0]
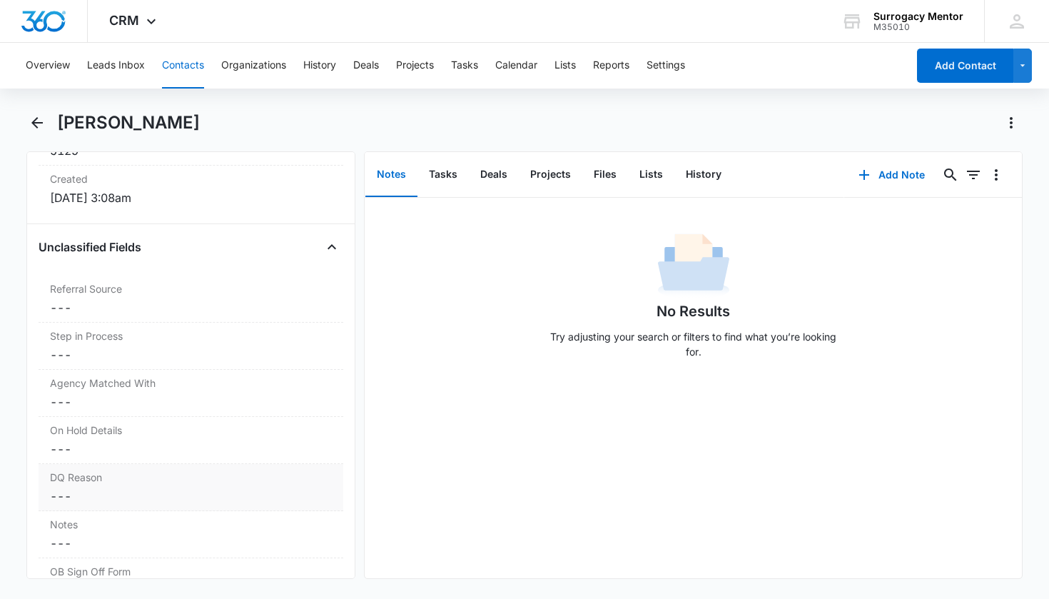
click at [183, 480] on label "DQ Reason" at bounding box center [191, 477] width 283 height 15
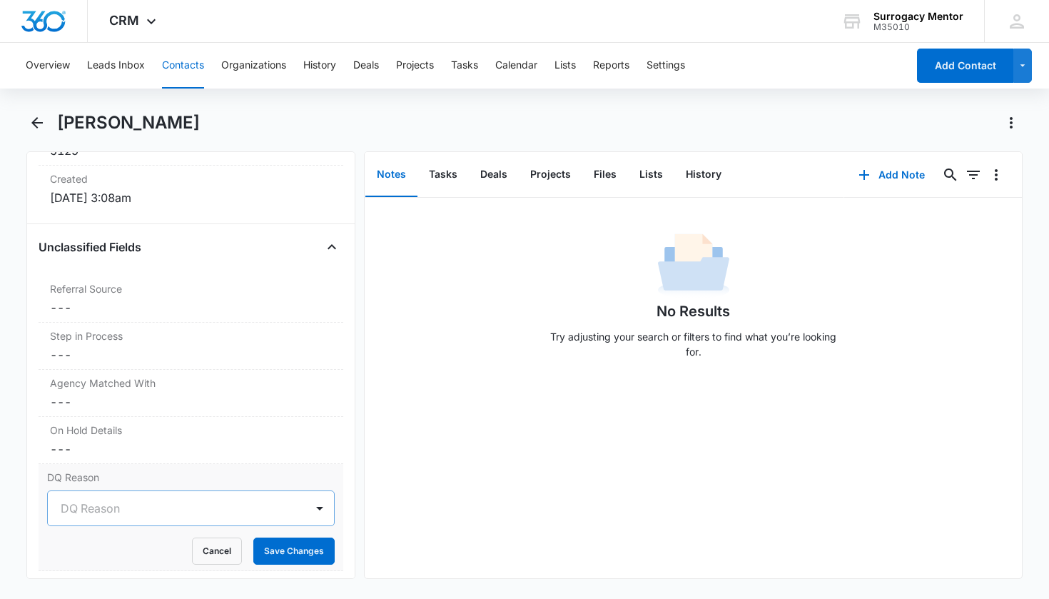
click at [119, 507] on div "DQ Reason" at bounding box center [174, 507] width 227 height 17
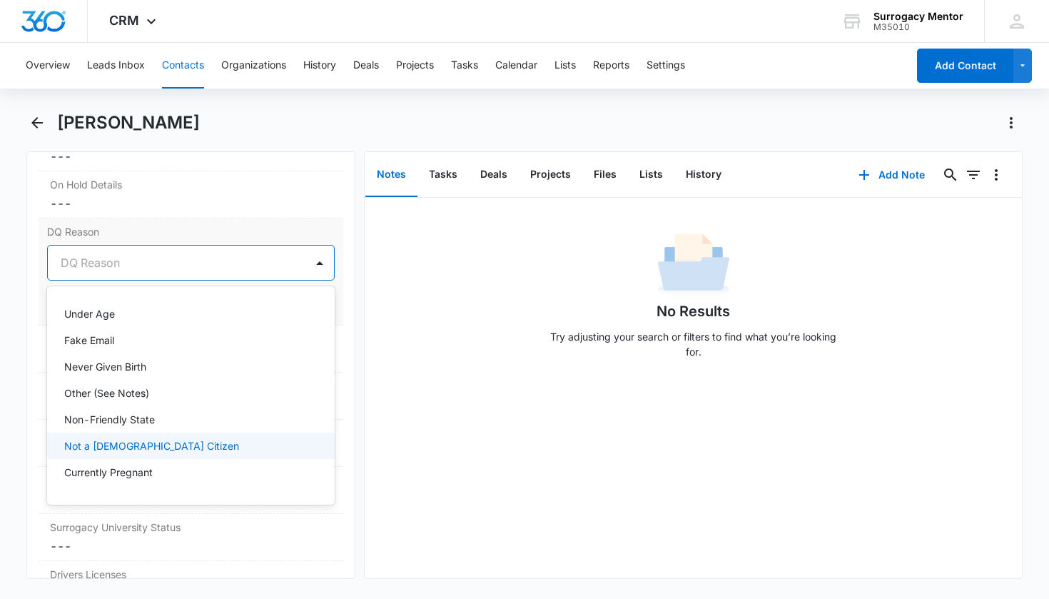
click at [153, 440] on div "Not a US Citizen" at bounding box center [189, 445] width 251 height 15
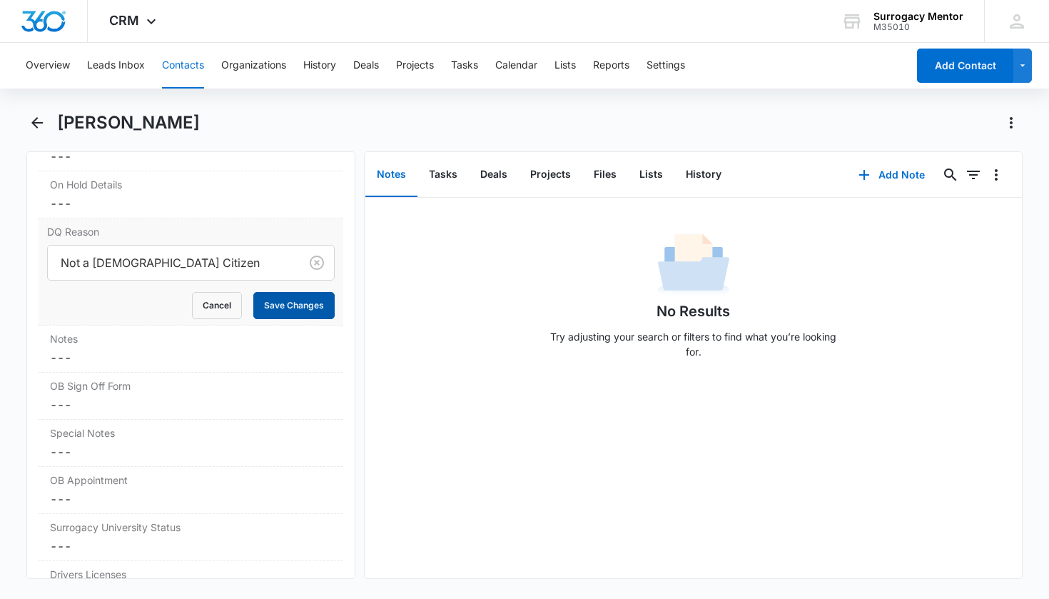
click at [279, 307] on button "Save Changes" at bounding box center [293, 305] width 81 height 27
click at [158, 352] on dd "Cancel Save Changes ---" at bounding box center [191, 357] width 283 height 17
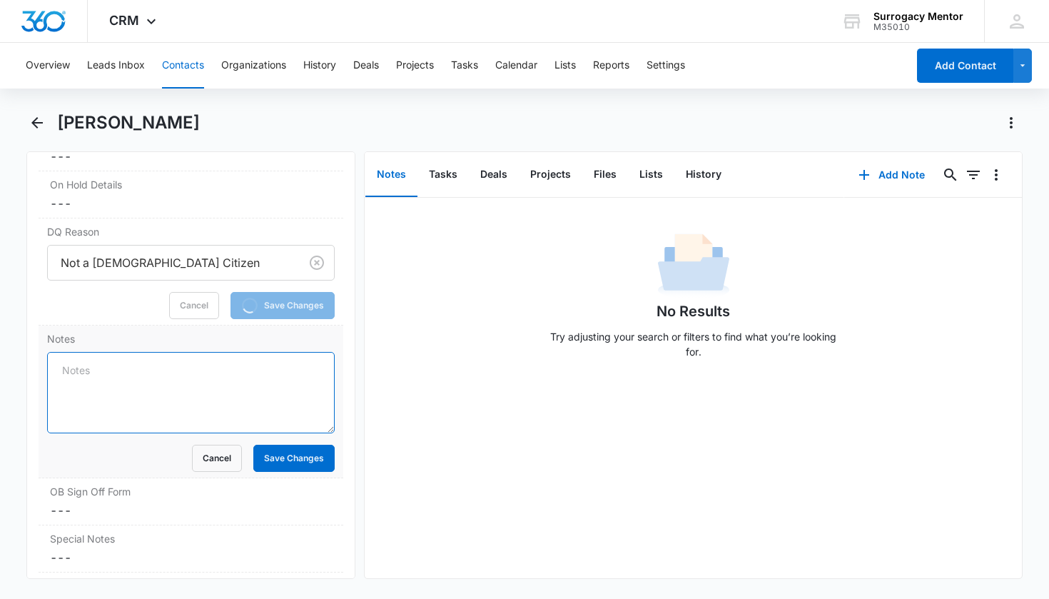
click at [163, 365] on textarea "Notes" at bounding box center [191, 392] width 288 height 81
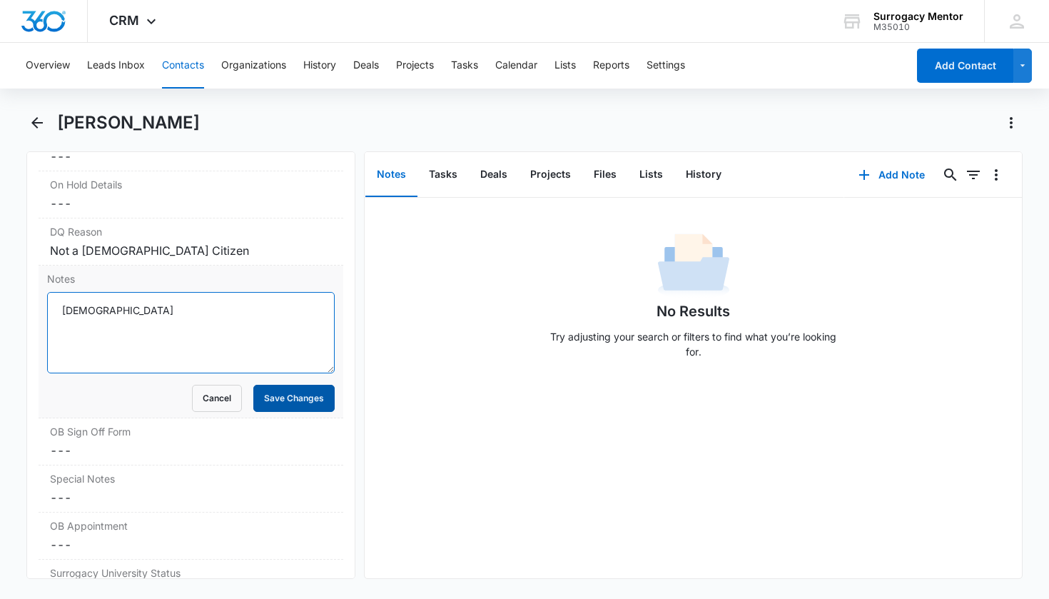
type textarea "Green card holder"
click at [290, 394] on button "Save Changes" at bounding box center [293, 398] width 81 height 27
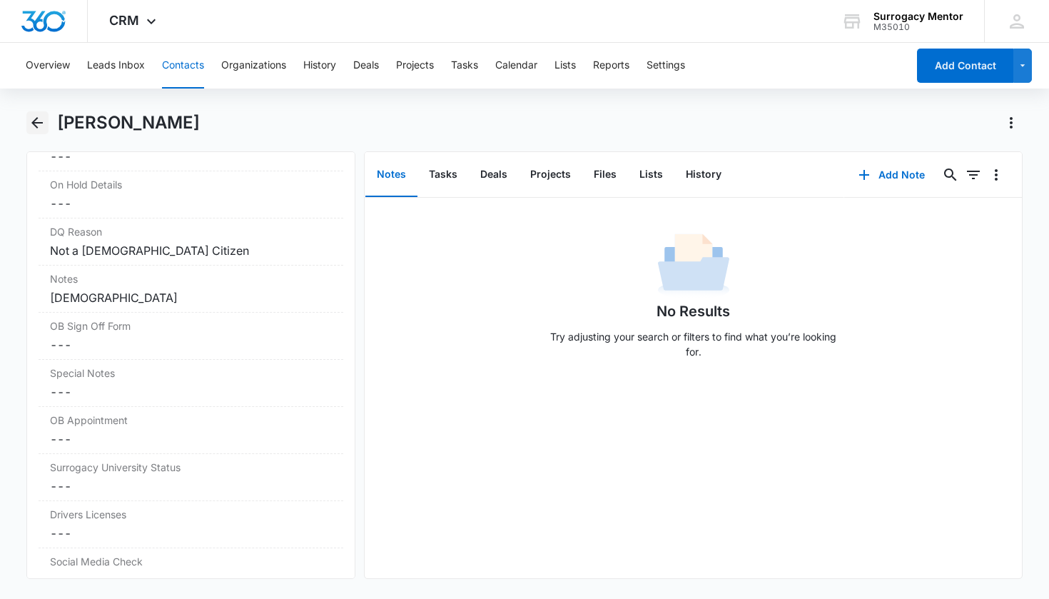
click at [36, 115] on icon "Back" at bounding box center [37, 122] width 17 height 17
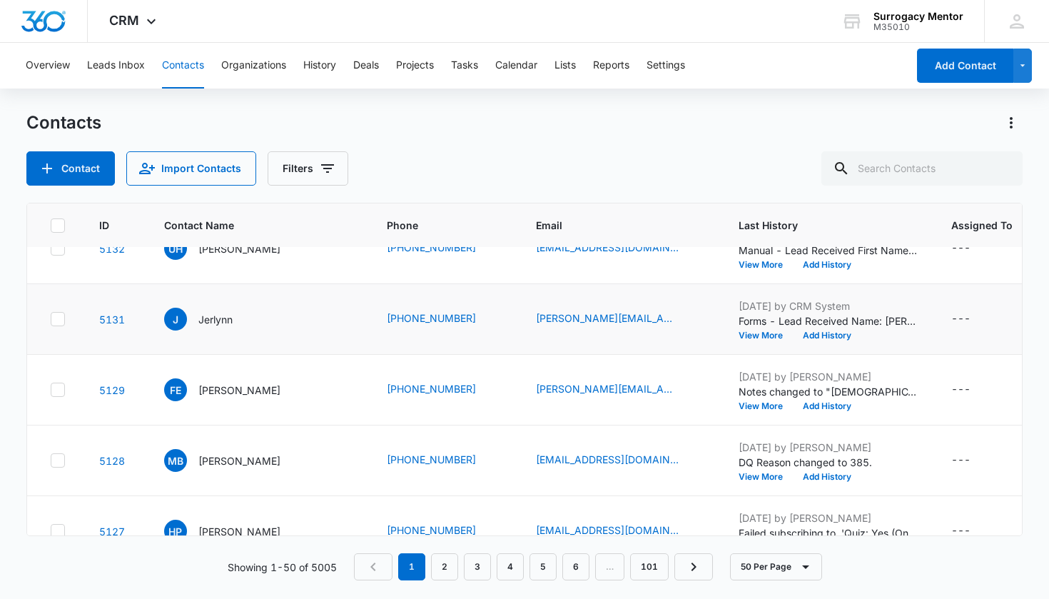
scroll to position [597, 0]
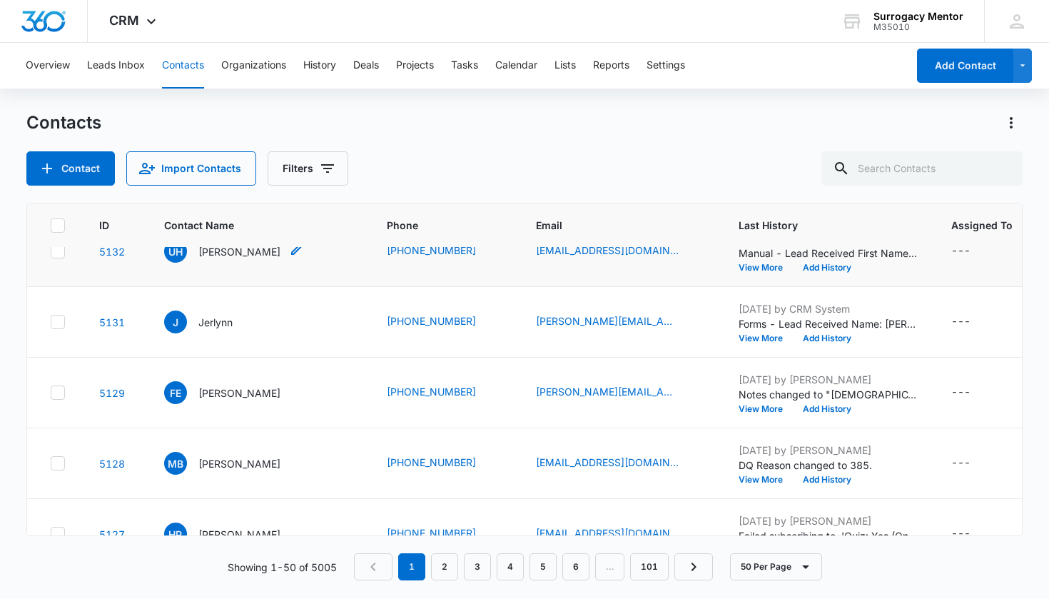
click at [208, 259] on p "Ursula Hartman" at bounding box center [239, 251] width 82 height 15
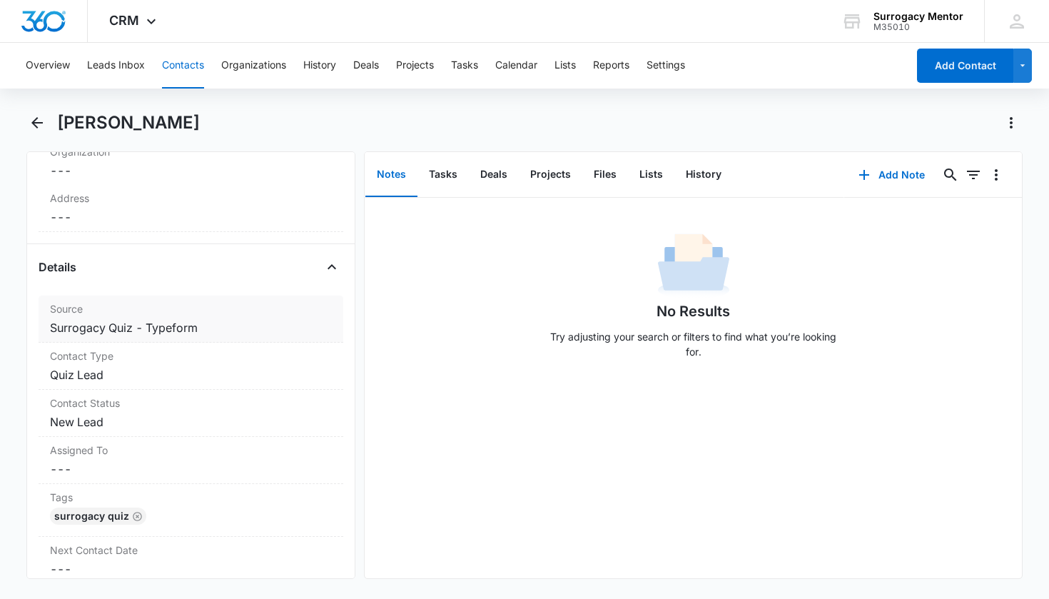
scroll to position [450, 0]
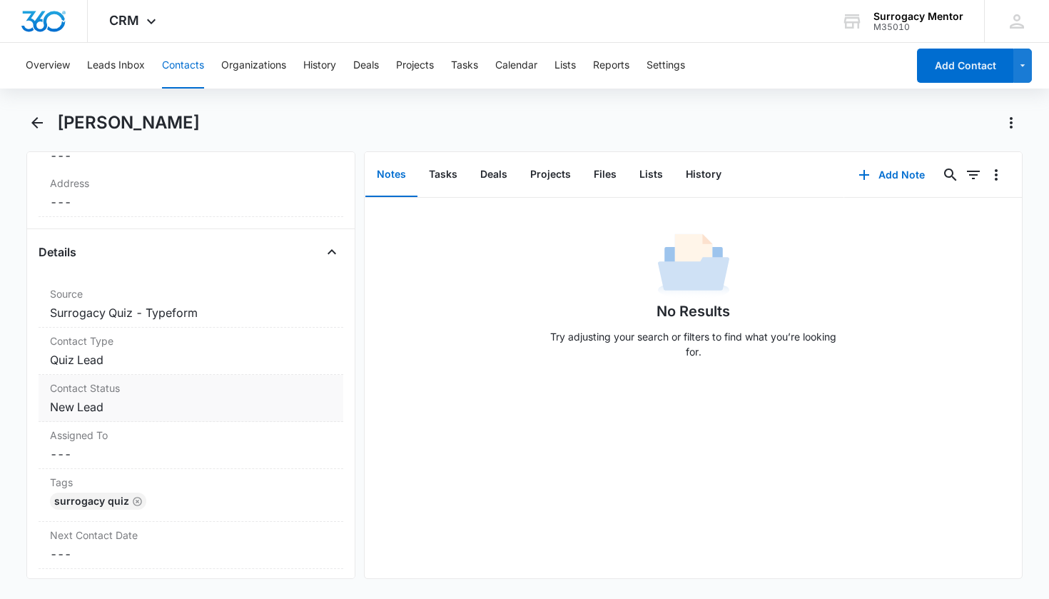
click at [94, 400] on dd "Cancel Save Changes New Lead" at bounding box center [191, 406] width 283 height 17
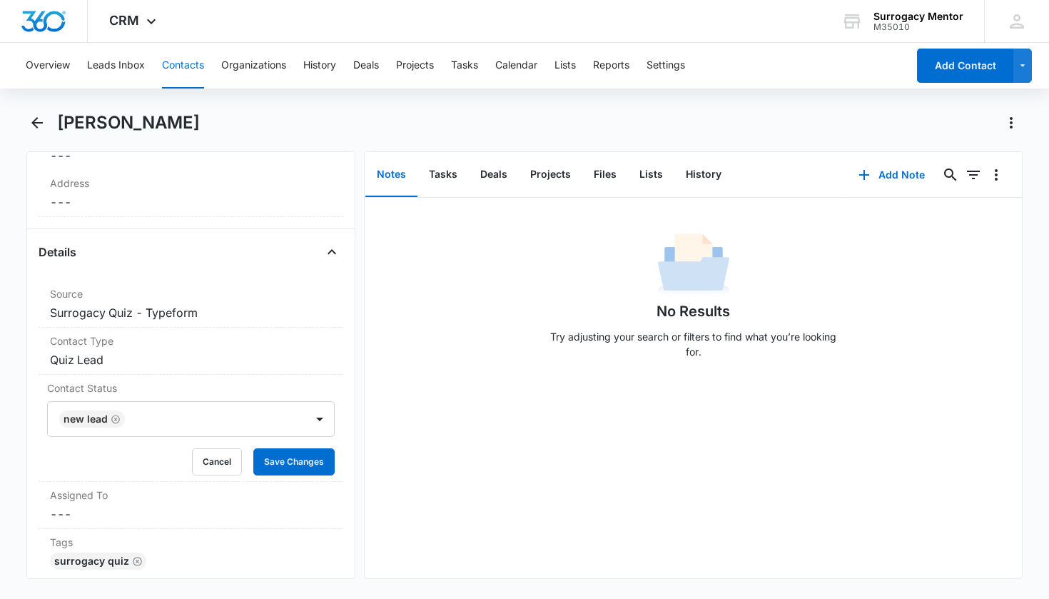
click at [118, 422] on icon "Remove New Lead" at bounding box center [116, 419] width 10 height 11
click at [241, 425] on div at bounding box center [174, 419] width 227 height 20
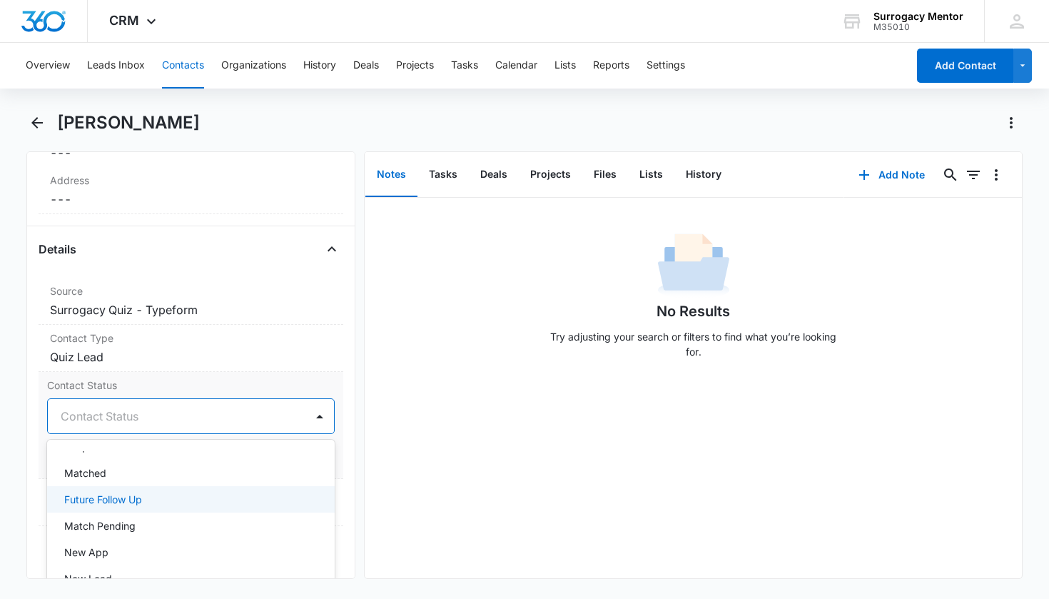
scroll to position [173, 0]
